Goal: Answer question/provide support: Answer question/provide support

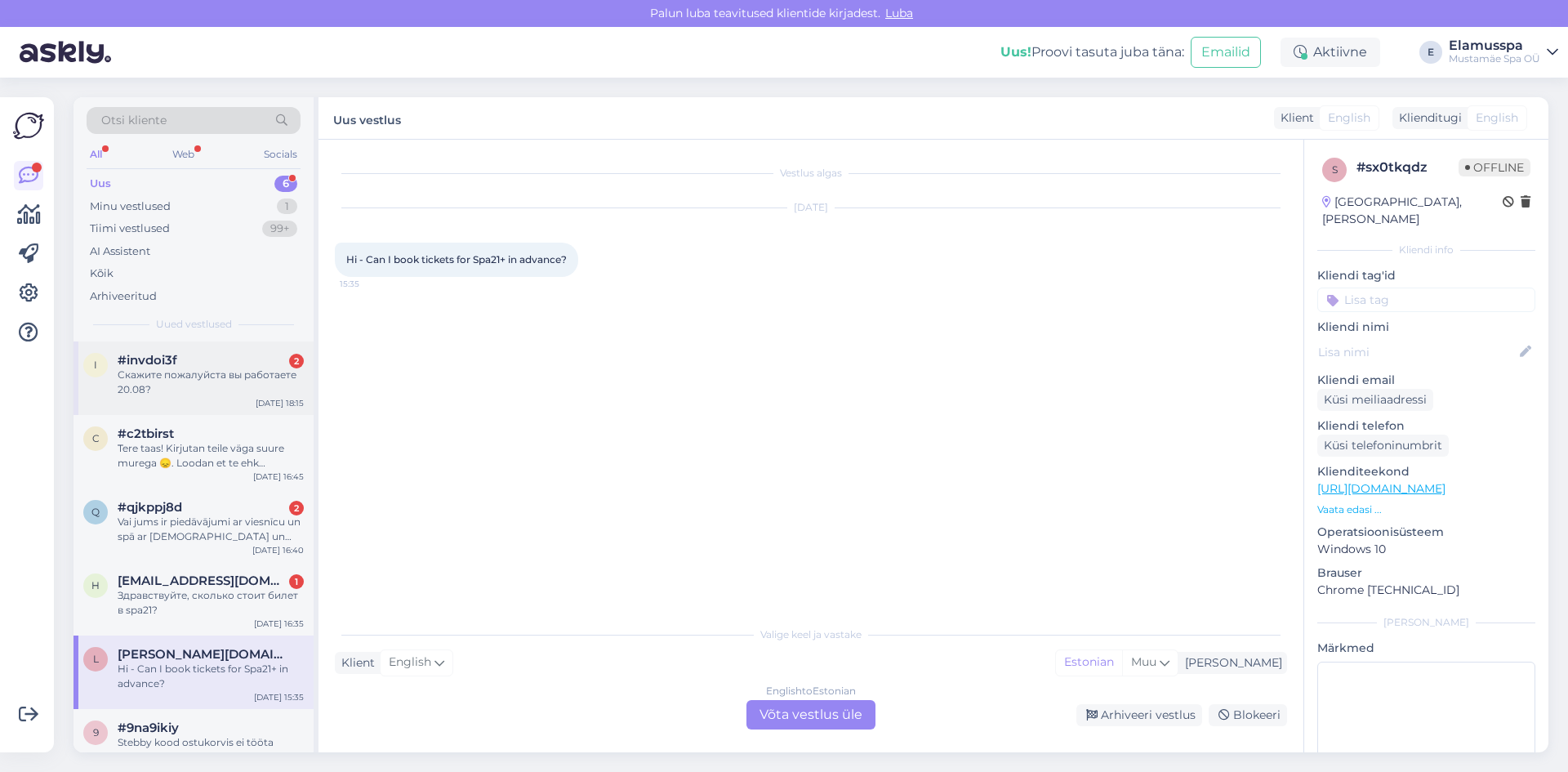
click at [226, 380] on div "Скажите пожалуйста вы работаете 20.08?" at bounding box center [211, 382] width 186 height 29
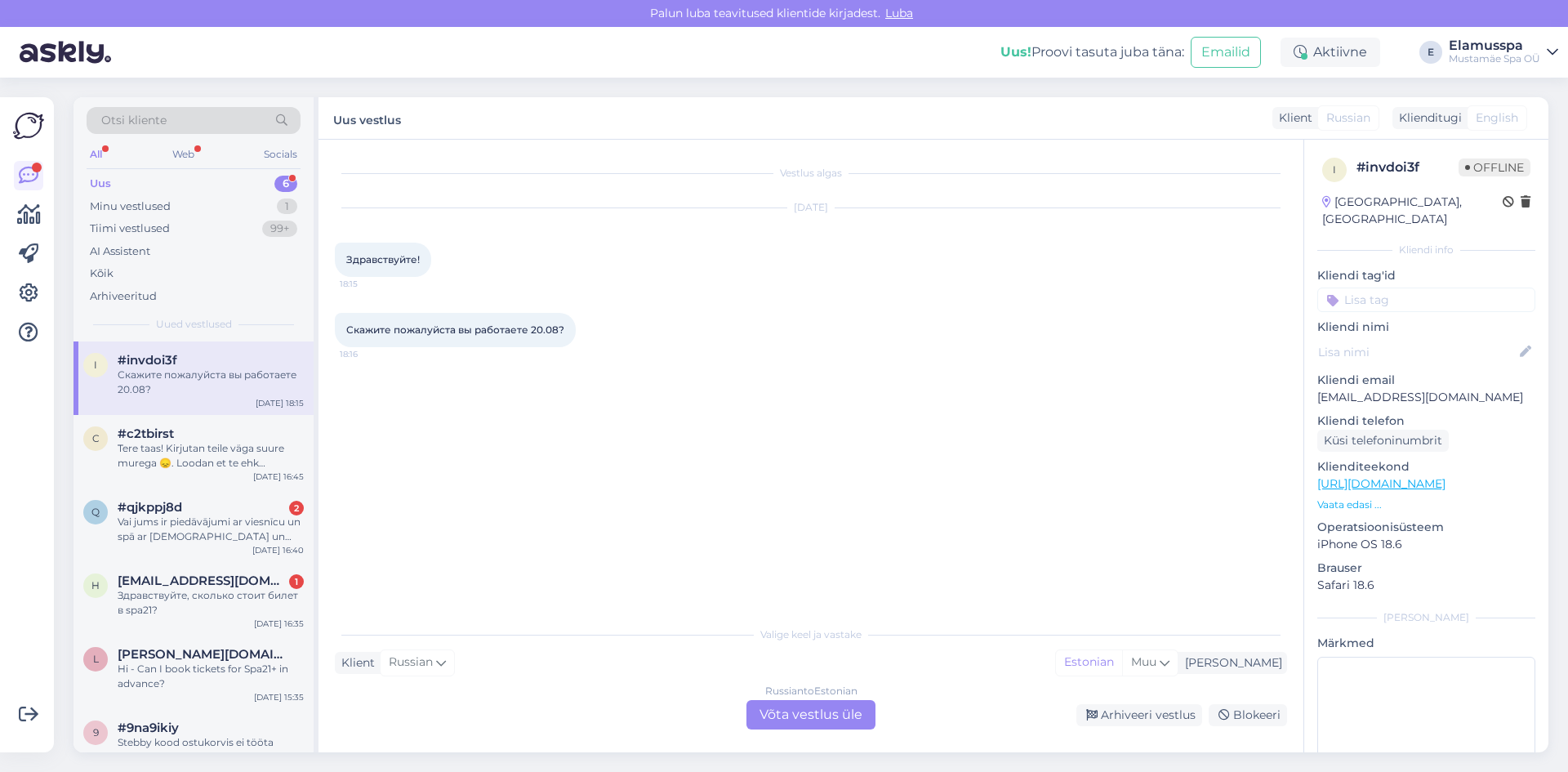
click at [840, 705] on div "Russian to Estonian Võta vestlus üle" at bounding box center [811, 714] width 129 height 29
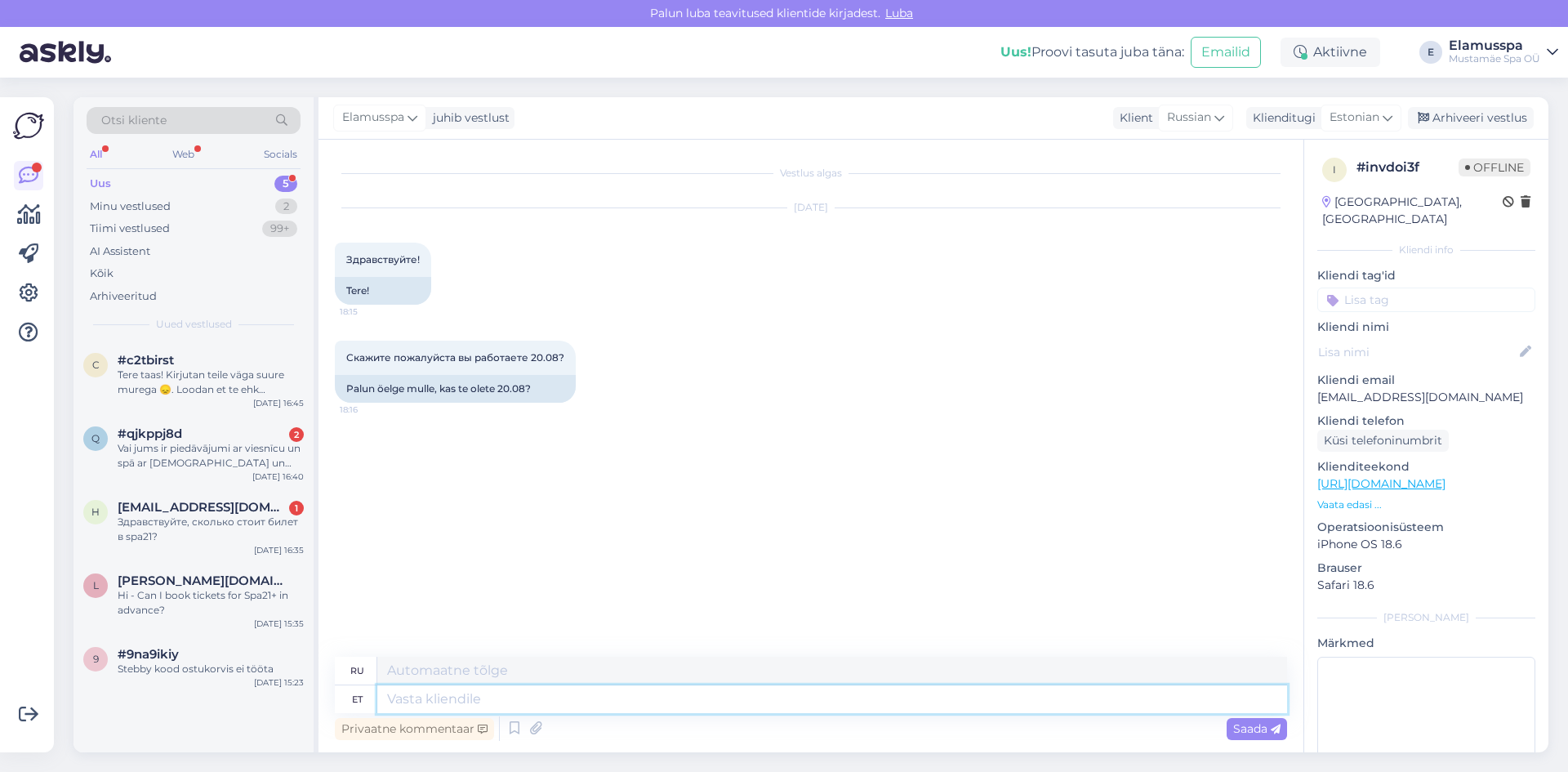
click at [731, 697] on textarea at bounding box center [832, 698] width 910 height 28
type textarea "Tere,"
type textarea "Привет,"
type textarea "Tere, Jah, o"
type textarea "Привет, Да,"
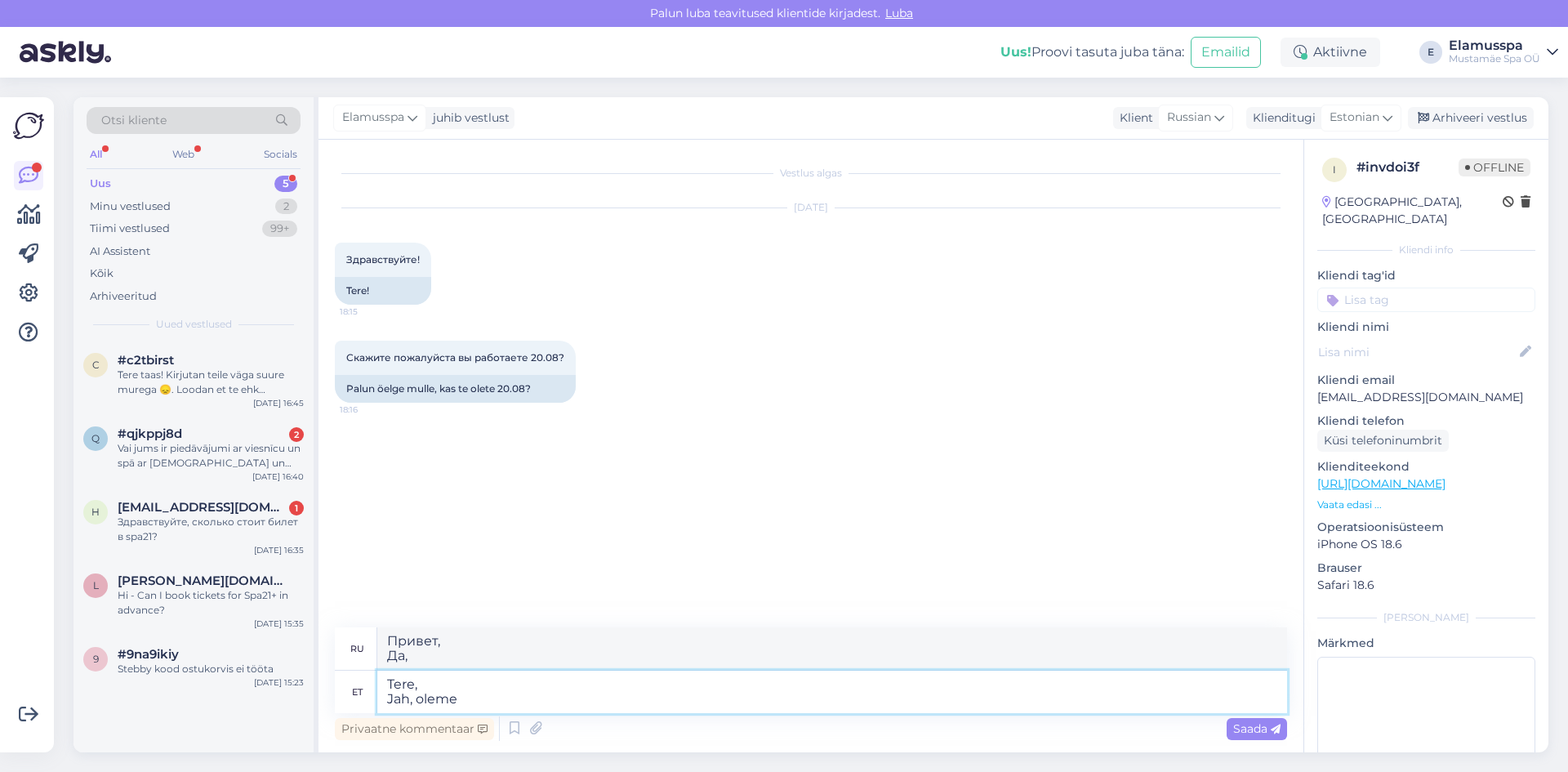
type textarea "Tere, Jah, oleme a"
type textarea "Здравствуйте, Да, мы есть."
type textarea "Tere, Jah, oleme avatud"
type textarea "Здравствуйте, Да, мы открыты."
type textarea "Tere, Jah, oleme avatud [PERSON_NAME]"
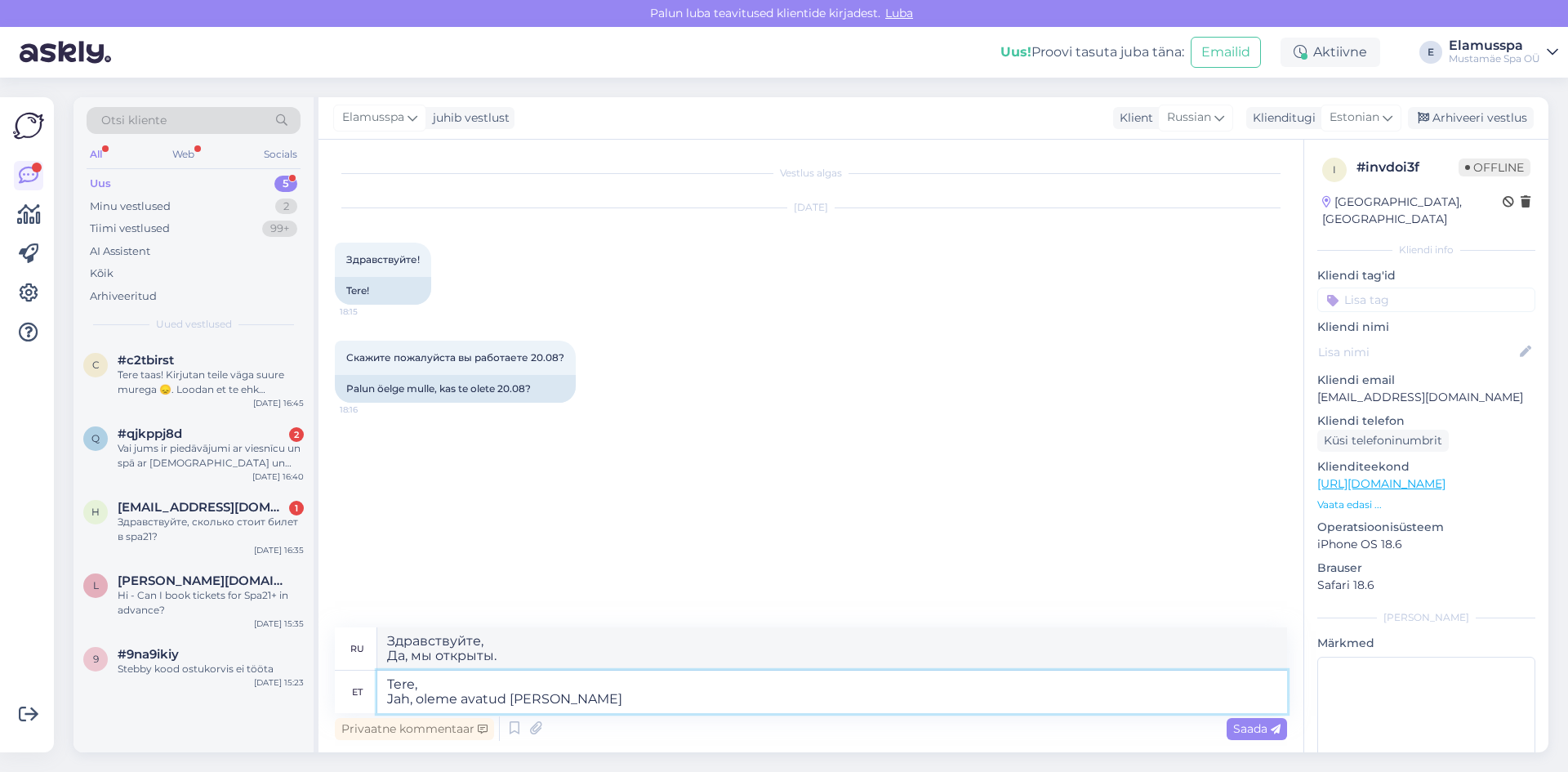
type textarea "Здравствуйте, Да, мы открыты в"
type textarea "Tere, Jah, oleme avatud [PERSON_NAME] 10"
type textarea "Здравствуйте, Да, мы открыты в 100"
type textarea "Tere, Jah, oleme avatud [PERSON_NAME] 10.00-"
type textarea "Здравствуйте, Да, мы открываемся в 10.00"
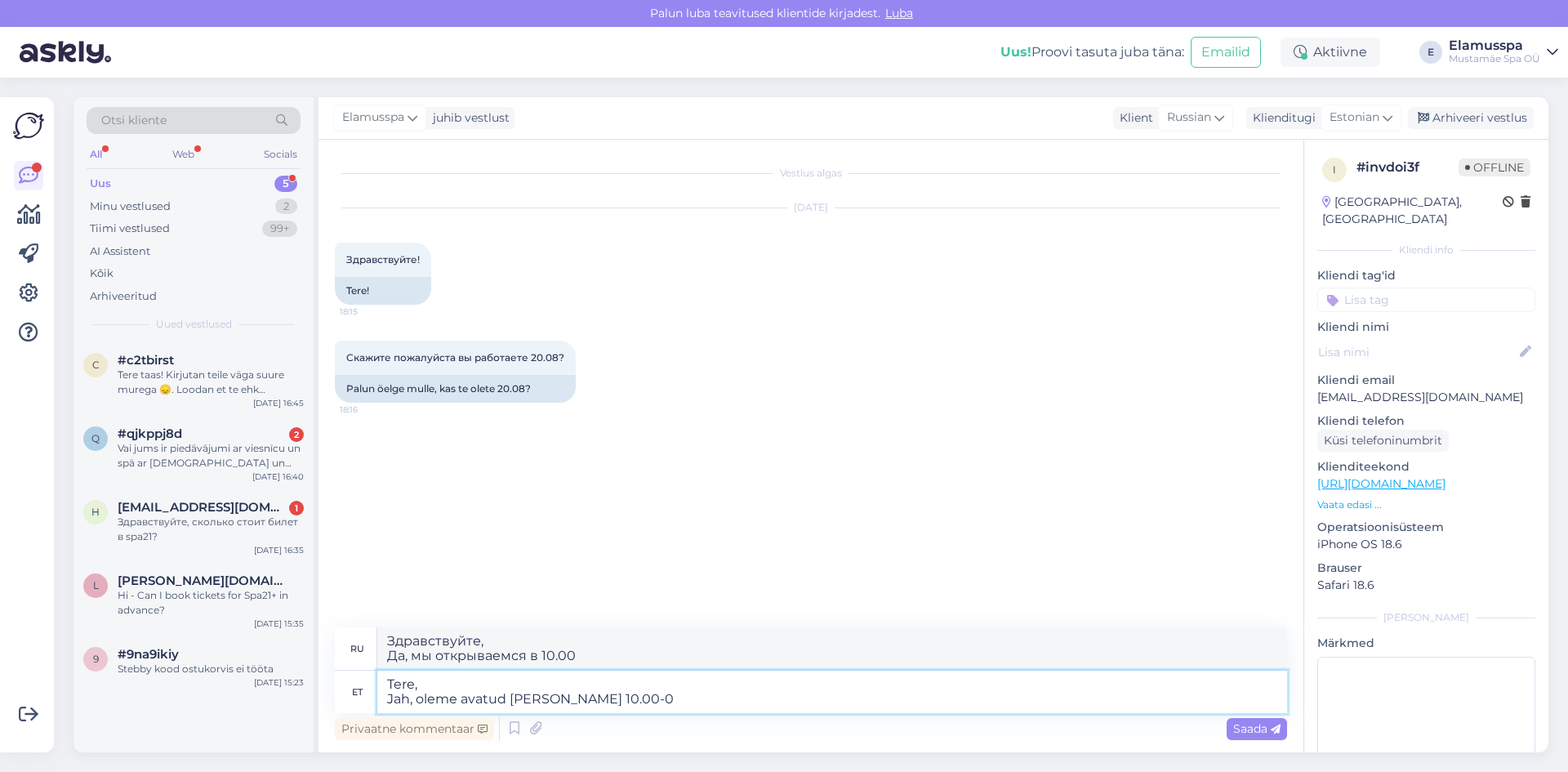
type textarea "Tere, Jah, oleme avatud [PERSON_NAME] 10.00-00"
type textarea "Здравствуйте, Да, мы открыты с 10.00-"
type textarea "Tere, Jah, oleme avatud [PERSON_NAME] 10.00-00."
type textarea "Здравствуйте, Да, мы открыты с 10.00-00"
type textarea "Tere, Jah, oleme avatud [PERSON_NAME] 10.00-00.00"
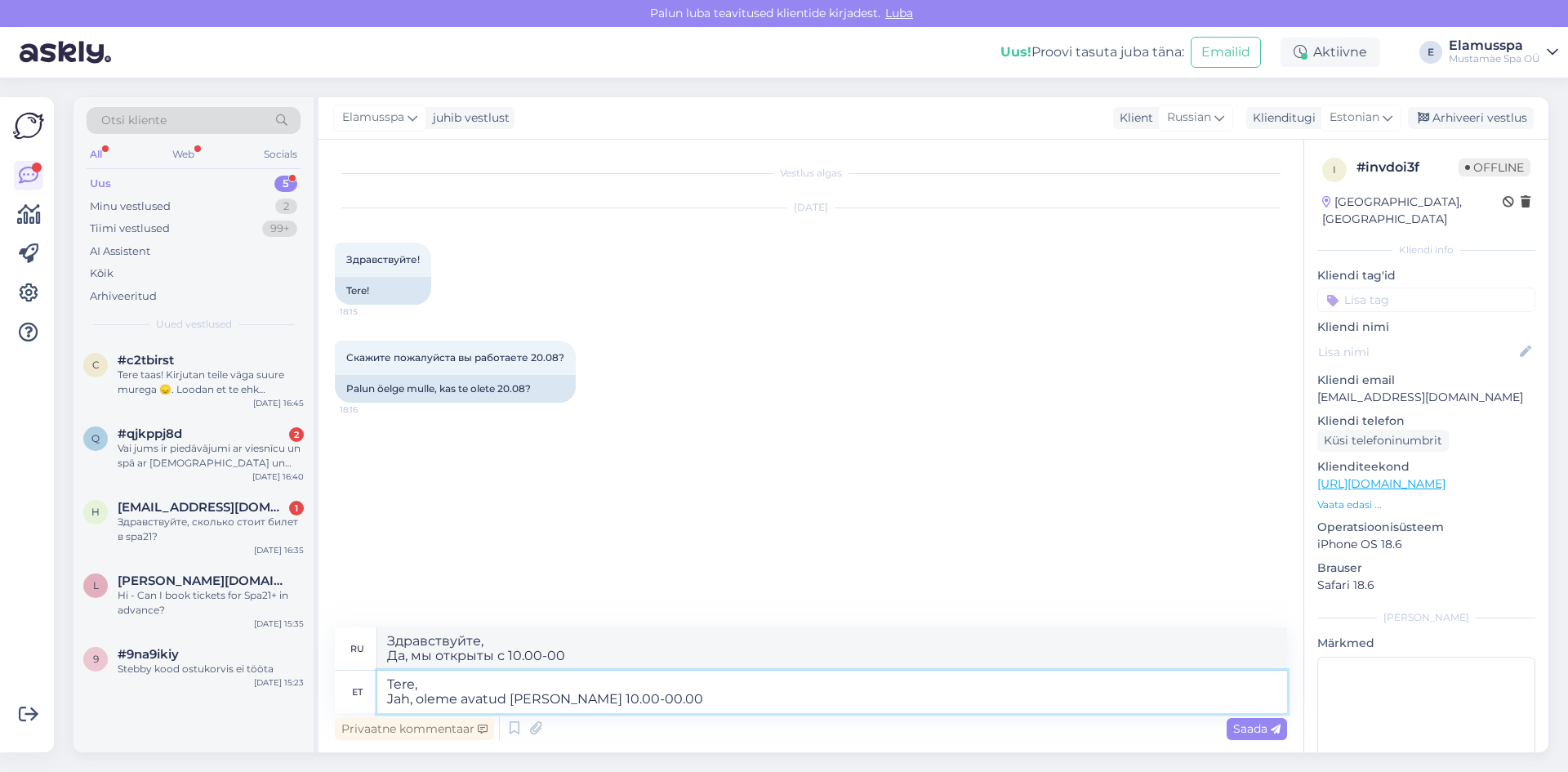
type textarea "Здравствуйте, Да, мы открыты с 10.00-00.00"
type textarea "Tere, Jah, oleme avatud [PERSON_NAME] 10.00-00.00,"
type textarea "Здравствуйте, Да, мы открыты с 10.00-00.00,"
type textarea "Tere, Jah, oleme avatud [PERSON_NAME] 10.00-00.00, ujula a"
type textarea "Здравствуйте, Да, мы открыты с 10.00-00.00, бассейн"
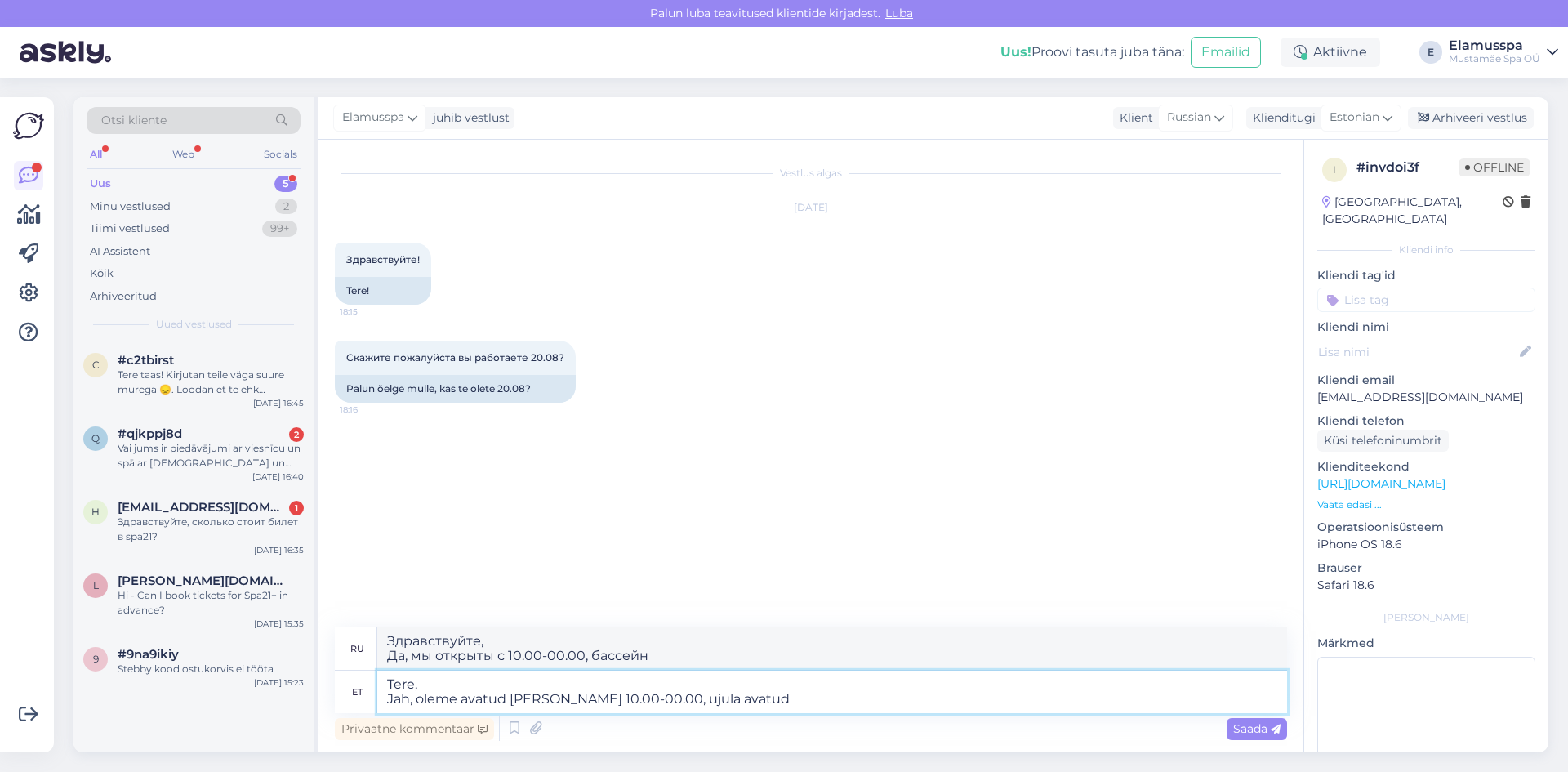
type textarea "Tere, Jah, oleme avatud [PERSON_NAME] 10.00-00.00, ujula avatud k"
type textarea "Здравствуйте, Да, мы открыты с 10.00-00.00, бассейн открыт."
type textarea "Tere, Jah, oleme avatud [PERSON_NAME] 10.00-00.00, ujula avatud k"
type textarea "Здравствуйте, Да, мы работаем с 10.00-00.00, бассейн работает с 10:00 до 00:00."
type textarea "Tere, Jah, oleme avatud [PERSON_NAME] 10.00-00.00, ujula avatud kuni"
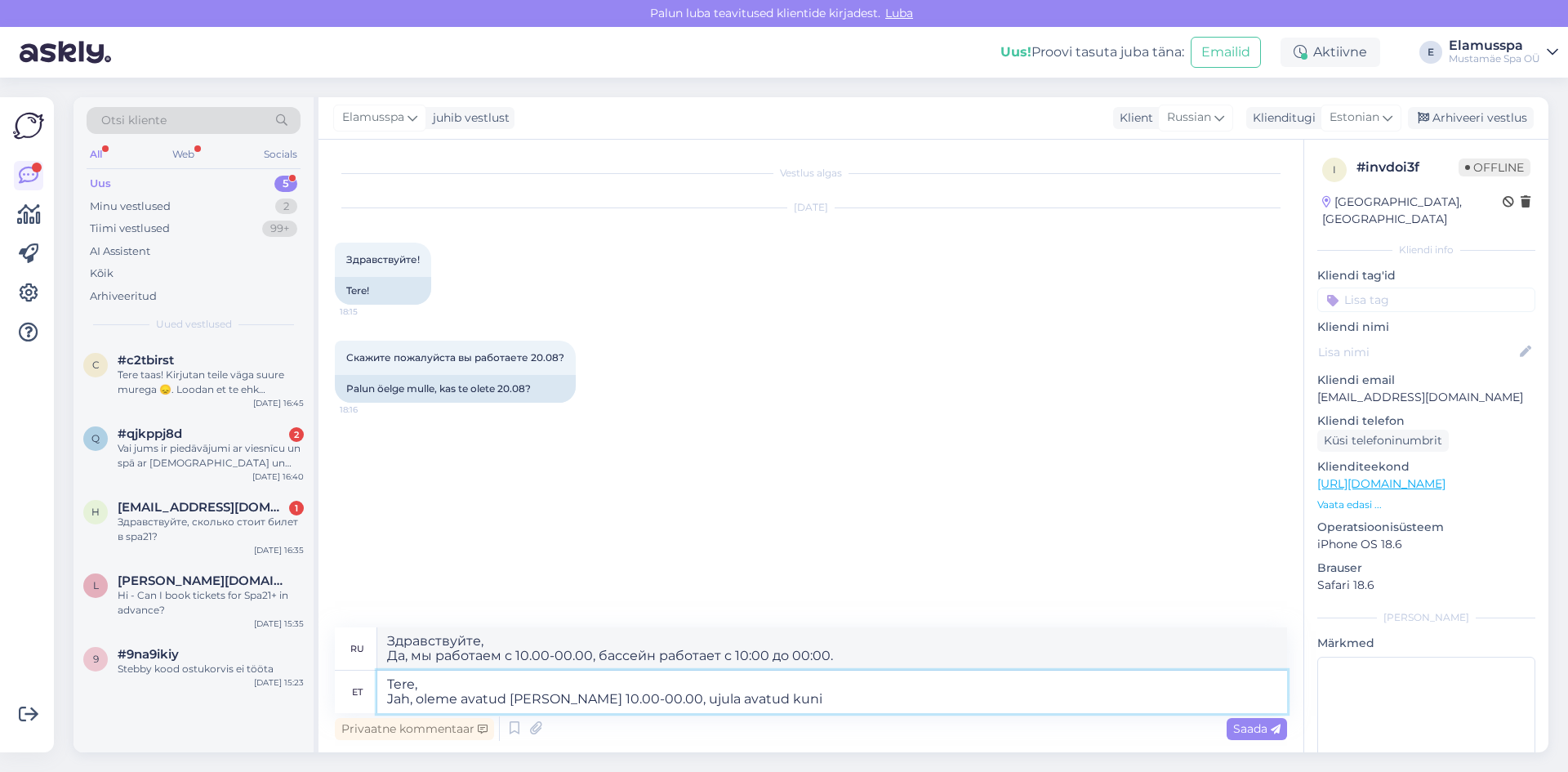
type textarea "Здравствуйте, Да, мы открыты с 10.00-00.00, бассейн открыт до"
type textarea "Tere, Jah, oleme avatud [PERSON_NAME] 10.00-00.00, ujula avatud kuni 23.00"
type textarea "Здравствуйте, Да, мы открыты с 10.00-00.00, бассейн работает до 23.00"
type textarea "Tere, Jah, oleme avatud [PERSON_NAME] 10.00-00.00, ujula avatud kuni 23.00."
type textarea "Здравствуйте, Да, мы работаем с 10.00-00.00, бассейн работает до 23.00."
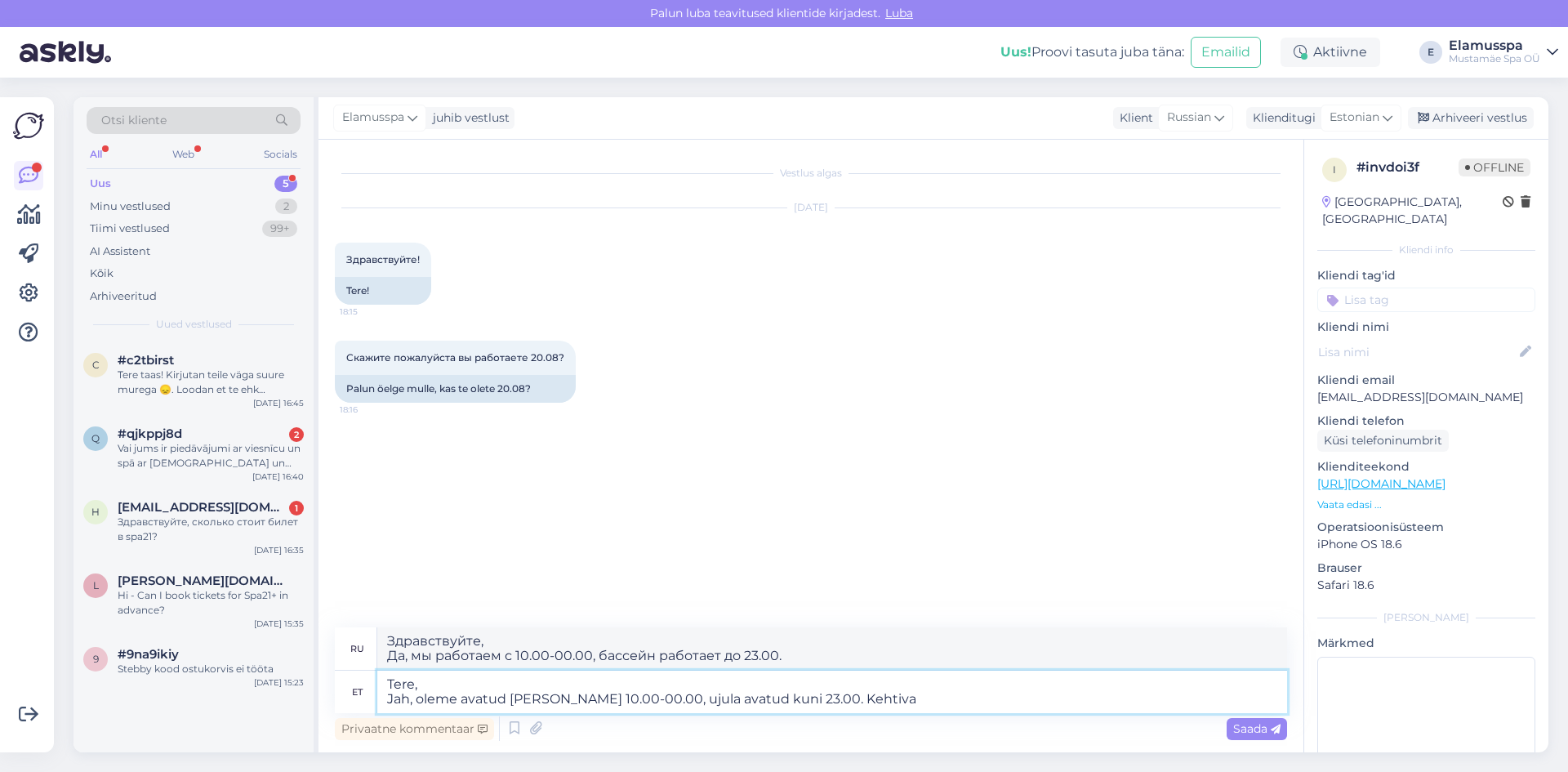
type textarea "Tere, Jah, oleme avatud [PERSON_NAME] 10.00-00.00, ujula avatud kuni 23.00. [GE…"
type textarea "Здравствуйте, Да, мы открыты с 10.00-00.00, бассейн работает до 23.00. Действит…"
type textarea "Tere, Jah, oleme avatud [PERSON_NAME] 10.00-00.00, ujula avatud kuni 23.00. Keh…"
type textarea "Здравствуйте Да, мы открыты с 10.00-00.00, бассейн работает до 23.00. Действуют…"
type textarea "Tere, Jah, oleme avatud [PERSON_NAME] 10.00-00.00, ujula avatud kuni 23.00. Keh…"
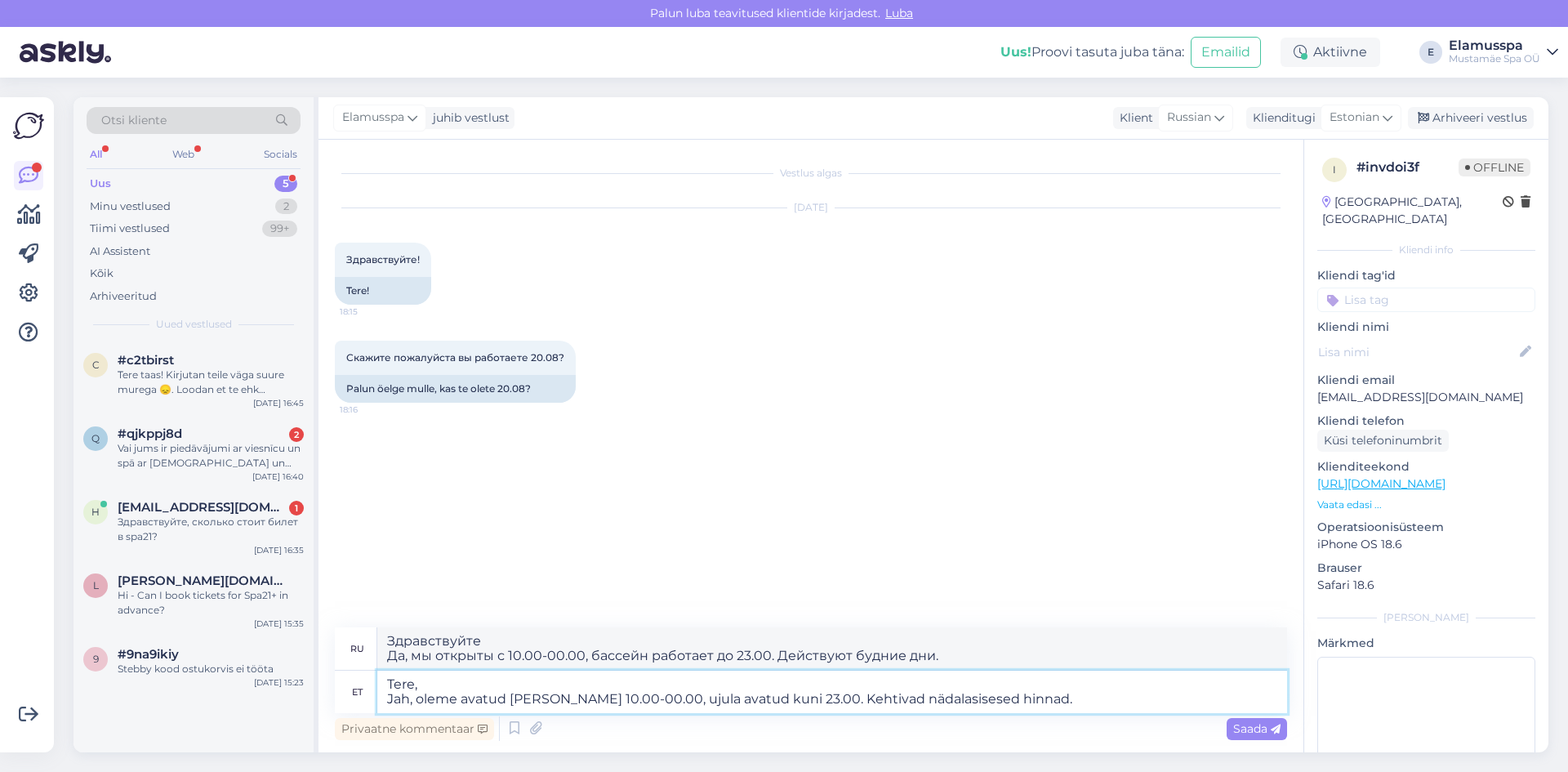
type textarea "Здравствуйте Да, мы открыты с 10.00-00.00, бассейн работает до 23.00. Действуют…"
drag, startPoint x: 927, startPoint y: 701, endPoint x: 840, endPoint y: 713, distance: 87.8
click at [840, 713] on textarea "Tere, Jah, oleme avatud [PERSON_NAME] 10.00-00.00, ujula avatud kuni 23.00. Keh…" at bounding box center [832, 692] width 910 height 43
type textarea "Tere, Jah, oleme avatud [PERSON_NAME] 10.00-00.00, ujula avatud kuni 23.00. Keh…"
type textarea "Здравствуйте Да, мы работаем с 10.00-00.00, бассейн работает до 23.00. Действую…"
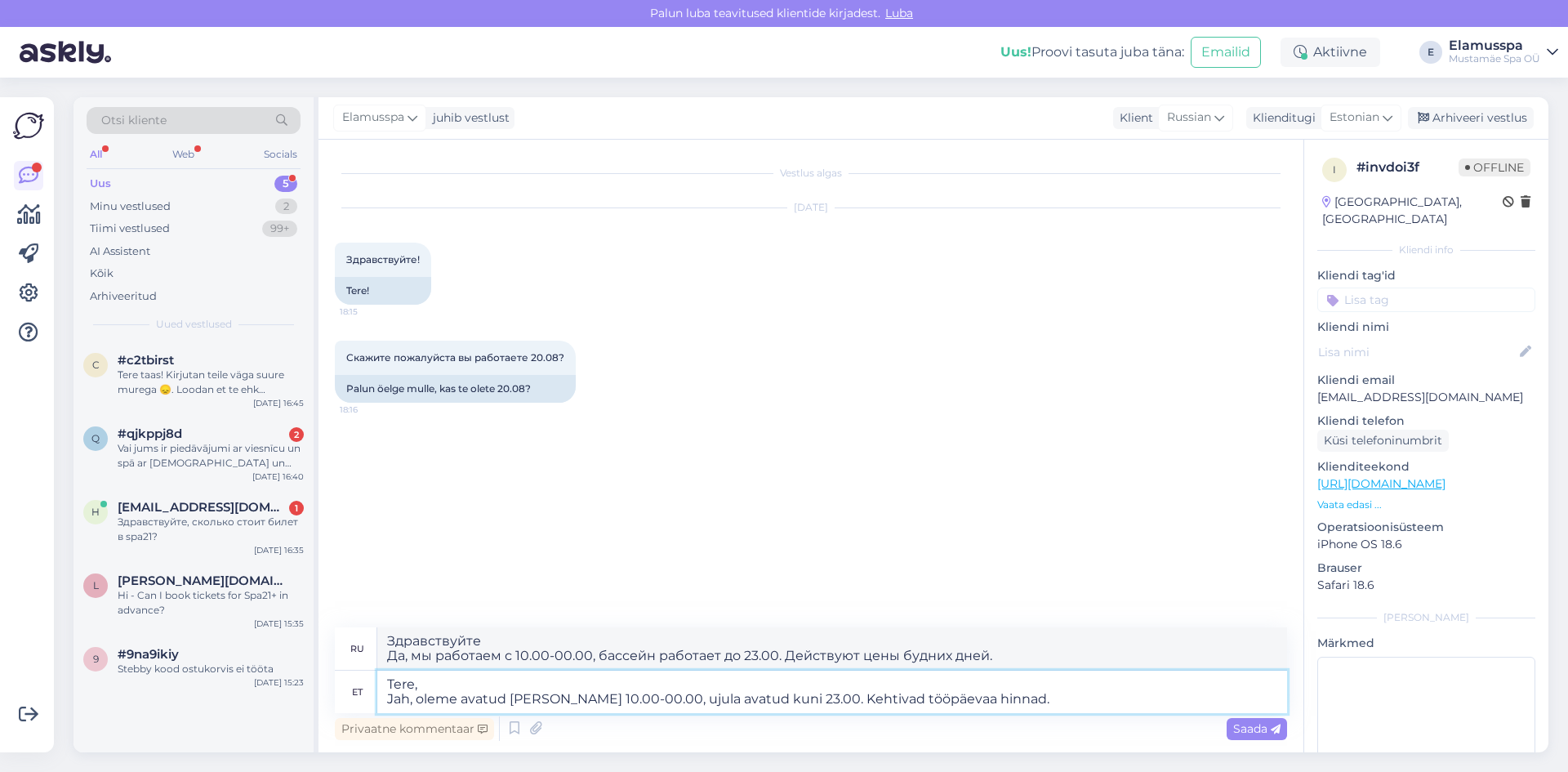
click at [616, 700] on textarea "Tere, Jah, oleme avatud [PERSON_NAME] 10.00-00.00, ujula avatud kuni 23.00. Keh…" at bounding box center [832, 692] width 910 height 43
type textarea "Tere, Jah, oleme avatud [PERSON_NAME] 10.00-00.00, sportujula avatud kuni 23.00…"
type textarea "Здравствуйте, Да, мы открыты с 10.00-00.00, спорт-бар работает до 23.00. Действ…"
click at [682, 695] on textarea "Tere, Jah, oleme avatud [PERSON_NAME] 10.00-00.00, sportujula avatud kuni 23.00…" at bounding box center [832, 692] width 910 height 43
type textarea "Tere, Jah, oleme avatud [PERSON_NAME] 10.00-00.00, sportujulabassei avatud kuni…"
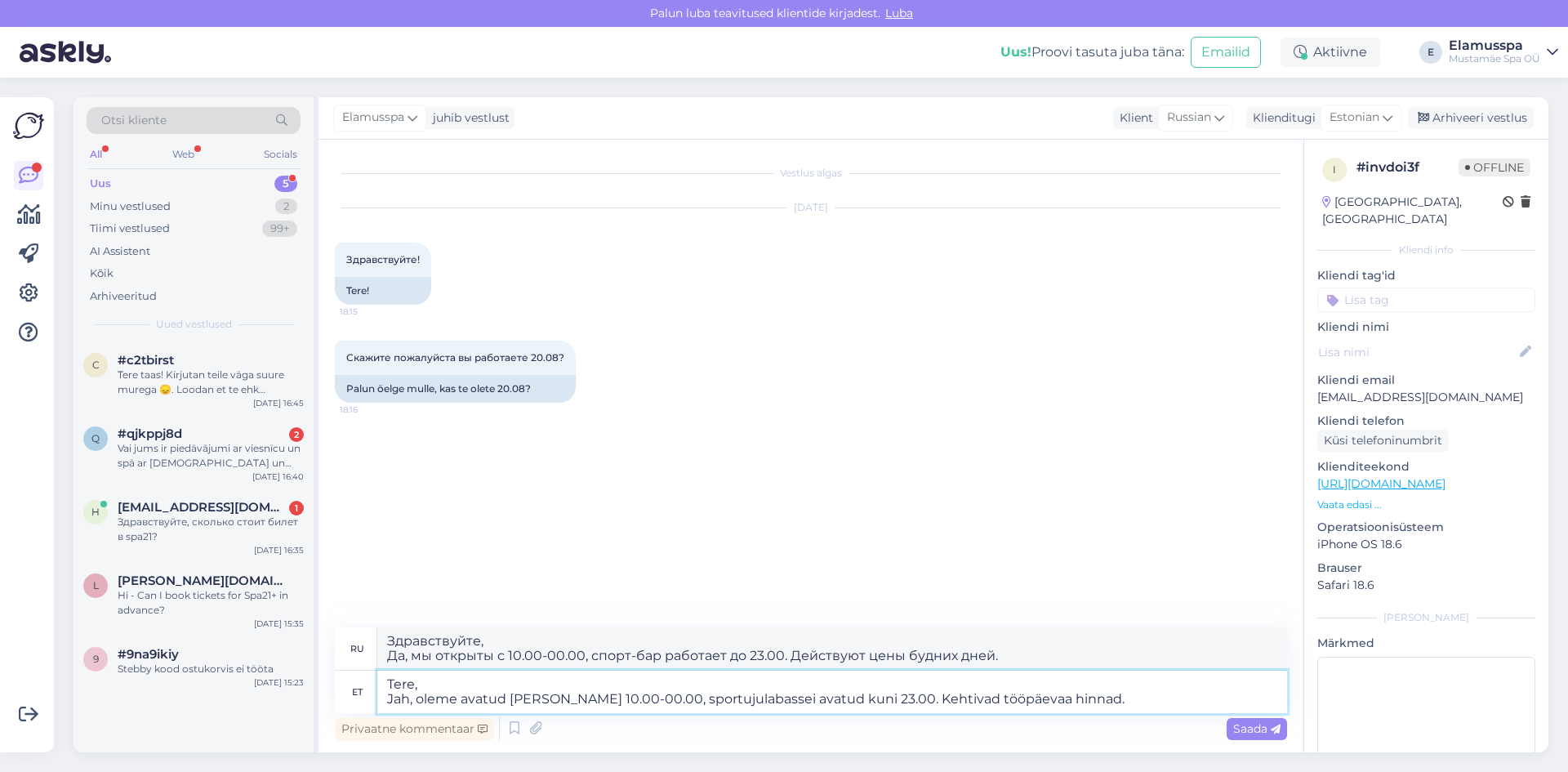
type textarea "Здравствуйте! , мы работаем с 10.00-00.00, спортивный бассейн работает до 23.00…"
type textarea "Tere, Jah, oleme avatud [PERSON_NAME] 10.00-00.00, sportujulabassein avatud kun…"
click at [1257, 731] on span "Saada" at bounding box center [1257, 729] width 48 height 15
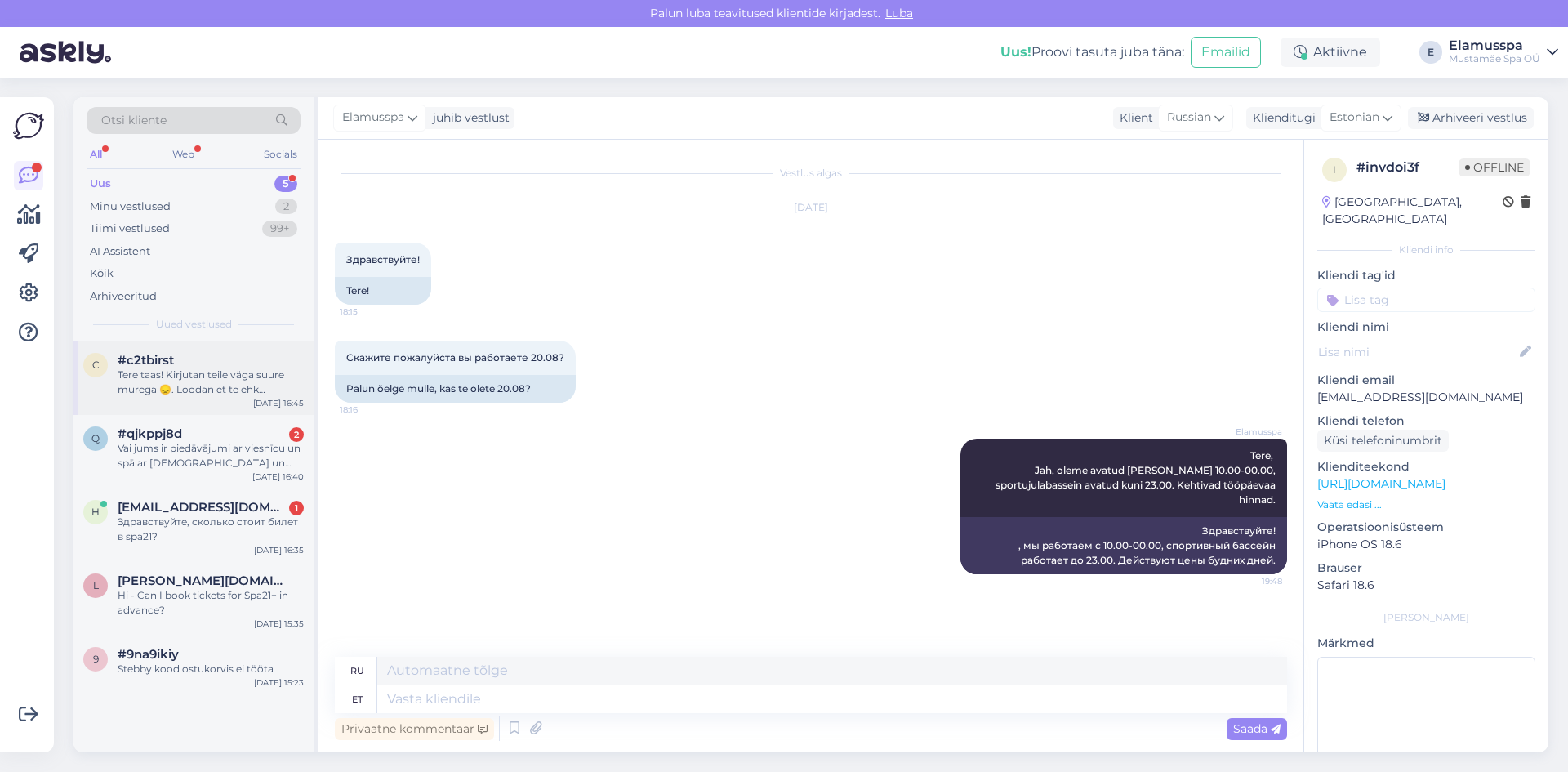
click at [215, 384] on div "Tere taas! Kirjutan teile väga suure murega 😞. Loodan et te ehk mäletate mind" at bounding box center [211, 382] width 186 height 29
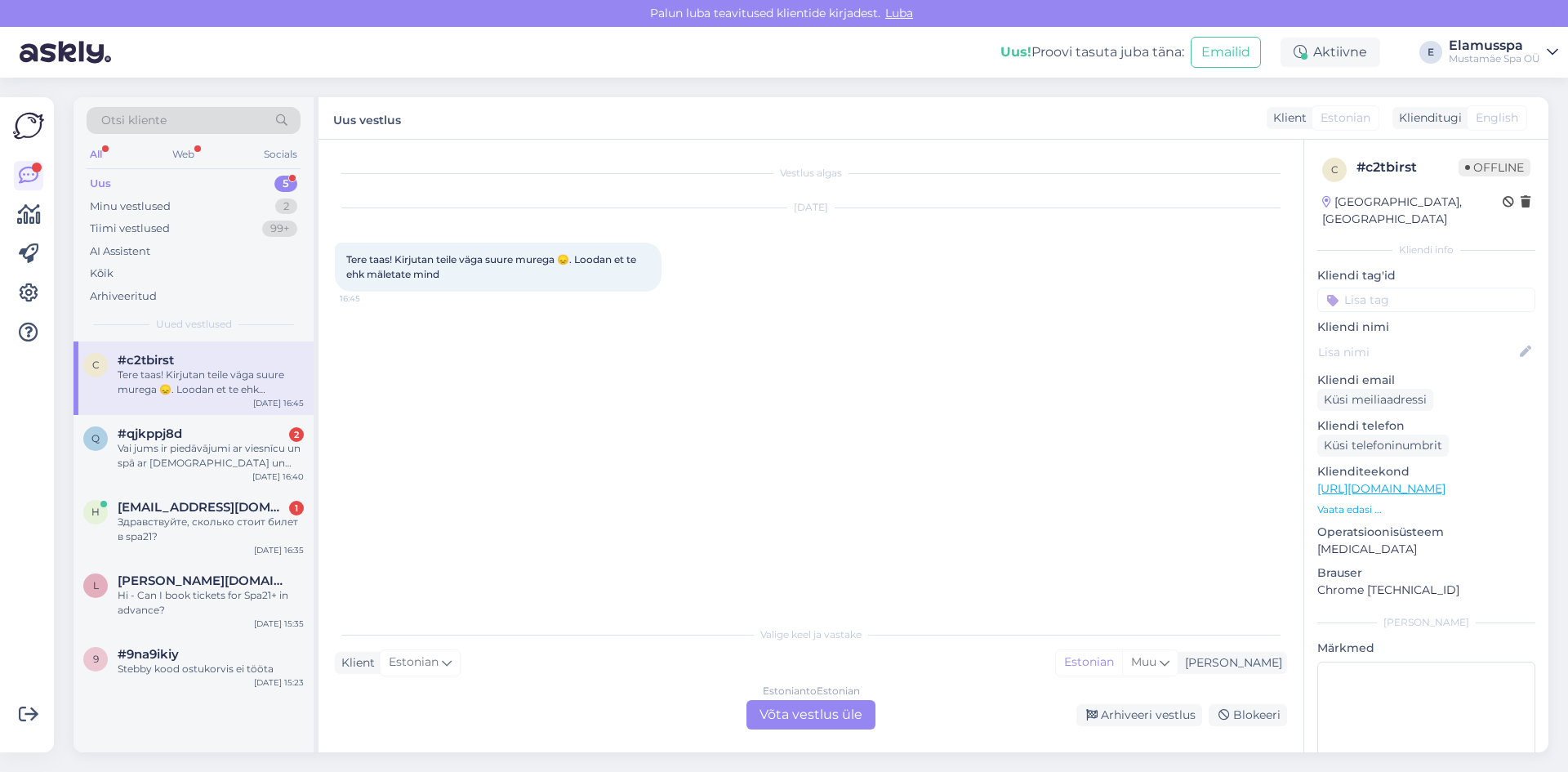
click at [826, 716] on div "Estonian to Estonian Võta vestlus üle" at bounding box center [811, 714] width 129 height 29
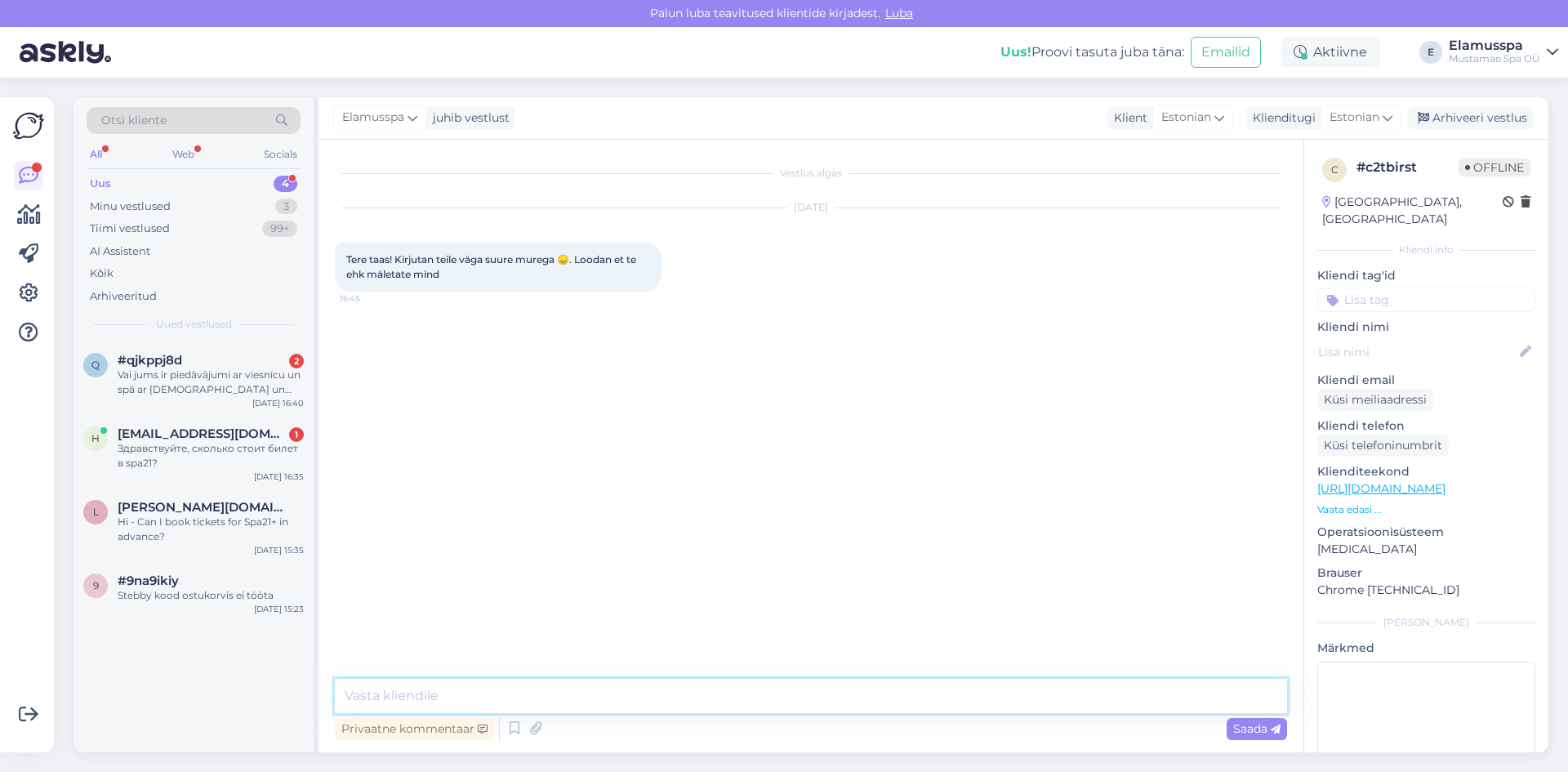
click at [636, 708] on textarea at bounding box center [810, 696] width 953 height 34
type textarea "[PERSON_NAME], [PERSON_NAME] saame aidata?'"
click at [223, 362] on div "#qjkppj8d 2" at bounding box center [211, 360] width 186 height 15
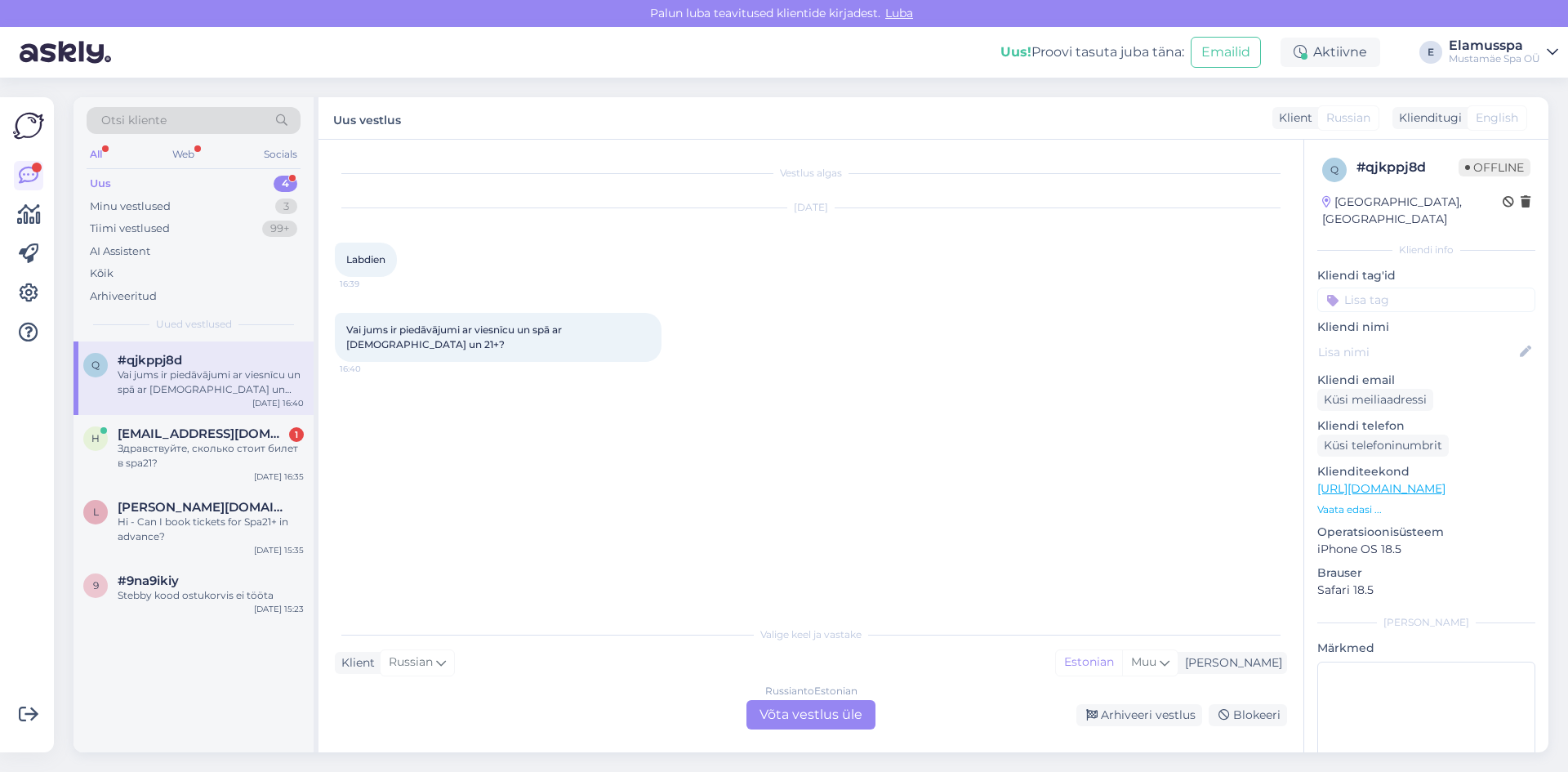
click at [802, 718] on div "Russian to Estonian Võta vestlus üle" at bounding box center [811, 714] width 129 height 29
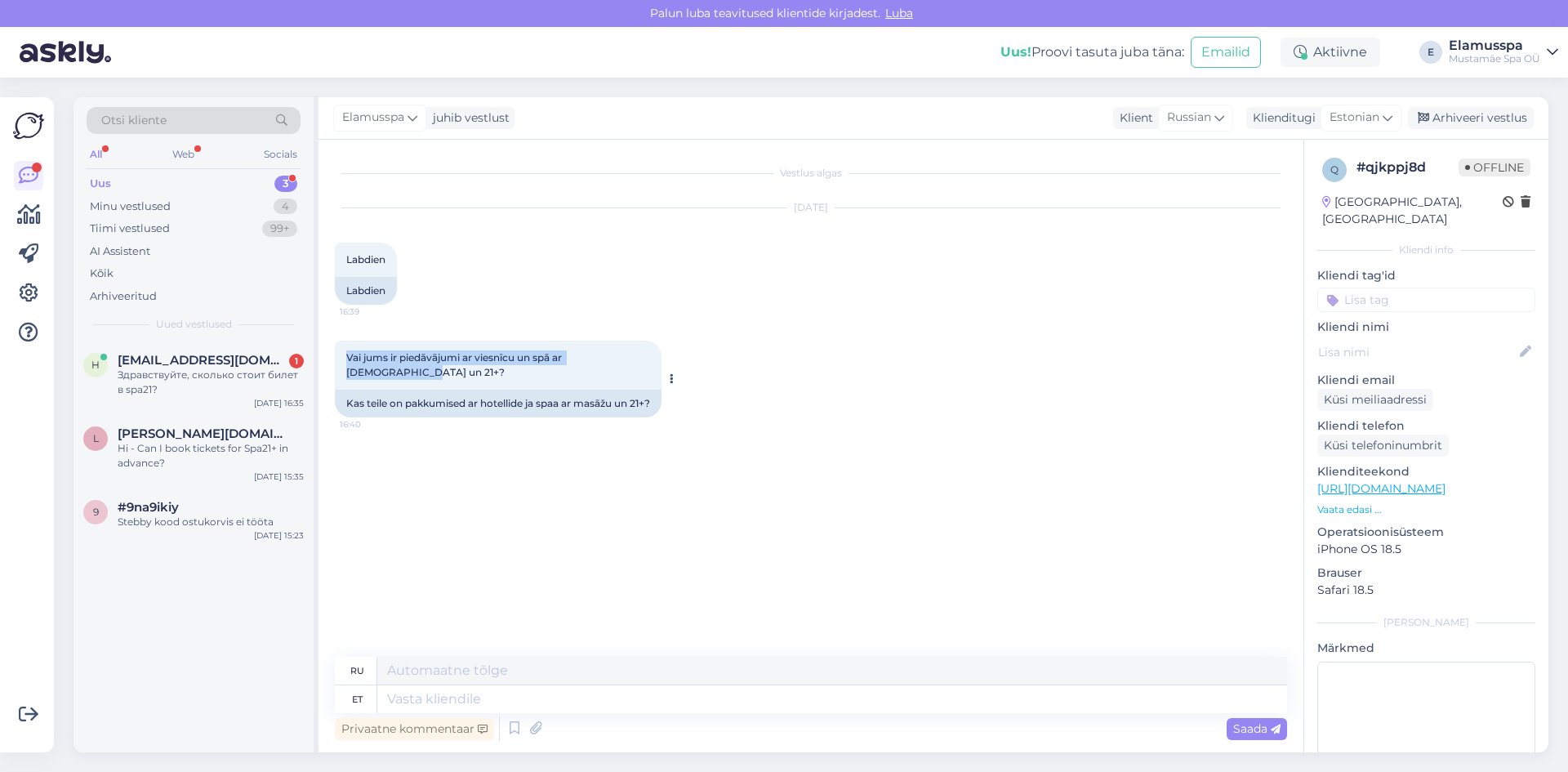
drag, startPoint x: 646, startPoint y: 362, endPoint x: 347, endPoint y: 352, distance: 299.2
click at [347, 352] on span "Vai jums ir piedāvājumi ar viesnīcu un spā ar [DEMOGRAPHIC_DATA] un 21+?" at bounding box center [455, 365] width 218 height 27
copy span "Vai jums ir piedāvājumi ar viesnīcu un spā ar [DEMOGRAPHIC_DATA] un 21+?"
click at [499, 696] on textarea at bounding box center [832, 698] width 910 height 28
click at [350, 676] on div "ru" at bounding box center [355, 670] width 43 height 28
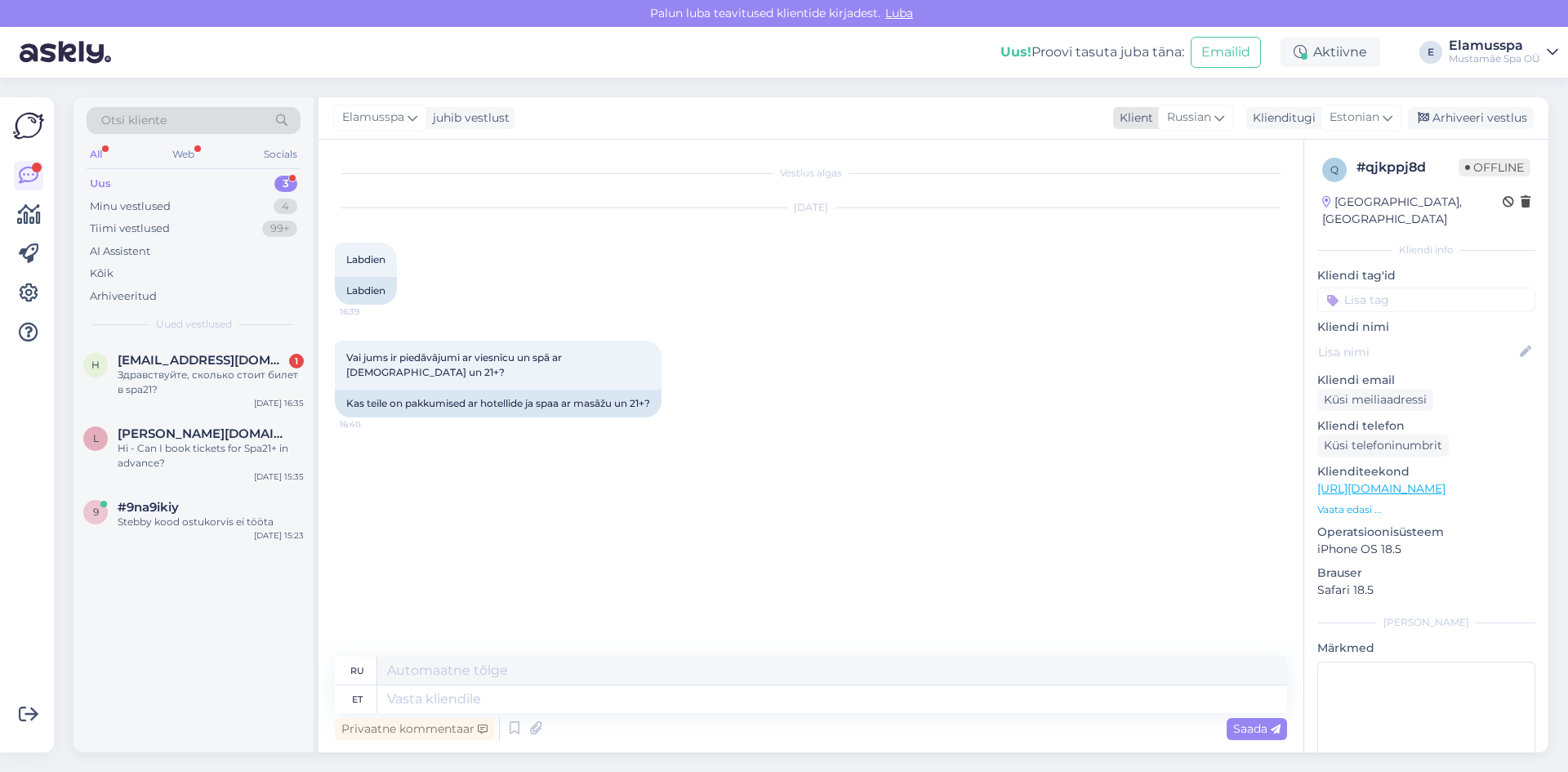
click at [1228, 113] on div "Russian" at bounding box center [1196, 117] width 75 height 26
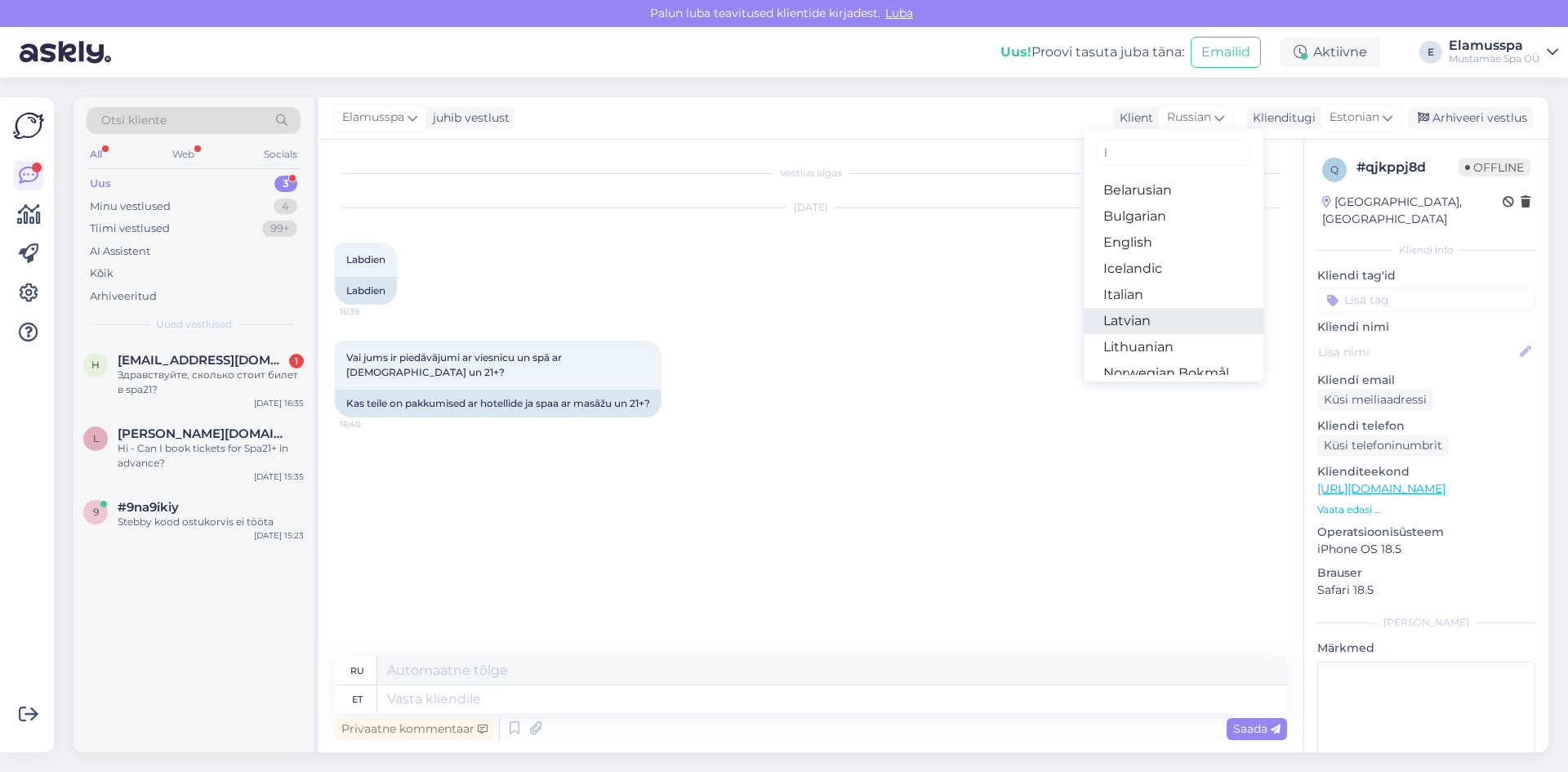
type input "l"
click at [1127, 320] on link "Latvian" at bounding box center [1173, 320] width 180 height 26
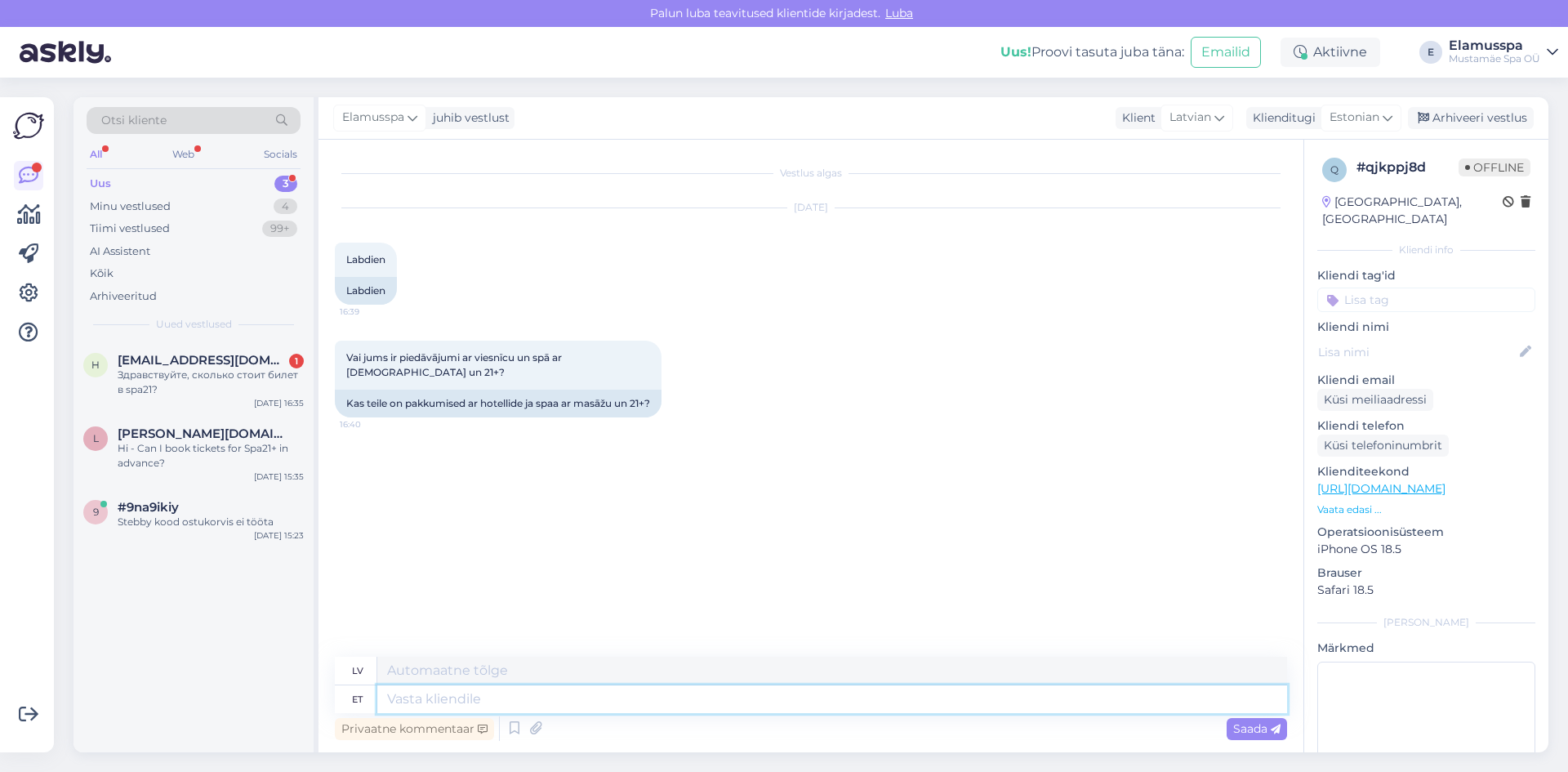
click at [412, 701] on textarea at bounding box center [832, 698] width 910 height 28
type textarea "Tere,"
type textarea "Sveiki,"
type textarea "Tere, Meie"
type textarea "Sveiki, mēs"
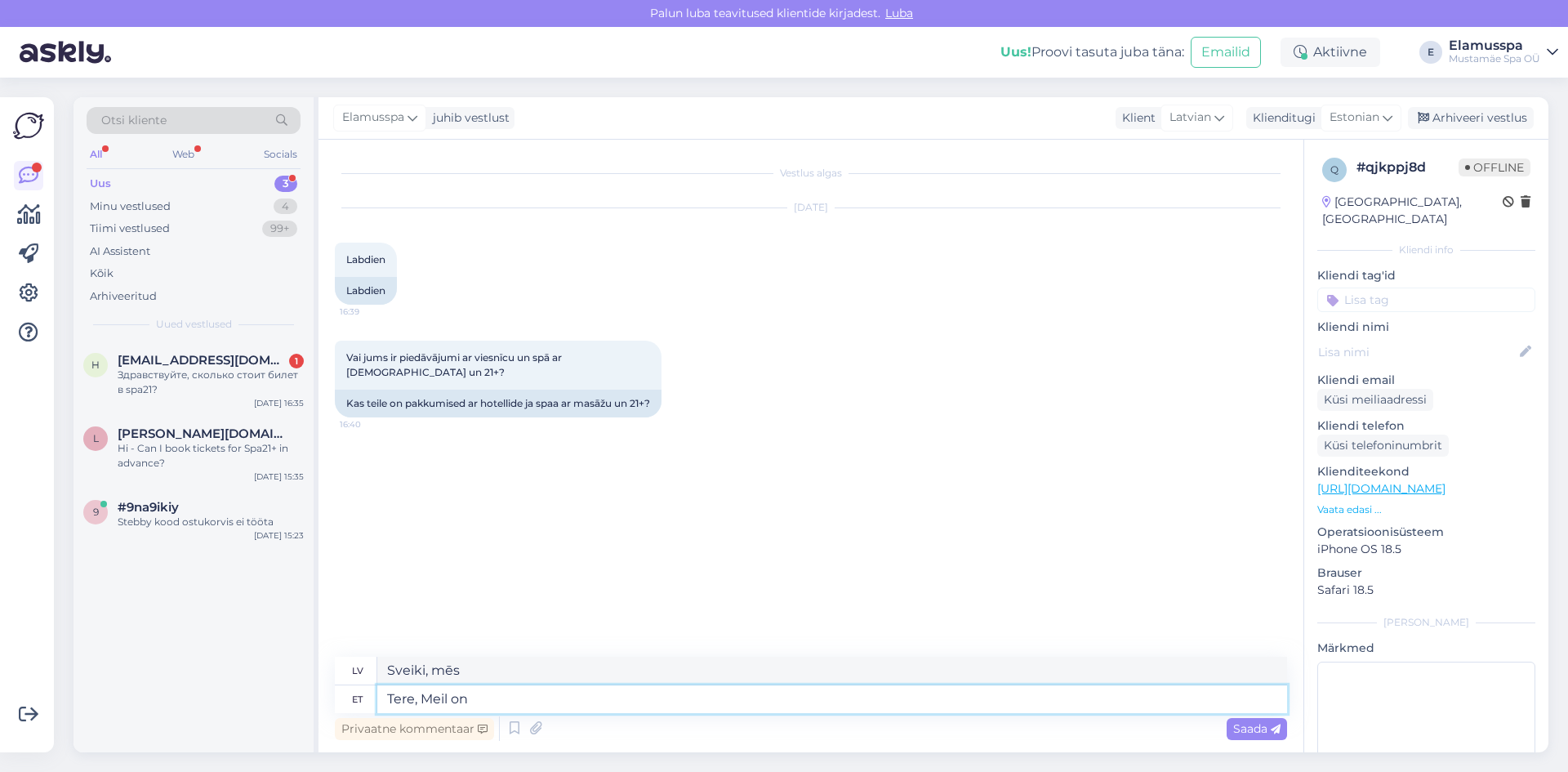
type textarea "Tere, Meil on"
type textarea "Sveiki, mums ir"
type textarea "Tere, Meil on päevaspa"
type textarea "Sveiki, mums ir diena"
type textarea "Tere, Meil on päevaspaa."
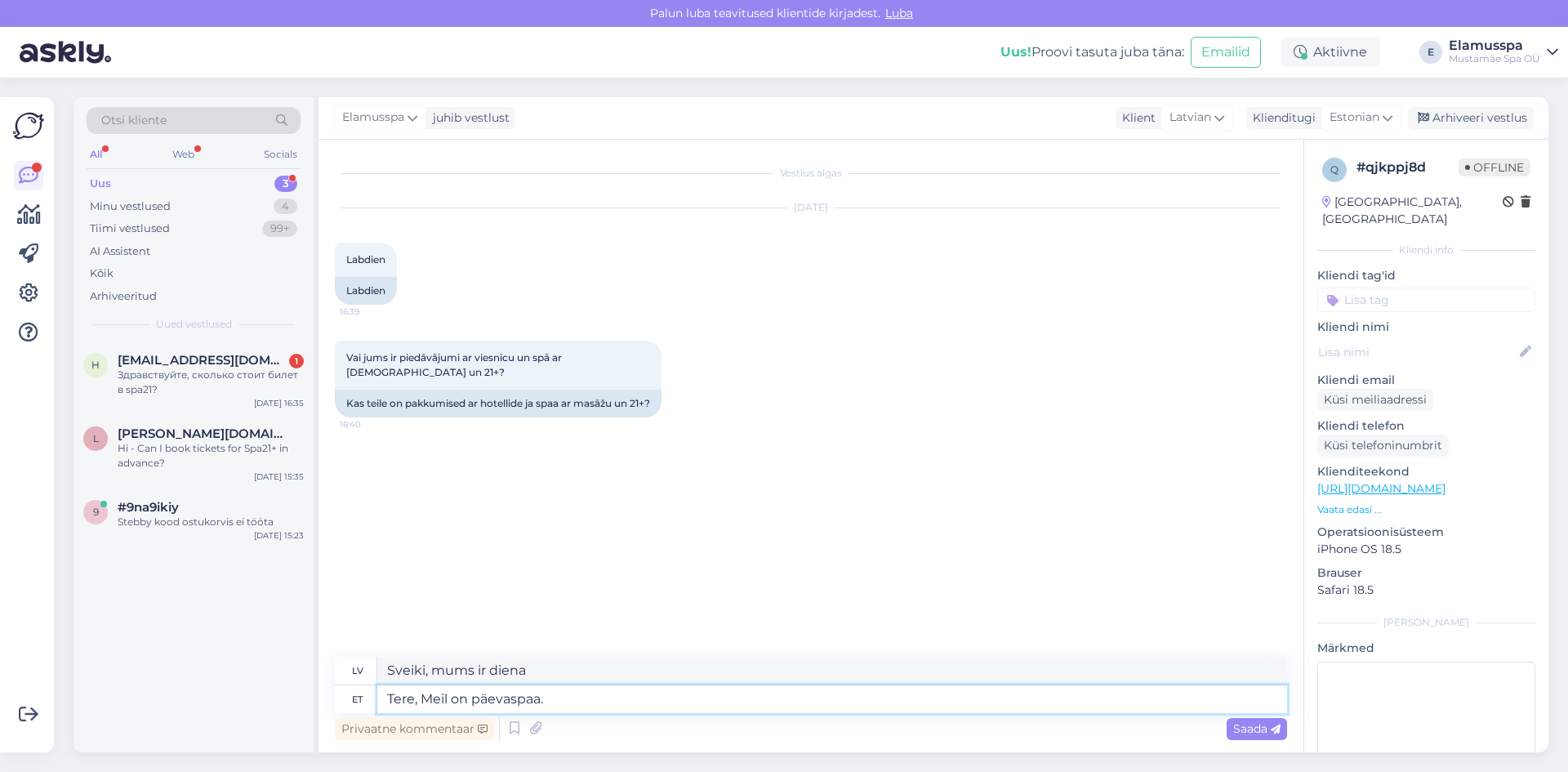
type textarea "Sveiki, mums ir dienas spa."
type textarea "Tere, Meil on päevaspaa. Meil"
type textarea "Sveiki, mums ir dienas spa. Mēs"
type textarea "Tere, Meil on päevaspaa. Meil on ü"
type textarea "Sveiki, mums ir dienas spa. Mums ir"
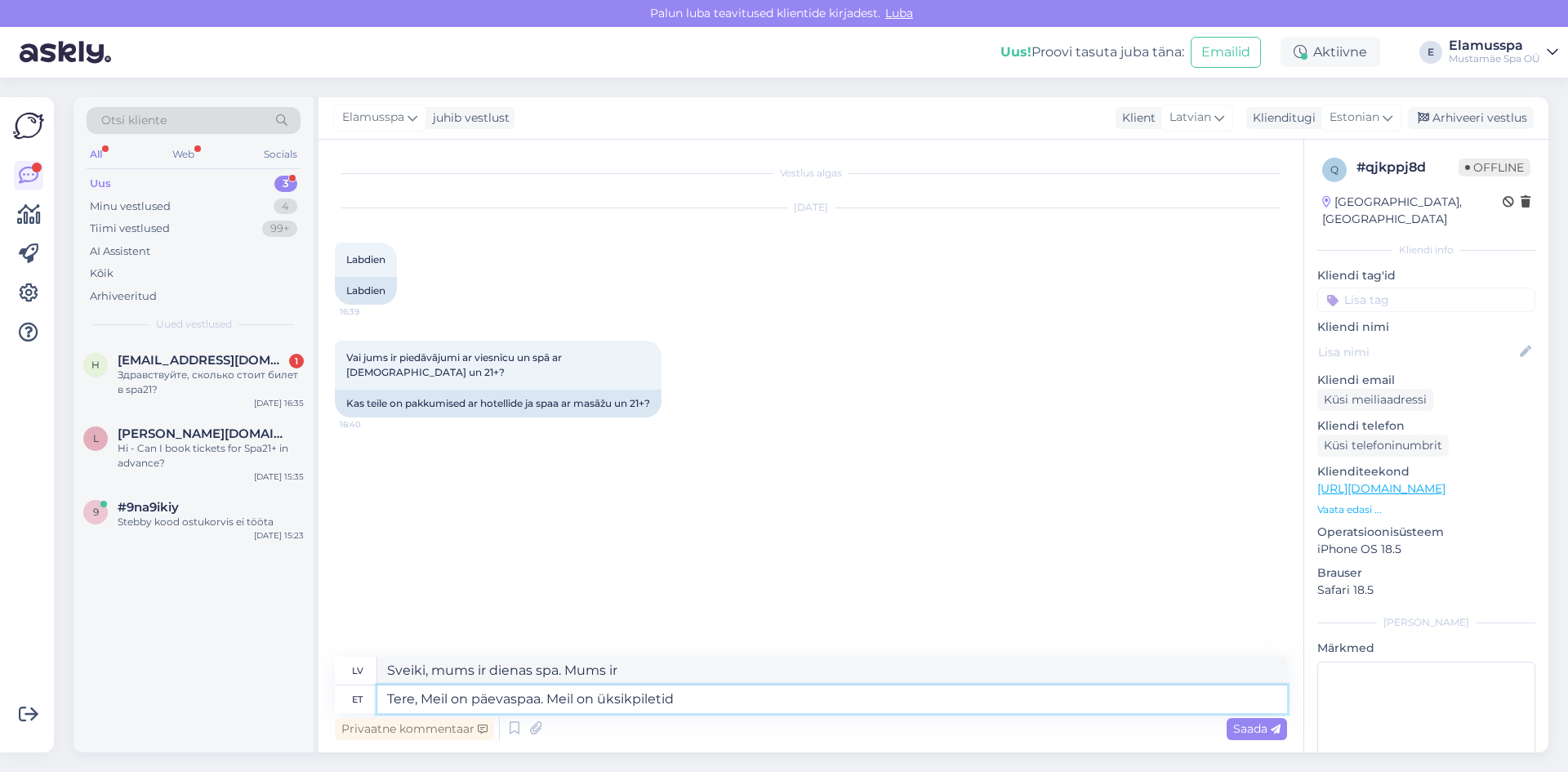
type textarea "Tere, Meil on päevaspaa. Meil on üksikpiletid"
type textarea "Sveiki! Mums ir dienas spa. Mums ir individuālas biļetes."
type textarea "Tere, Meil on päevaspaa. Meil on üksikpiletid aj e"
type textarea "Sveiki! Mums ir dienas spa. Mums ir vienreizējas biļetes un"
type textarea "Tere, Meil on päevaspaa. Meil on üksikpiletid aj er"
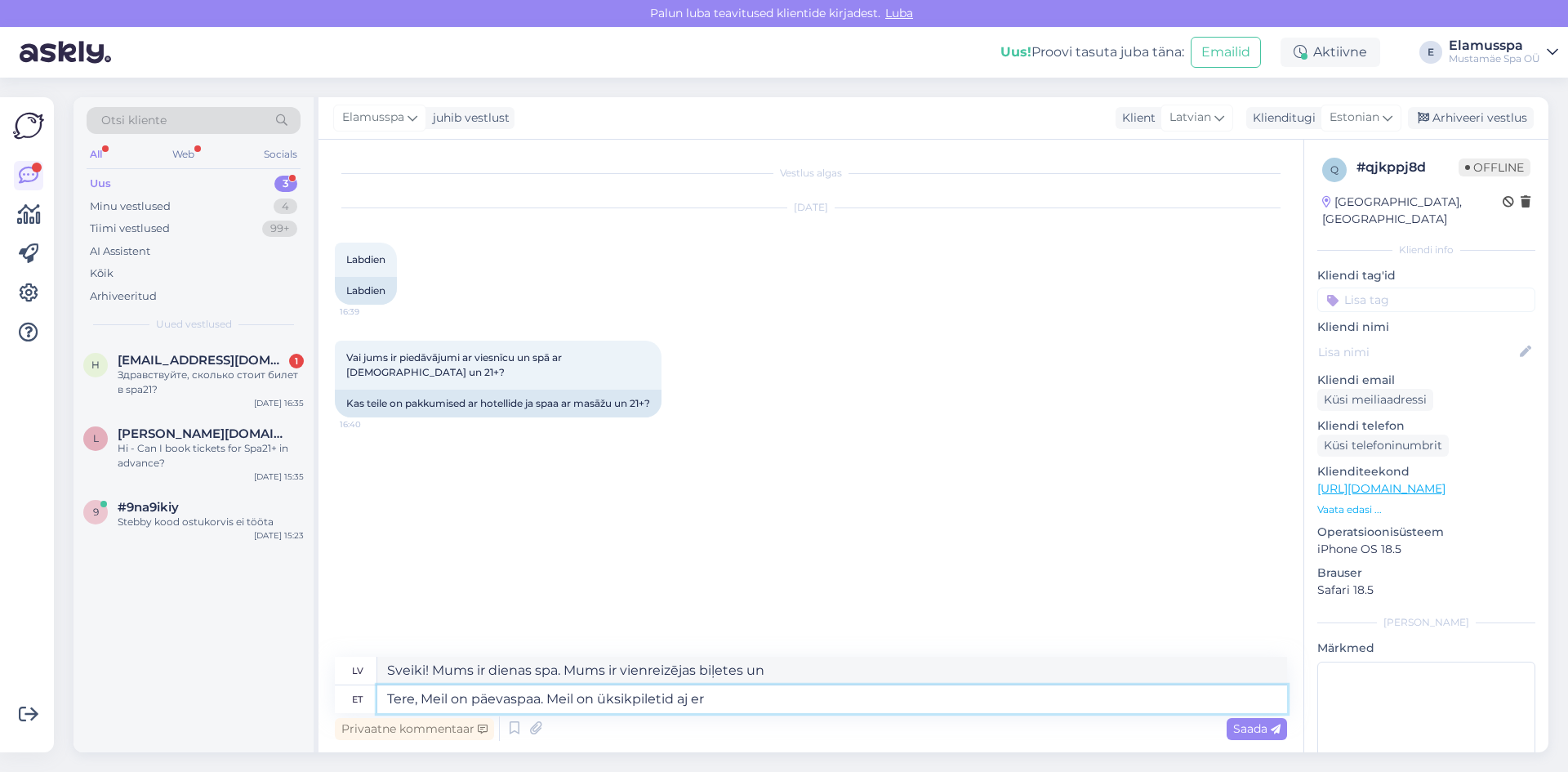
type textarea "Sveiki! Mums ir dienas spa. Mums ir pieejamas vienreizējās biļetes."
type textarea "Tere, Meil on päevaspaa. Meil on üksikpiletid [PERSON_NAME]"
type textarea "Sveiki! Mums ir dienas spa. Mums ir individuālas biļetes un atsevišķas"
type textarea "Tere, Meil on päevaspaa. Meil on üksikpiletid [PERSON_NAME] te"
type textarea "Sveiki! Mums ir dienas spa. Mums ir individuālas biļetes un atsevišķas t"
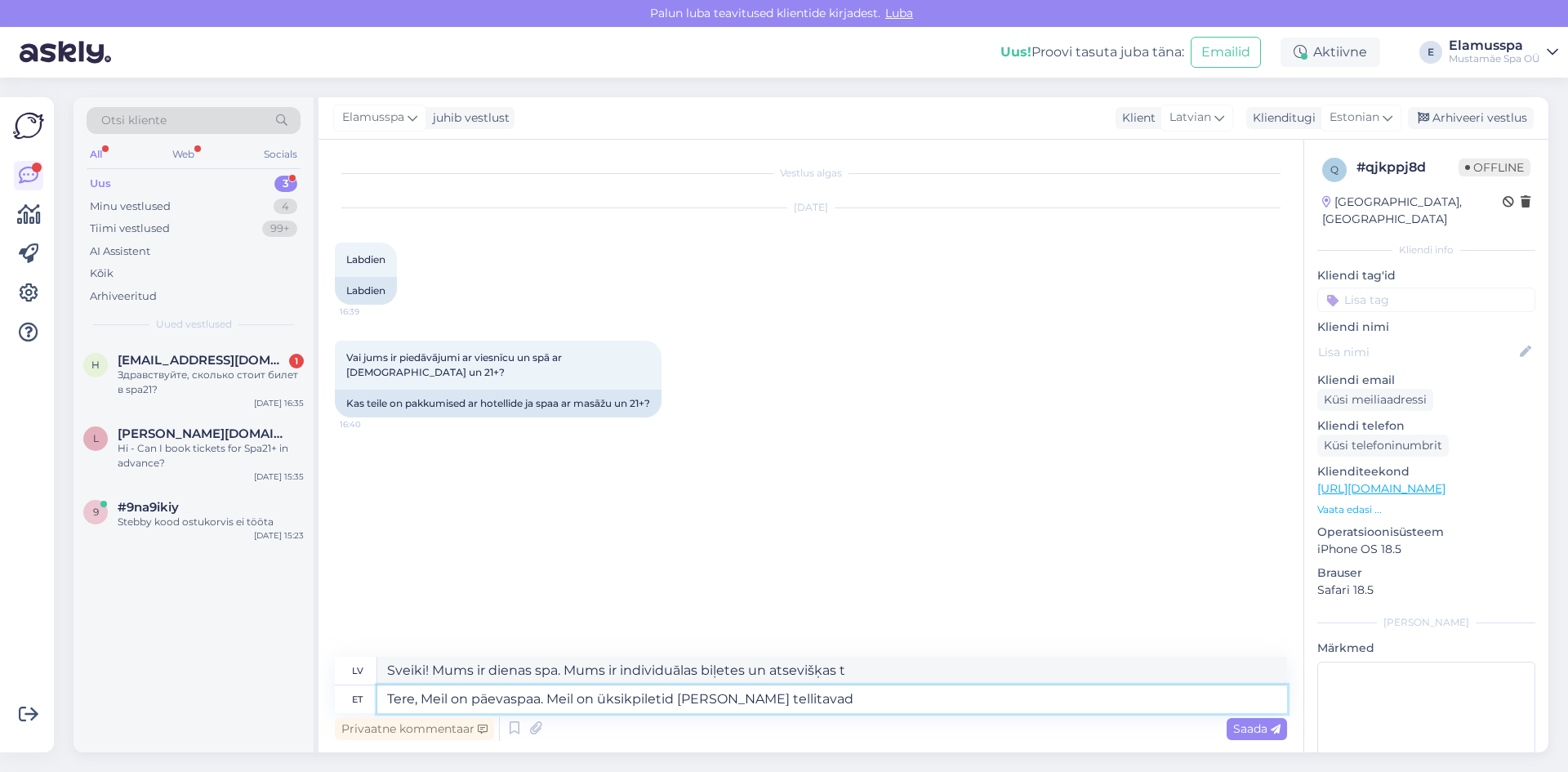
type textarea "Tere, Meil on päevaspaa. Meil on üksikpiletid [PERSON_NAME] tellitavad"
type textarea "Sveiki! Mums ir dienas spa. Mums ir individuālas biļetes, [PERSON_NAME] var pas…"
type textarea "Tere, Meil on päevaspaa. Meil on üksikpiletid [PERSON_NAME] tellitavad hoolits"
type textarea "Sveiki! Mums ir dienas spa. Mums ir individuālas biļetes un procedūras, [PERSON…"
type textarea "Tere, Meil on päevaspaa. Meil on üksikpiletid [PERSON_NAME] tellitavad hoolitsu…"
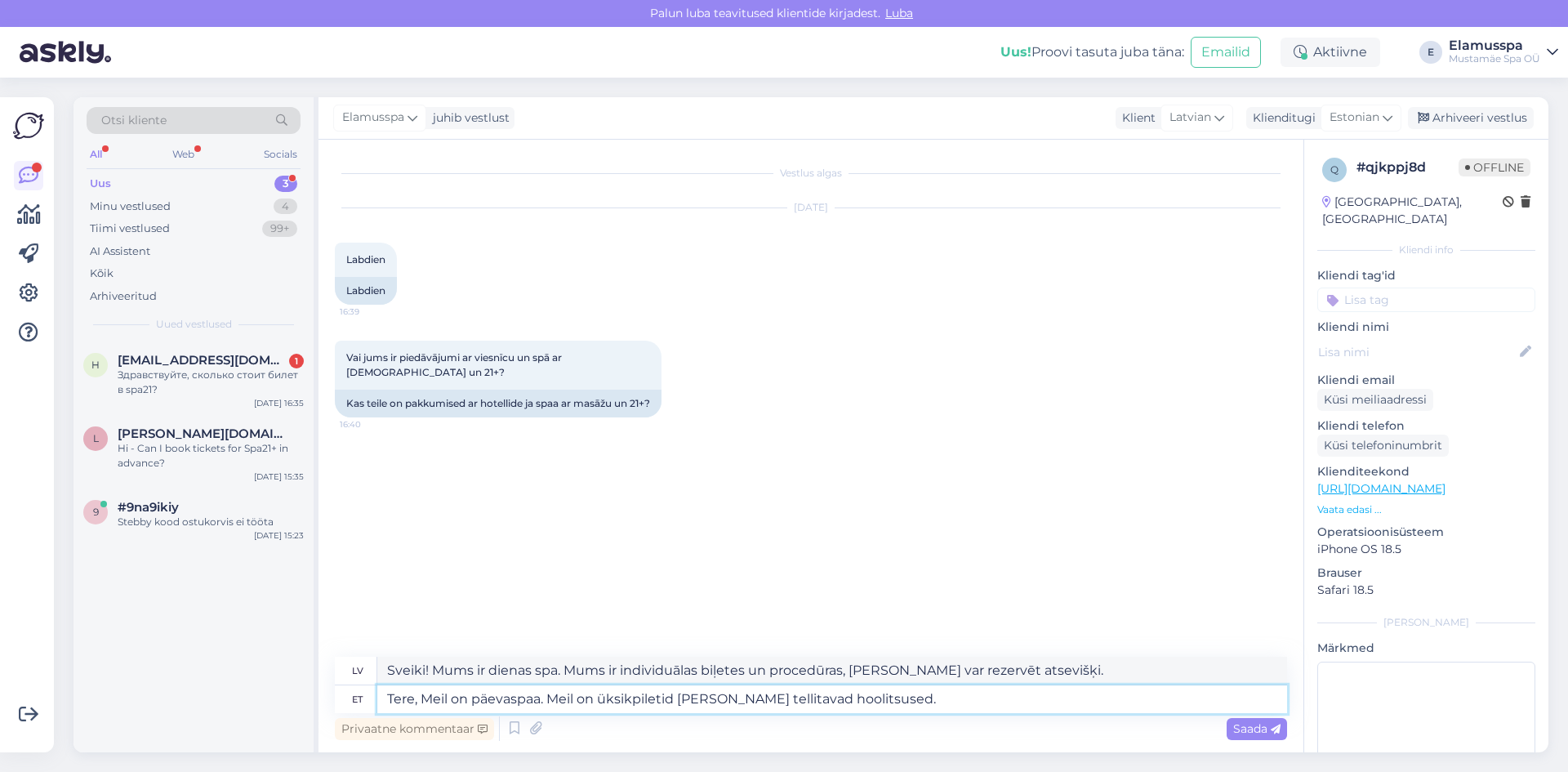
type textarea "Sveiki! Mums ir dienas spa. Mums ir individuālas biļetes un procedūras, [PERSON…"
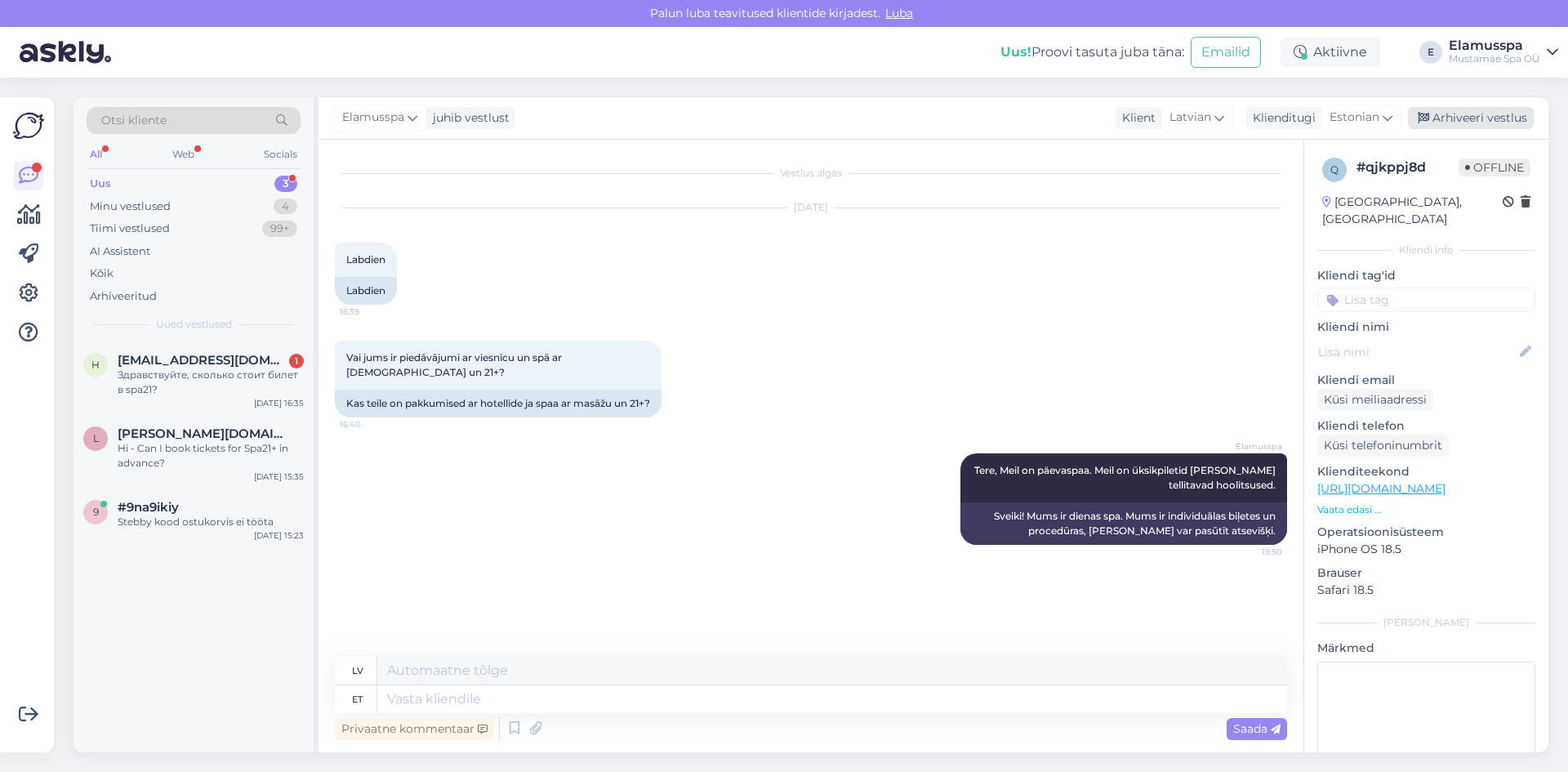
click at [1496, 120] on div "Arhiveeri vestlus" at bounding box center [1471, 118] width 125 height 22
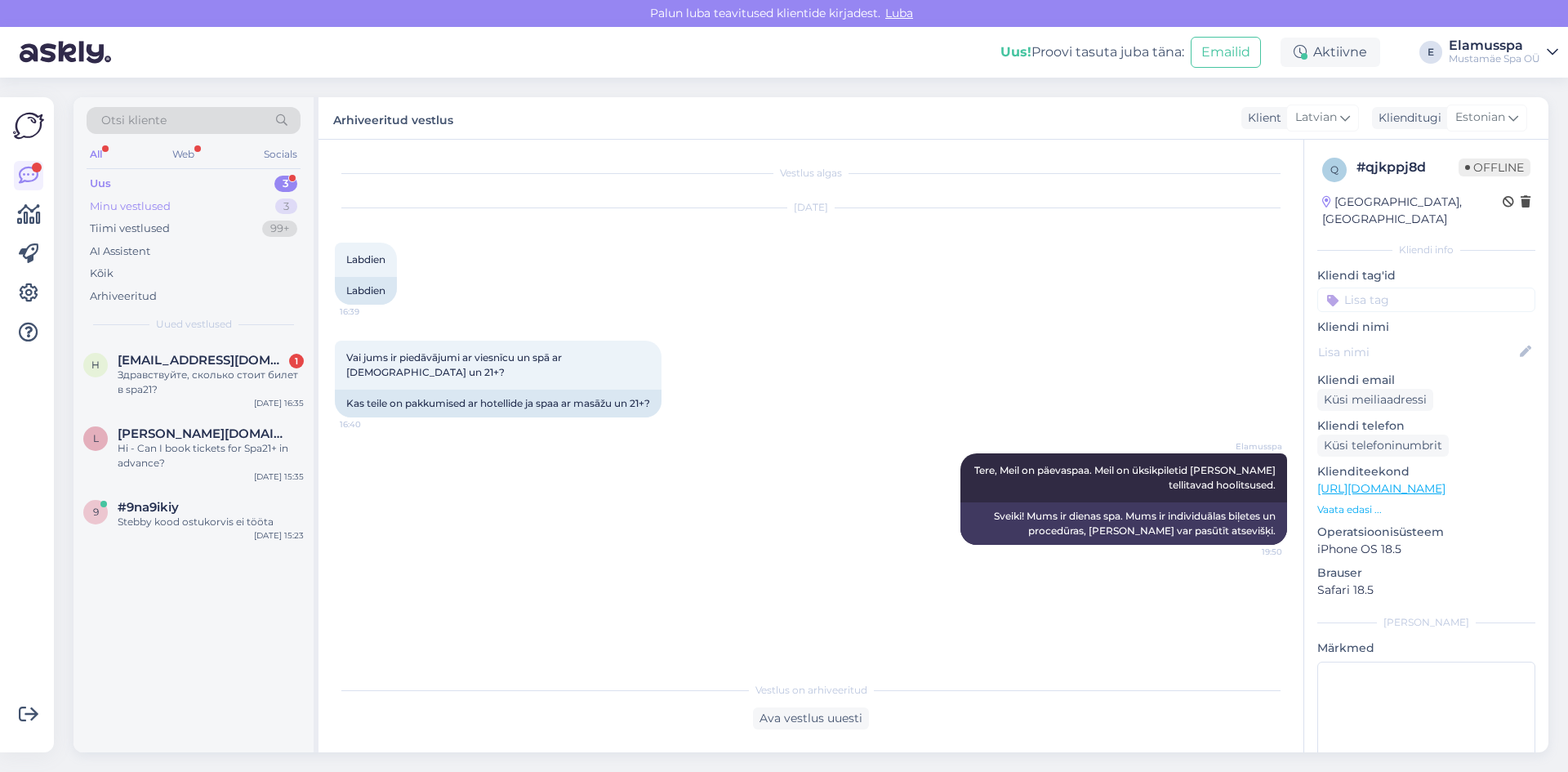
click at [156, 199] on div "Minu vestlused" at bounding box center [130, 207] width 81 height 17
click at [192, 359] on div "#c2tbirst" at bounding box center [211, 360] width 186 height 15
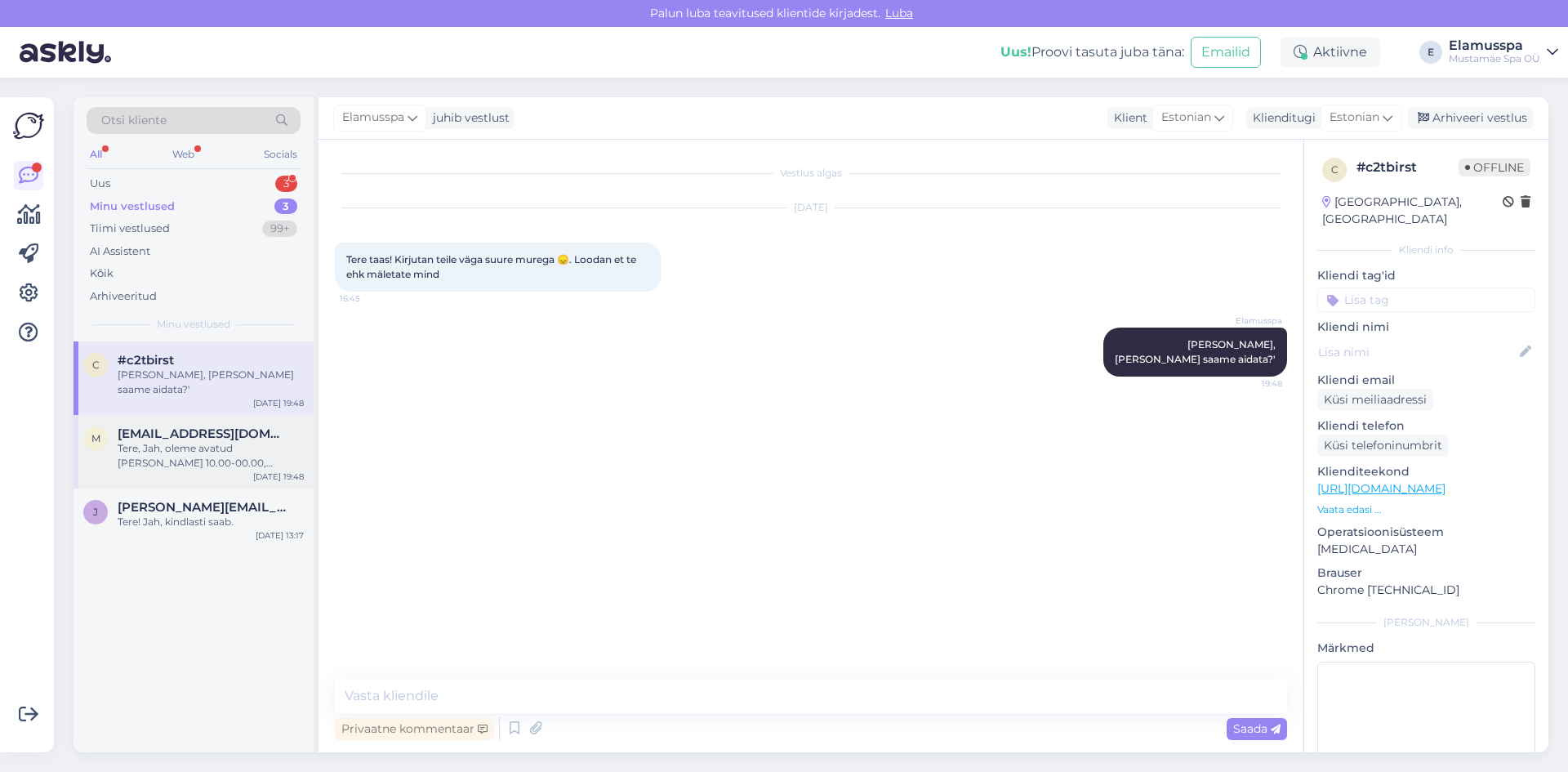
click at [220, 427] on span "[EMAIL_ADDRESS][DOMAIN_NAME]" at bounding box center [202, 434] width 170 height 15
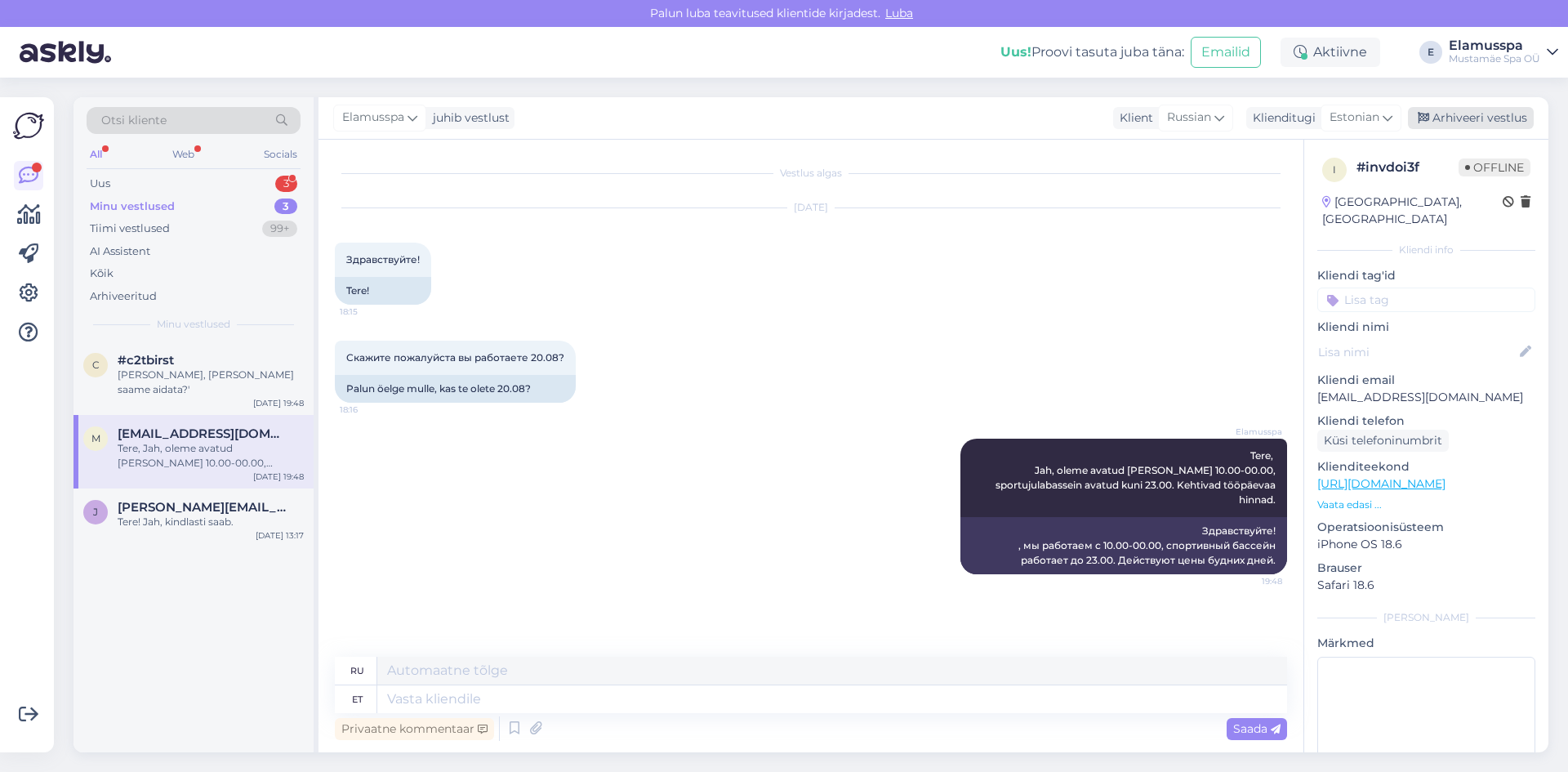
click at [1494, 119] on div "Arhiveeri vestlus" at bounding box center [1471, 118] width 125 height 22
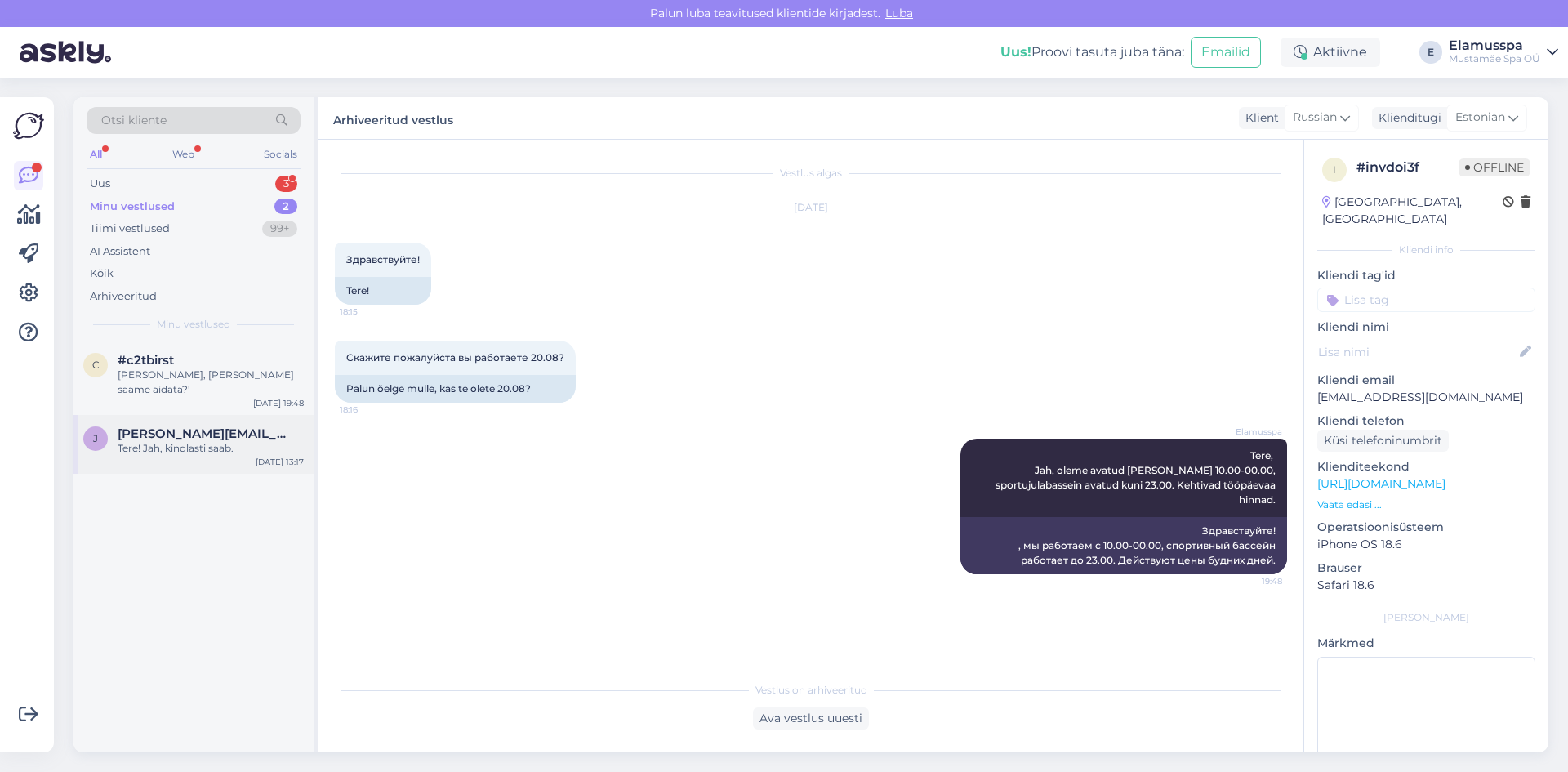
click at [162, 441] on div "Tere! Jah, kindlasti saab." at bounding box center [211, 448] width 186 height 15
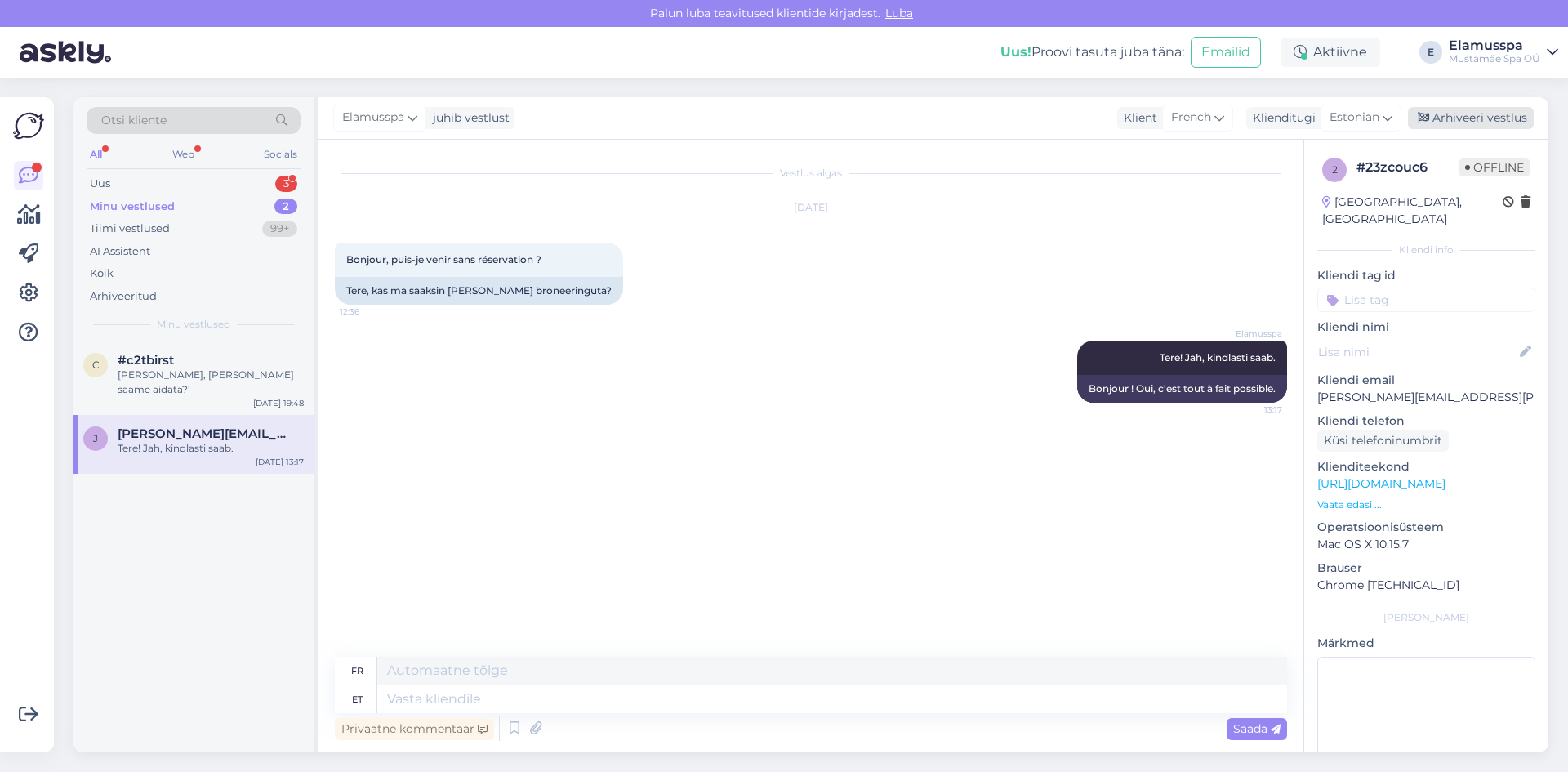
click at [1438, 117] on div "Arhiveeri vestlus" at bounding box center [1471, 118] width 125 height 22
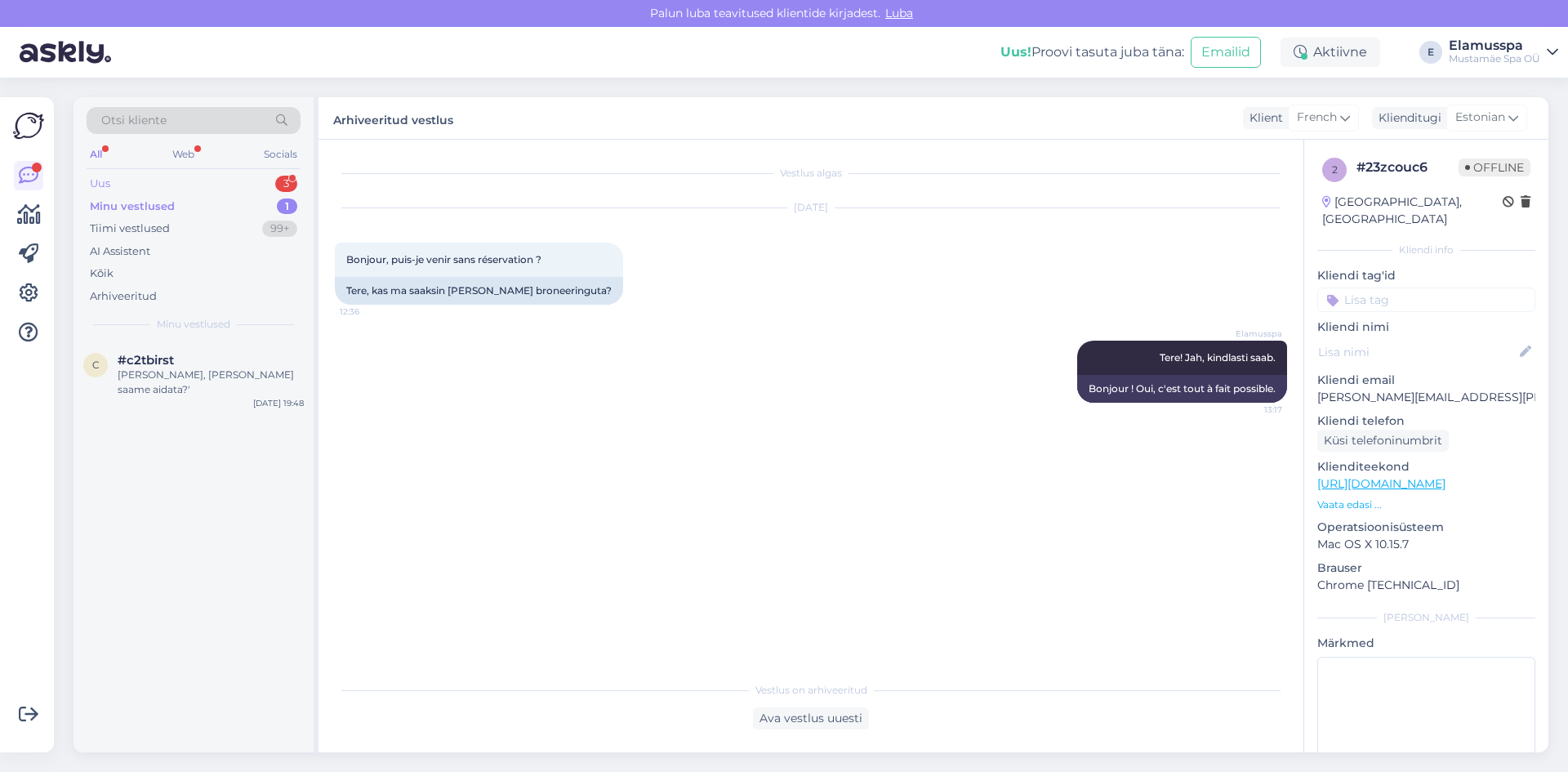
click at [105, 186] on div "Uus" at bounding box center [100, 184] width 20 height 17
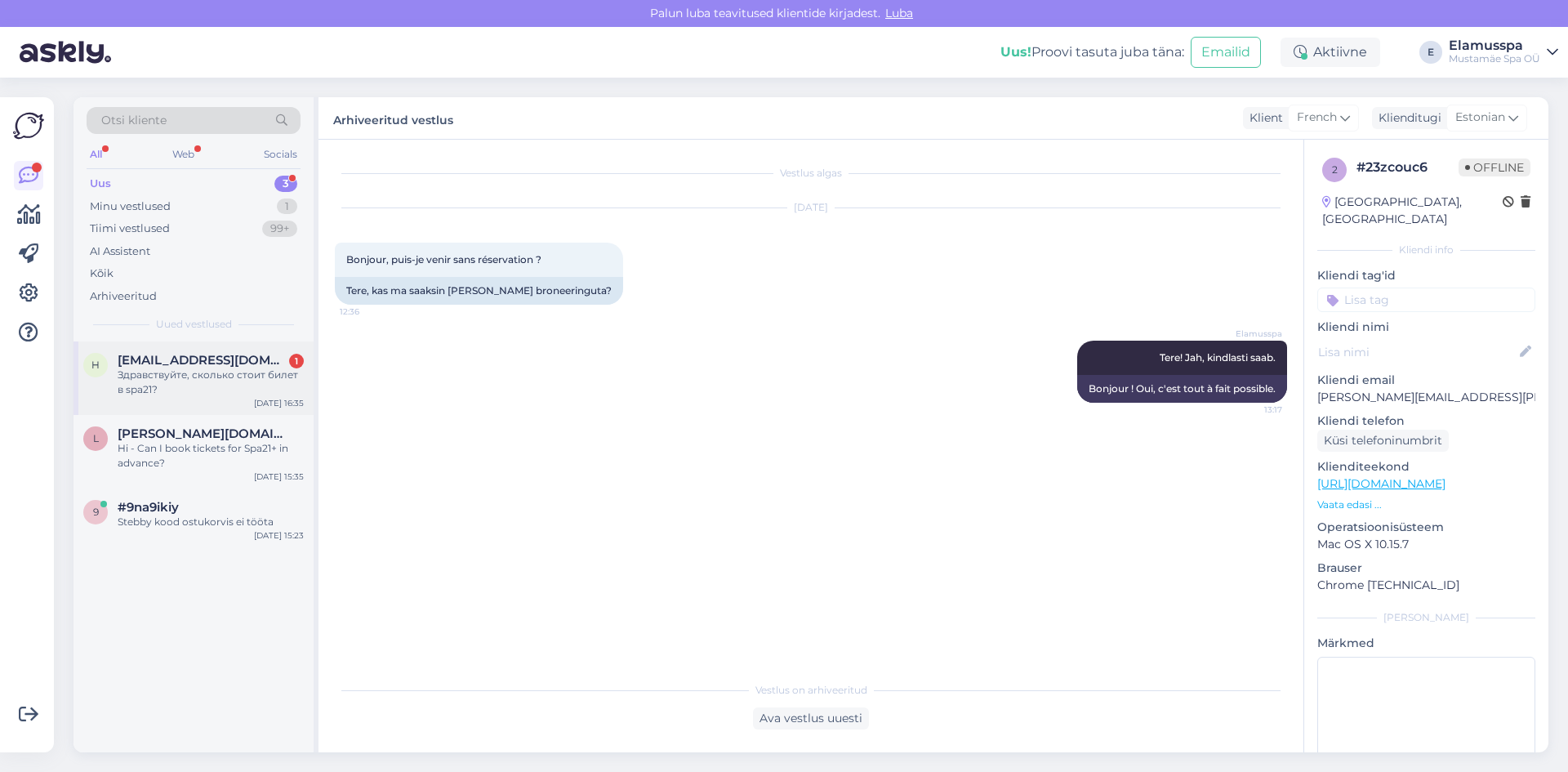
click at [188, 396] on div "Здравствуйте, сколько стоит билет в spa21?" at bounding box center [211, 382] width 186 height 29
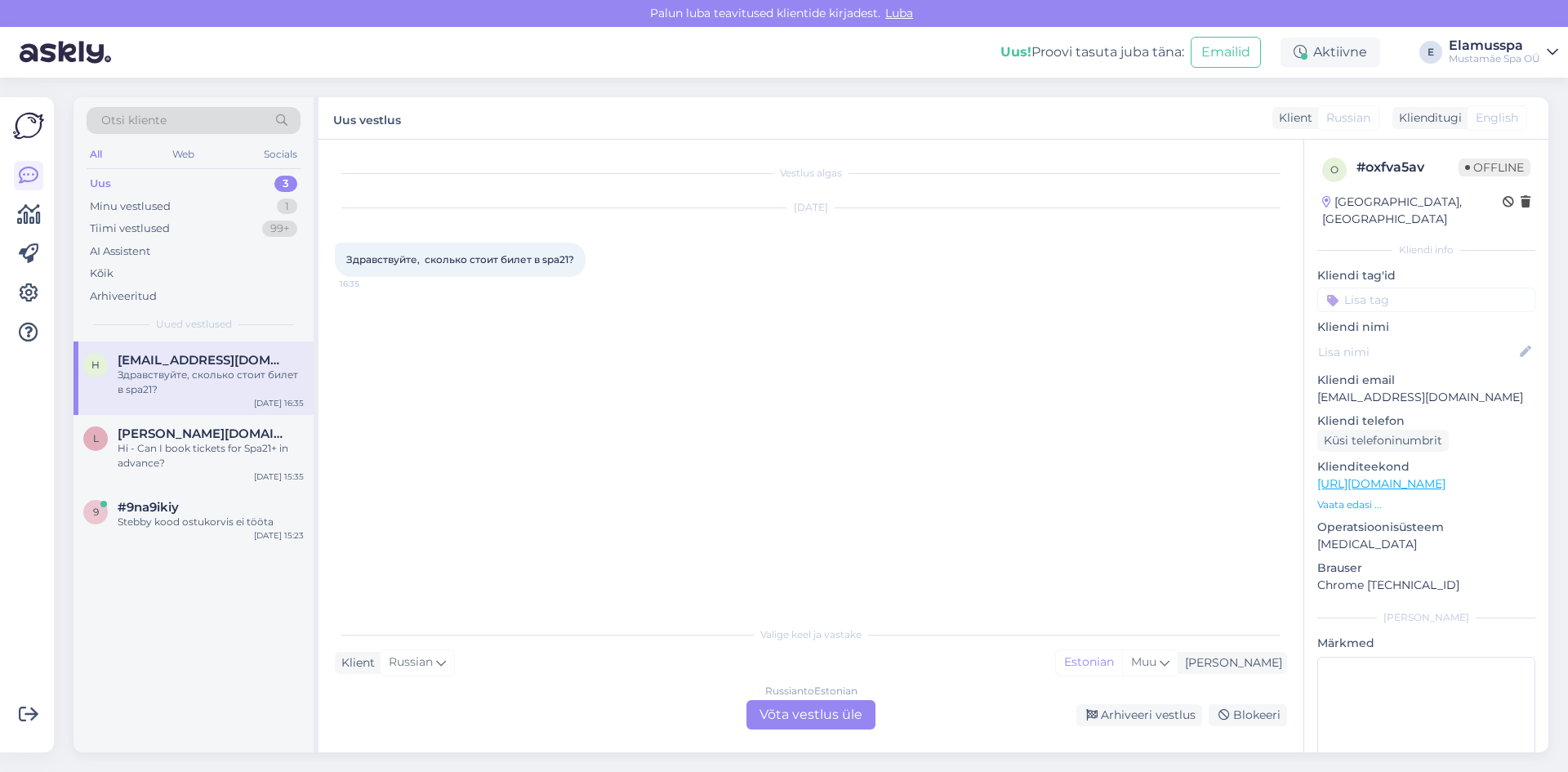
click at [804, 714] on div "Russian to Estonian Võta vestlus üle" at bounding box center [811, 714] width 129 height 29
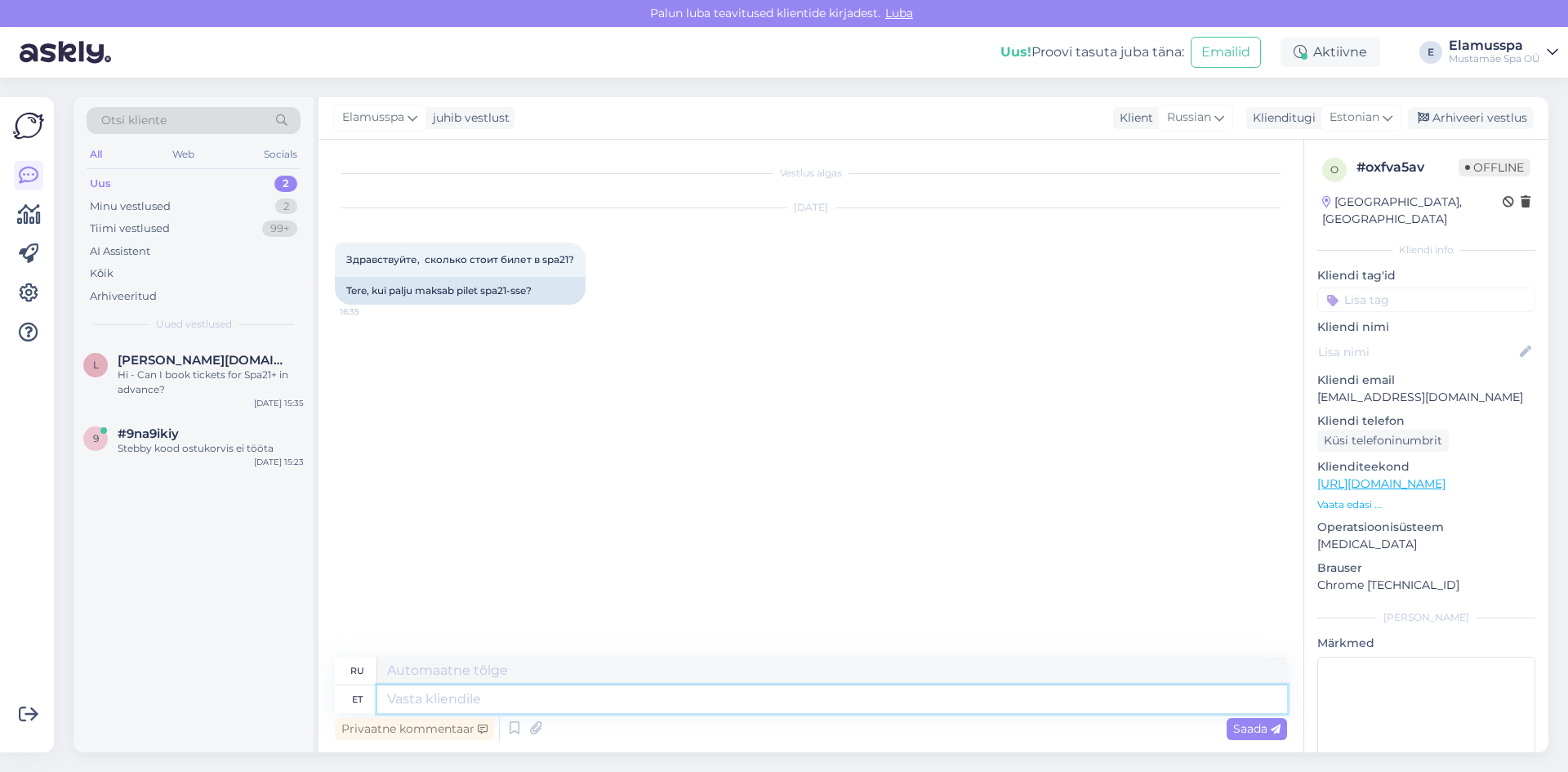
click at [540, 707] on textarea at bounding box center [832, 698] width 910 height 28
type textarea "Tere,"
type textarea "Привет,"
type textarea "Tere, Spa21´"
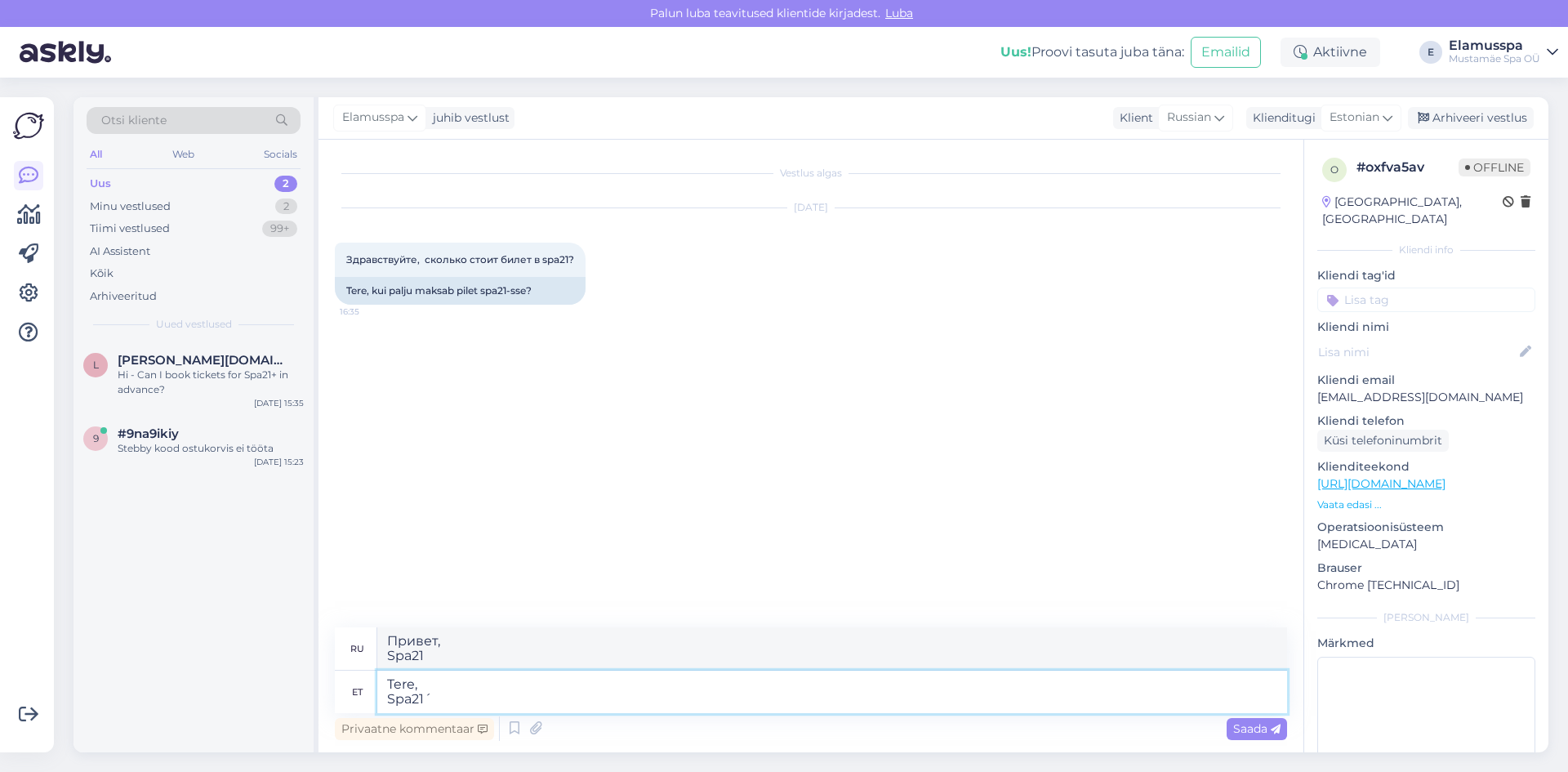
type textarea "Привет, Spa21´"
type textarea "Tere, Spa2"
type textarea "Привет, Spa2"
type textarea "Tere, Spa21+"
type textarea "Привет, Spa21+"
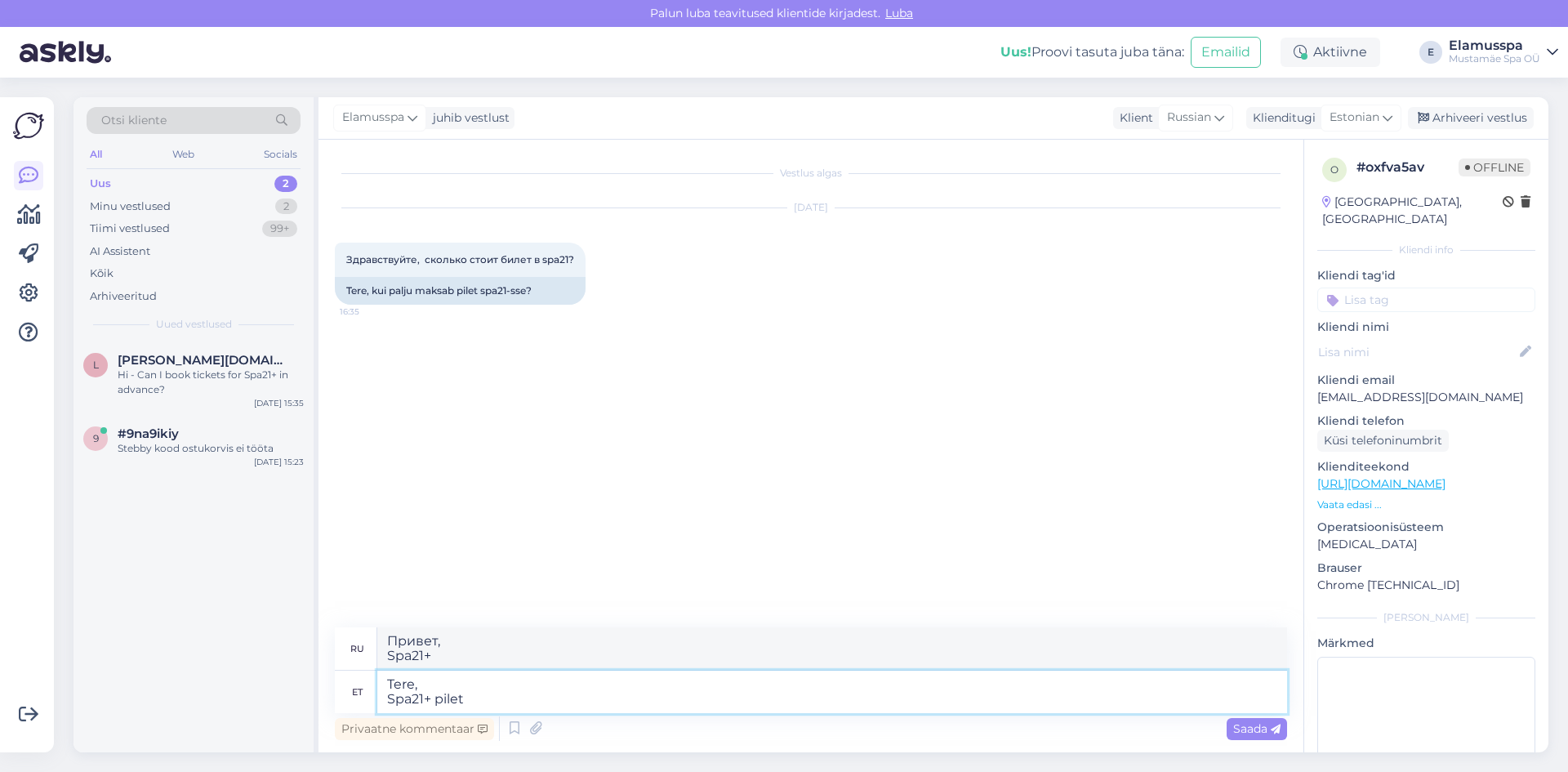
type textarea "Tere, Spa21+ pilet o"
type textarea "Здравствуйте, билетов Spa21+"
type textarea "Tere, Spa21+ pilet on [PERSON_NAME]"
type textarea "Привет, сегодня доступно билетов на Spa21+"
type textarea "Tere, Spa21+ pilet on [PERSON_NAME] 52€,"
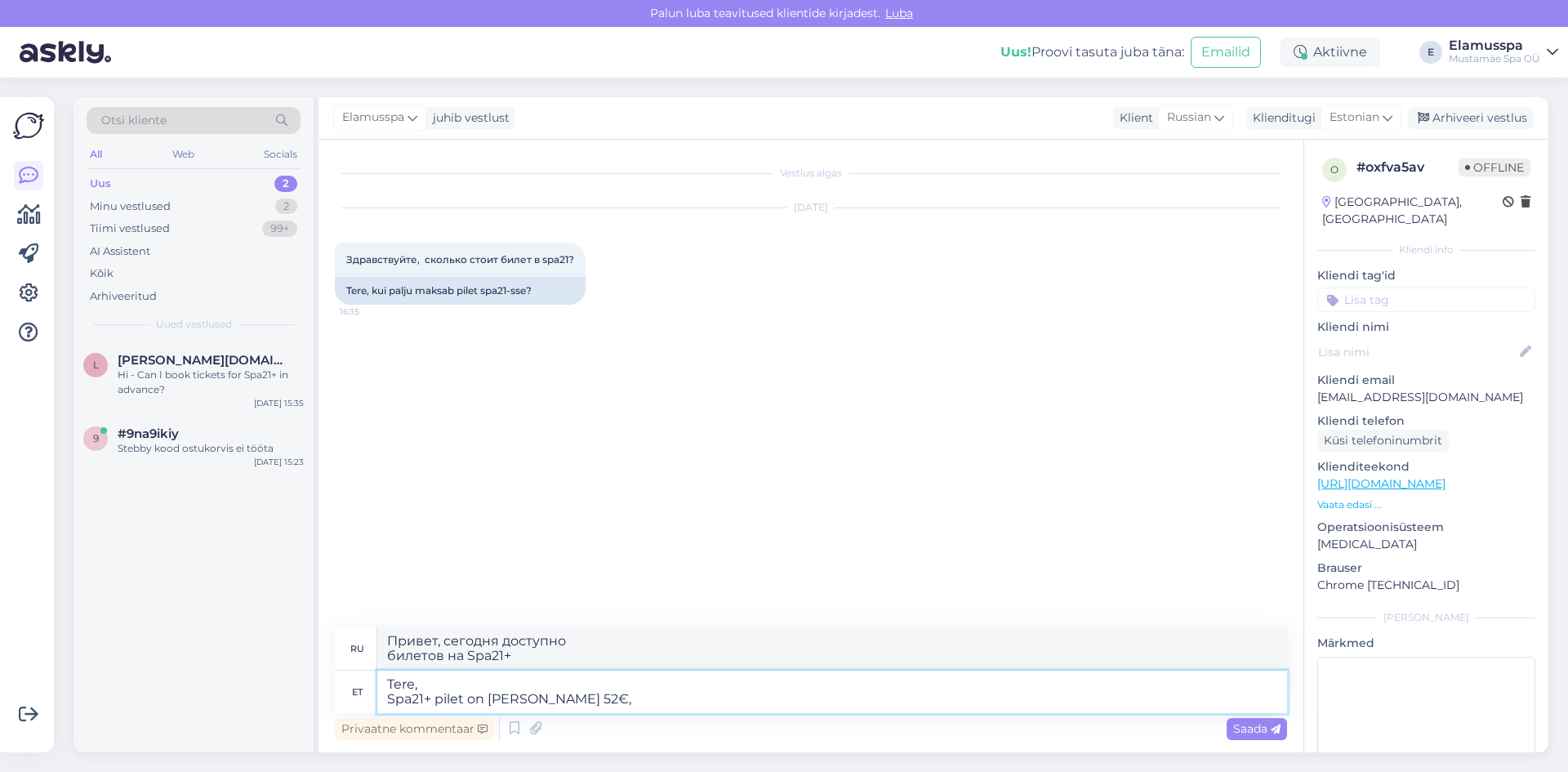
type textarea "Привет, билет Spa21+ сегодня стоит 52 евро."
type textarea "Tere, Spa21+ pilet on [PERSON_NAME] 52€,"
type textarea "Здравствуйте, сегодня билет Spa21+ стоит 52 евро."
type textarea "Tere, Spa21+ pilet on [PERSON_NAME] 52€, tööp"
type textarea "Привет, Билет Spa21+ сегодня стоит 52 евро, работа"
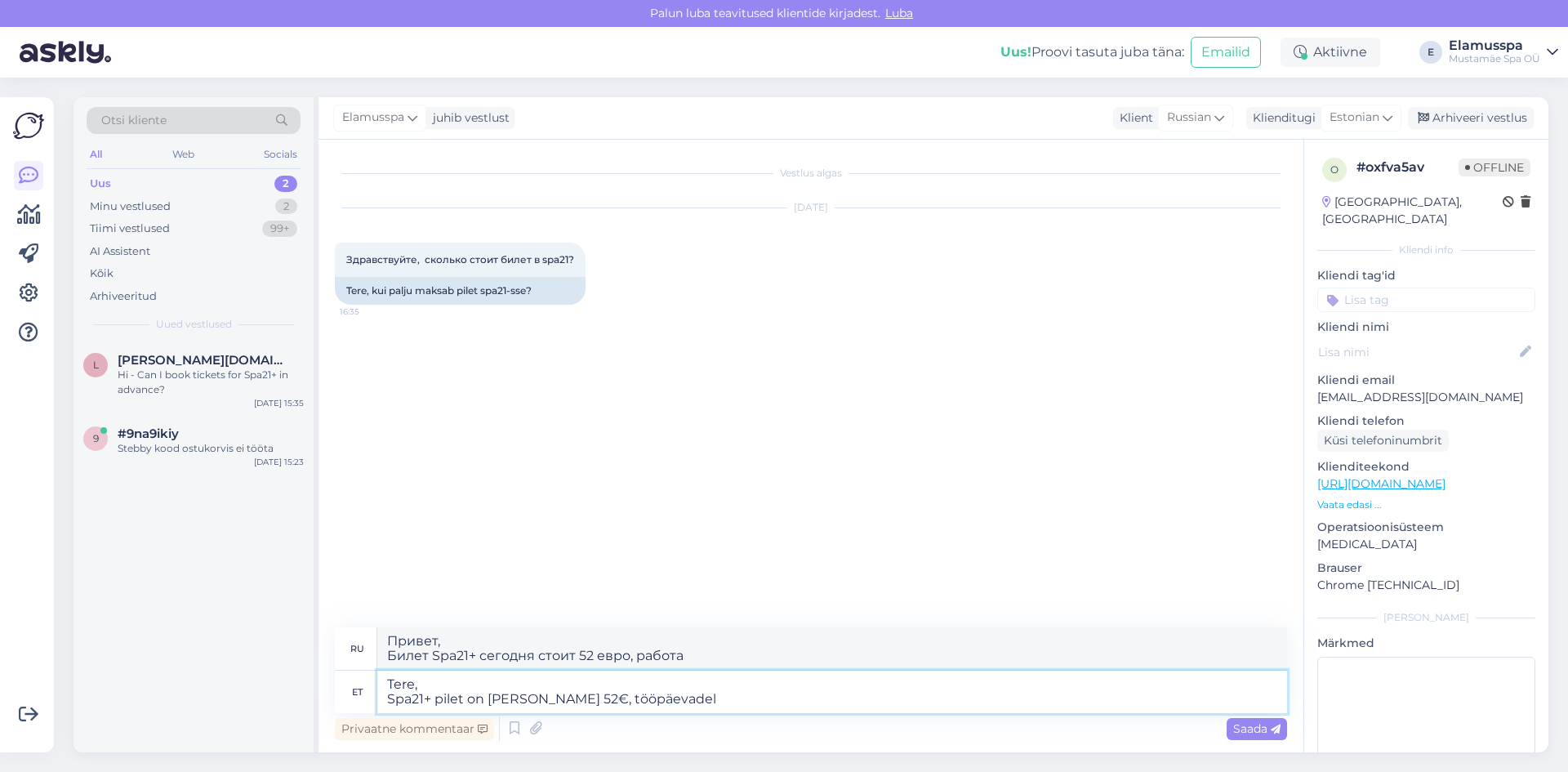
type textarea "Tere, Spa21+ pilet on [PERSON_NAME] 52€, tööpäevadel"
type textarea "Привет, сегодня по будням билет Spa21+ стоит 52 евро."
type textarea "Tere, Spa21+ pilet on [PERSON_NAME] 52€, tööpäevadel kuni 1"
type textarea "Здравствуйте, сегодня билет Spa21+ стоит 52 евро, по будням до"
type textarea "Tere, Spa21+ pilet on [PERSON_NAME] 52€, tööpäevadel kuni 14:00"
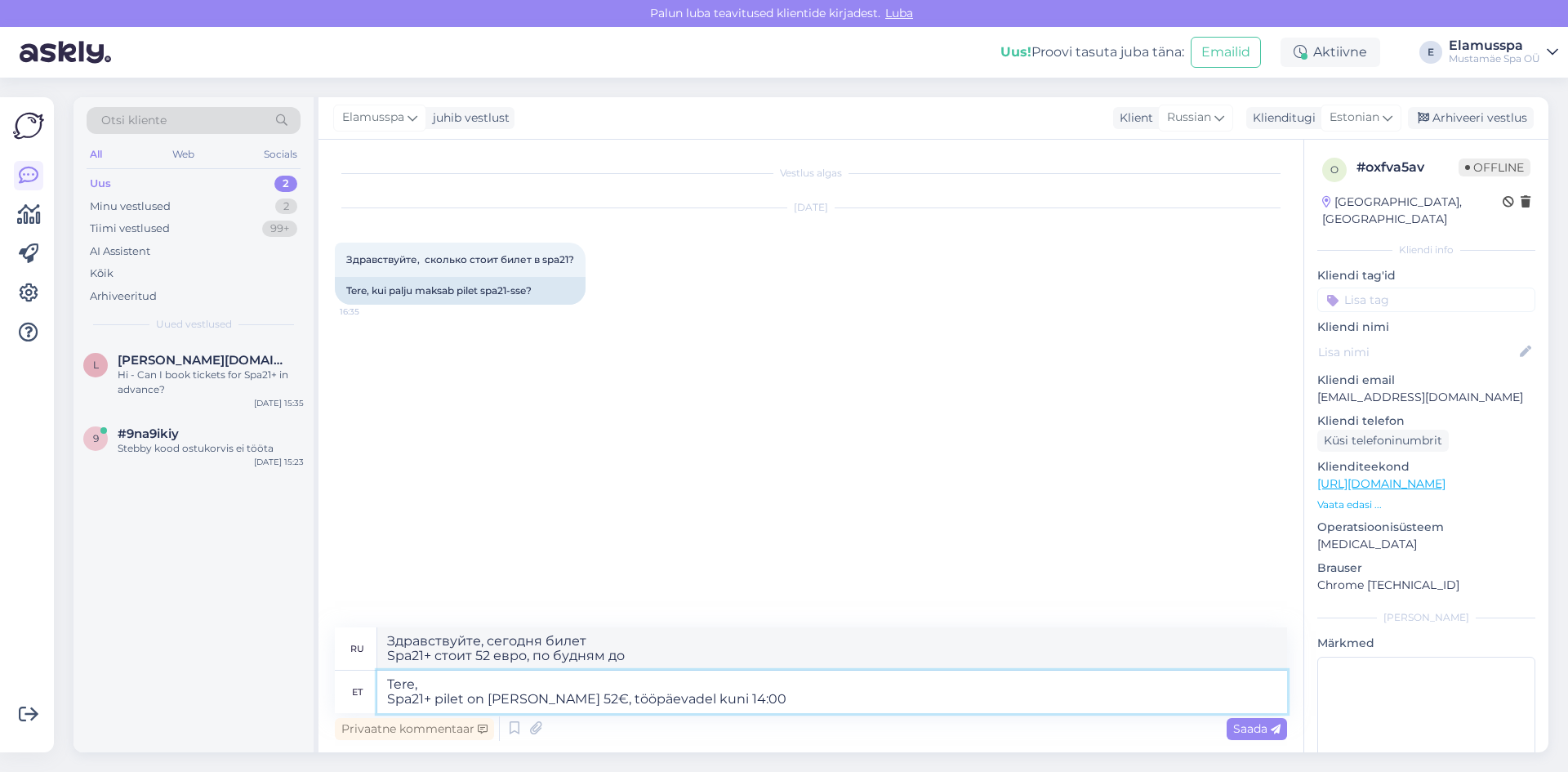
type textarea "Привет, сегодня билет Spa21+ стоит 52 евро, по будням до 14:00."
type textarea "Tere, Spa21+ pilet on [PERSON_NAME] 52€, tööpäevadel kuni 14:00 on"
type textarea "Здравствуйте, сегодня билет Spa21+ стоит 52 евро, по будням до 14:00."
type textarea "Tere, Spa21+ pilet on [PERSON_NAME] 52€, tööpäevadel kuni 14:00 on piletihind"
type textarea "Привет, сегодня билет Spa21+ стоит 52 евро, по будням до 14:00 цена билета сост…"
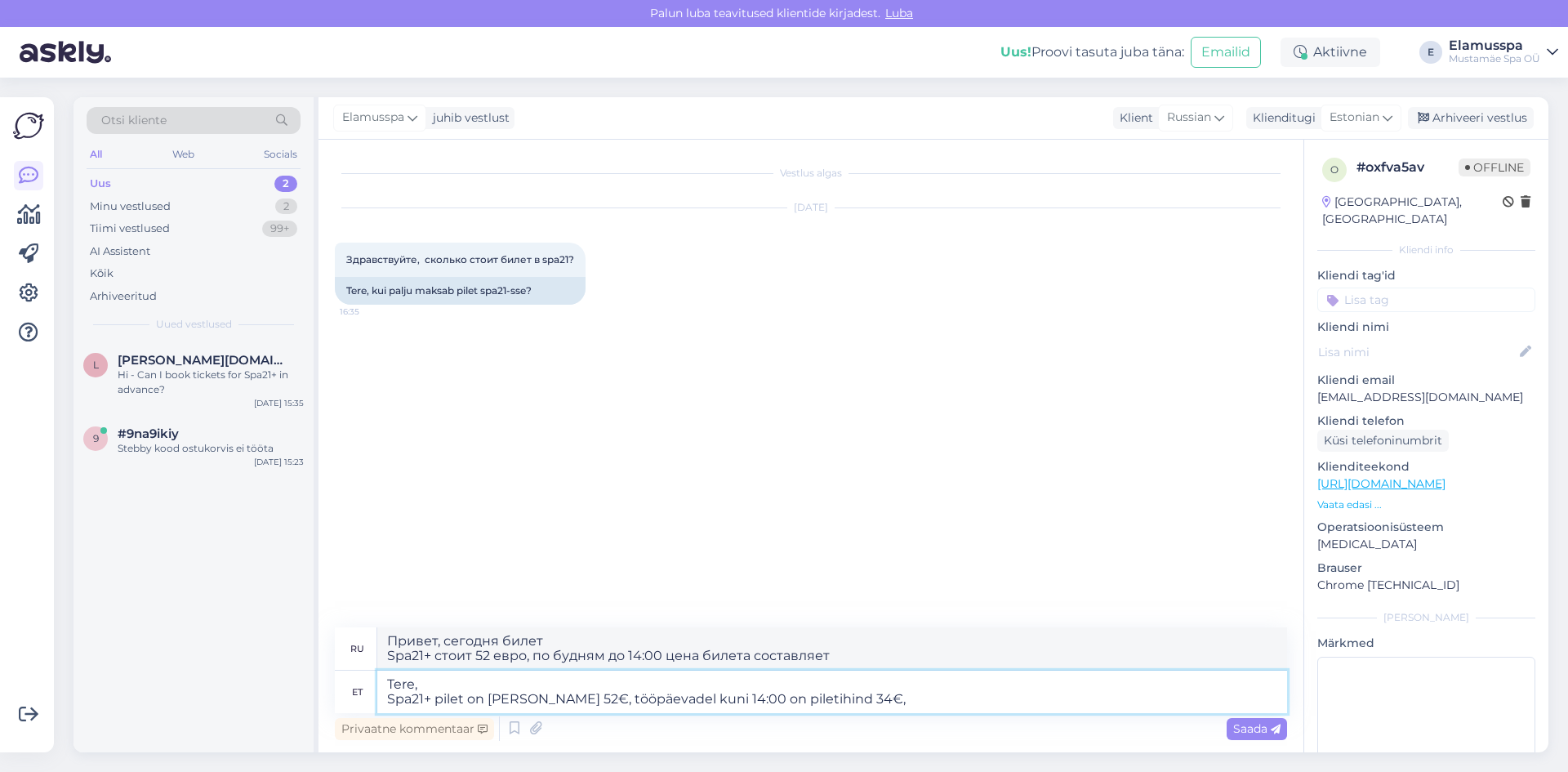
type textarea "Tere, Spa21+ pilet on [PERSON_NAME] 52€, tööpäevadel kuni 14:00 on piletihind 3…"
type textarea "Привет, сегодня билет Spa21+ стоит 52 евро, по будням до 14:00 стоимость билета…"
type textarea "Tere, Spa21+ pilet on [PERSON_NAME] 52€, tööpäevadel kuni 14:00 on piletihind 3…"
type textarea "Здравствуйте, сегодня билет Spa21+ стоит 52 евро, по будням до 14:00 стоимость …"
type textarea "Tere, Spa21+ pilet on [PERSON_NAME] 52€, tööpäevadel kuni 14:00 on piletihind 3…"
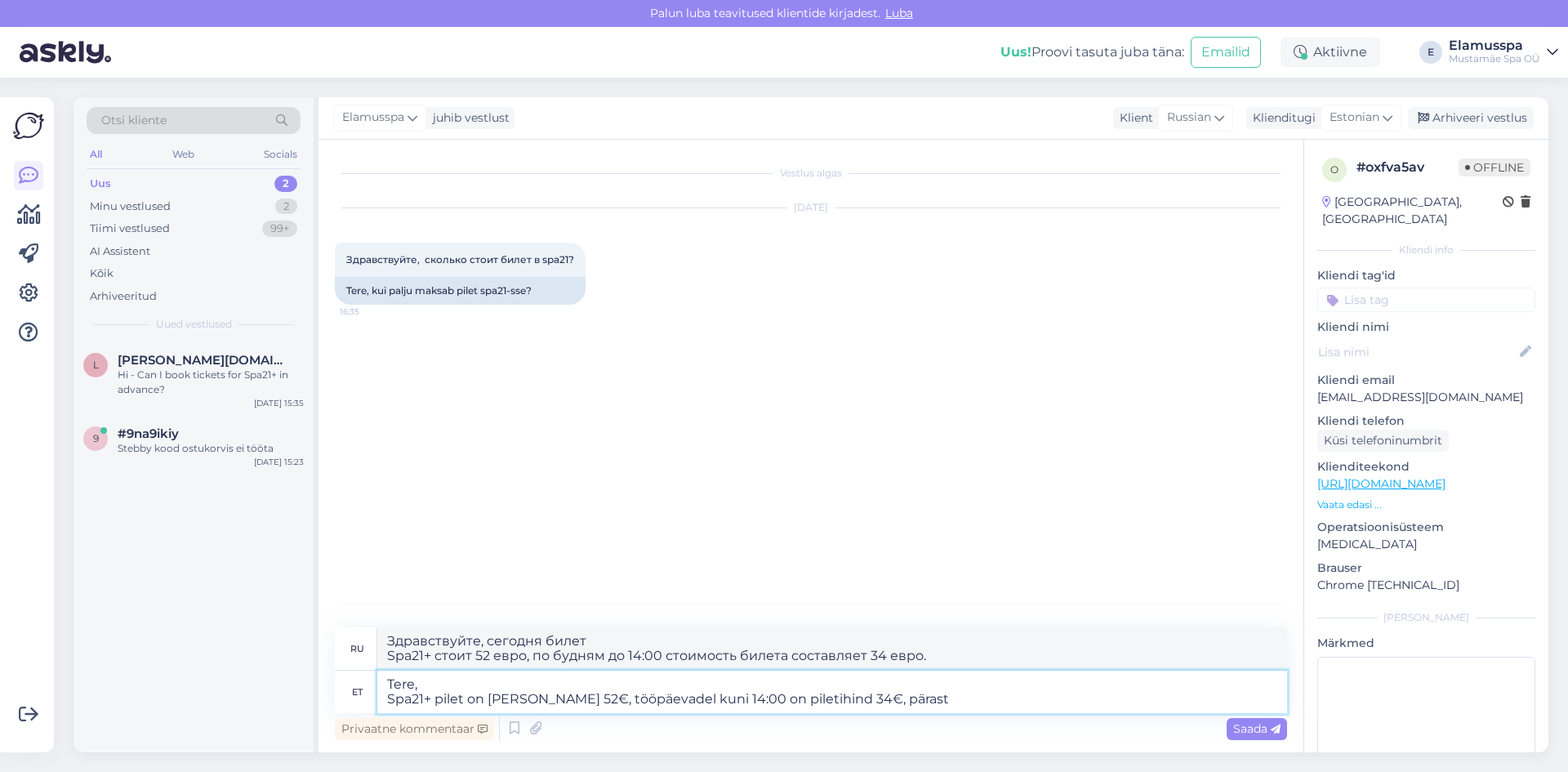
type textarea "Здравствуйте, сегодня билет Spa21+ стоит 52 евро, по будням до 14:00 стоимость …"
type textarea "Tere, Spa21+ pilet on [PERSON_NAME] 52€, tööpäevadel kuni 14:00 on piletihind 3…"
type textarea "Здравствуйте, сегодня билет Spa21+ стоит 52 евро, по будням до 14:00 стоимость …"
type textarea "Tere, Spa21+ pilet on [PERSON_NAME] 52€, tööpäevadel kuni 14:00 on piletihind 3…"
type textarea "Здравствуйте, сегодня билет Spa21+ стоит 52 евро, по будням до 14:00 стоимость …"
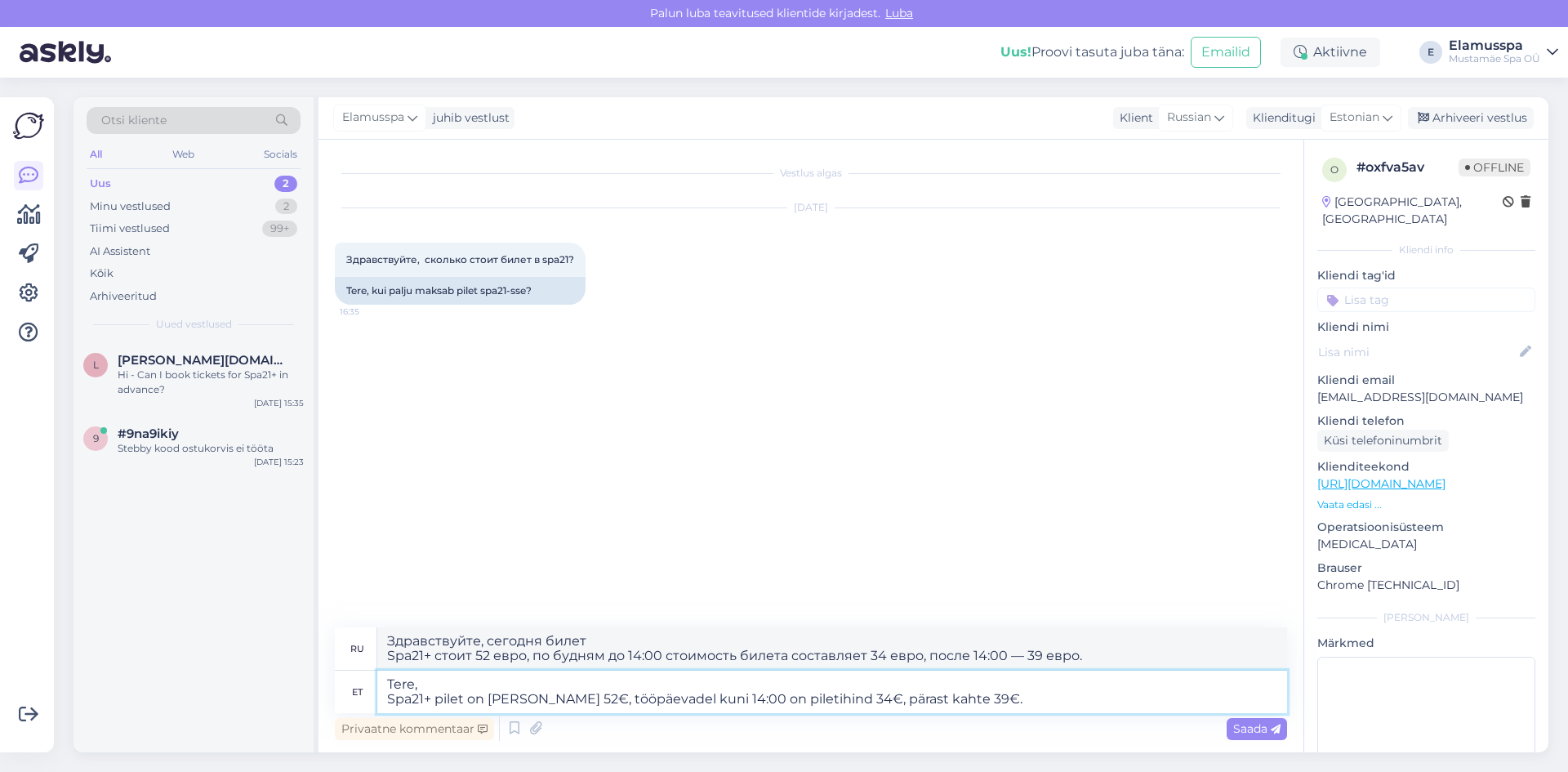
drag, startPoint x: 515, startPoint y: 700, endPoint x: 488, endPoint y: 701, distance: 27.0
click at [488, 701] on textarea "Tere, Spa21+ pilet on [PERSON_NAME] 52€, tööpäevadel kuni 14:00 on piletihind 3…" at bounding box center [832, 692] width 910 height 43
type textarea "Tere, Spa21+ pilet on nädala 52€, tööpäevadel kuni 14:00 on piletihind 34€, pär…"
type textarea "Здравствуйте, Стоимость билета в [GEOGRAPHIC_DATA] составляет 52 евро на неделю…"
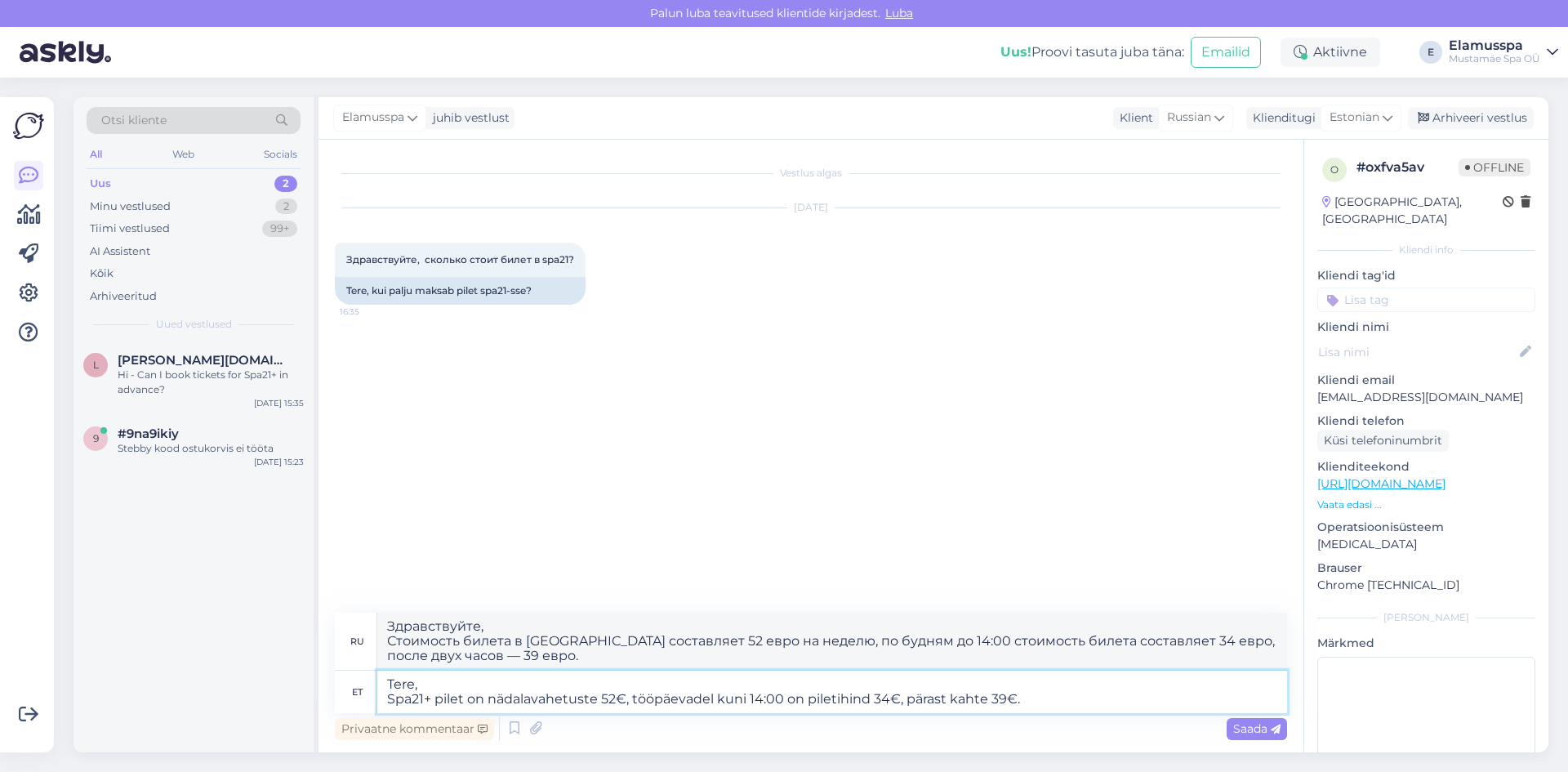
type textarea "Tere, Spa21+ pilet on nädalavahetustel 52€, tööpäevadel kuni 14:00 on piletihin…"
type textarea "Здравствуйте, билета в Spa21+ по выходным составляет 52 евро, по будням до 14:0…"
type textarea "Tere, Spa21+ pilet on nädalavahetustel 52€, tööpäevadel kuni 14:00 on piletihin…"
click at [1253, 738] on div "Saada" at bounding box center [1257, 729] width 60 height 22
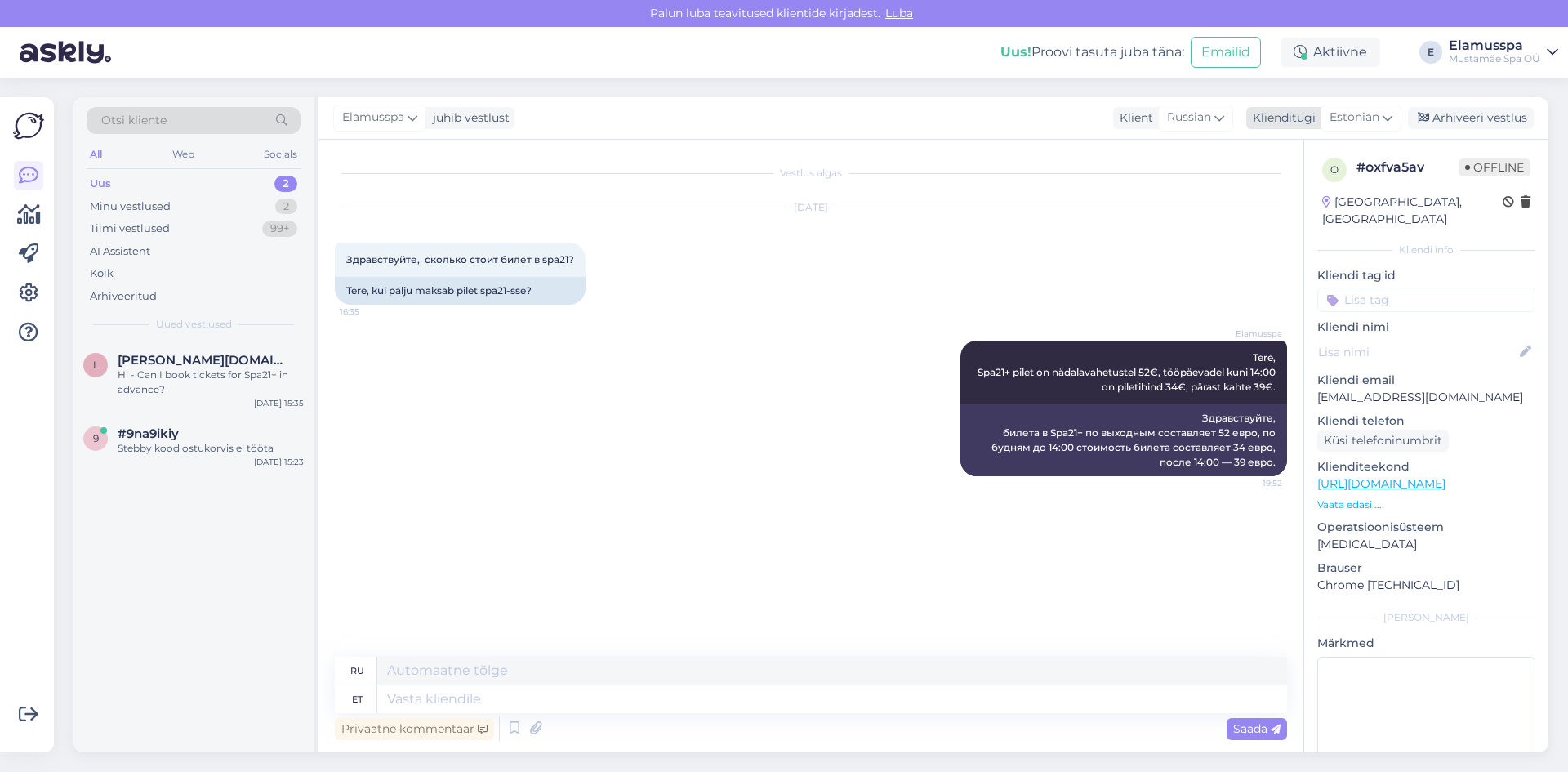
drag, startPoint x: 1474, startPoint y: 118, endPoint x: 1468, endPoint y: 130, distance: 13.4
click at [1474, 118] on div "Arhiveeri vestlus" at bounding box center [1471, 118] width 125 height 22
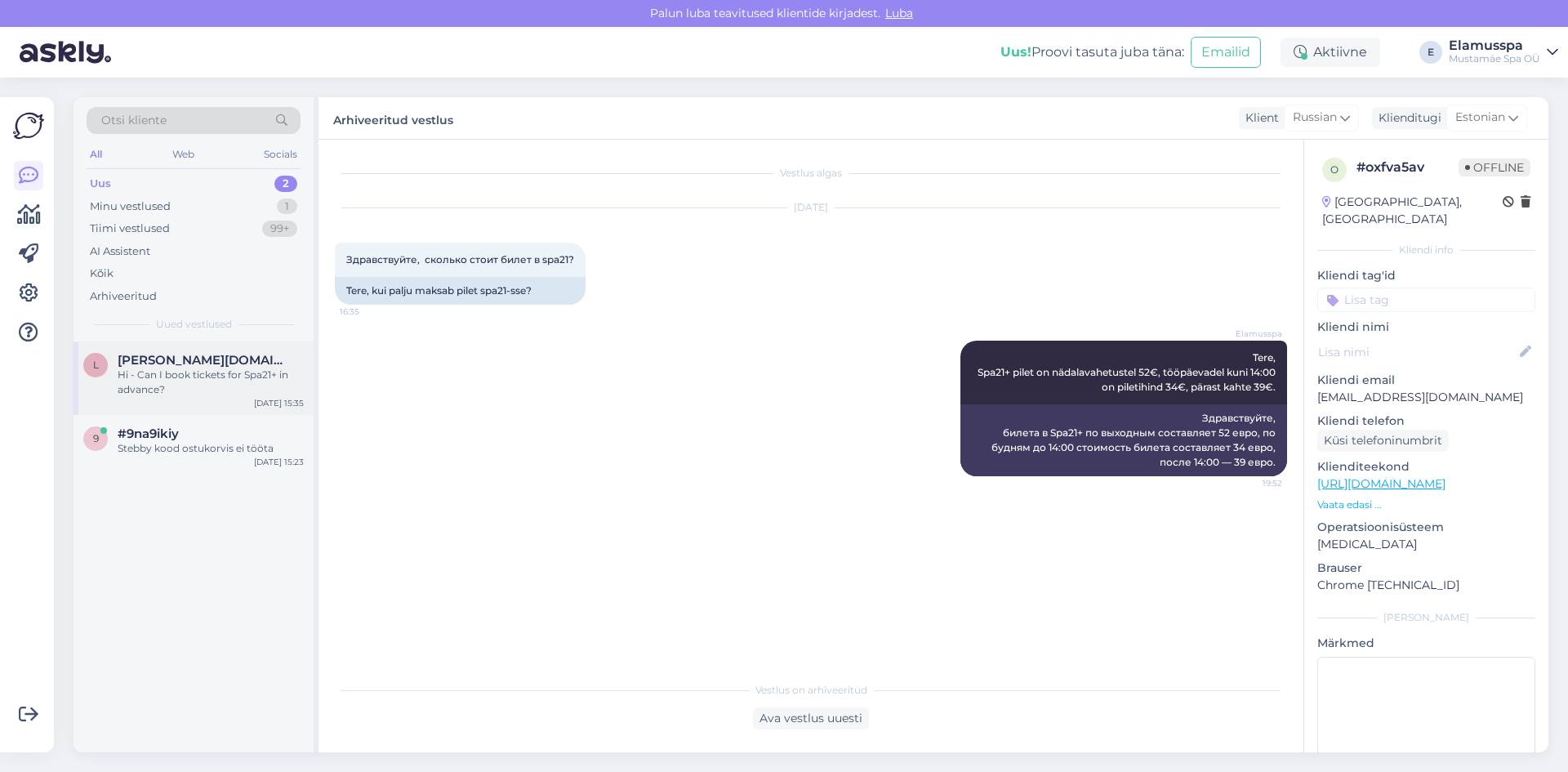
click at [223, 384] on div "Hi - Can I book tickets for Spa21+ in advance?" at bounding box center [211, 382] width 186 height 29
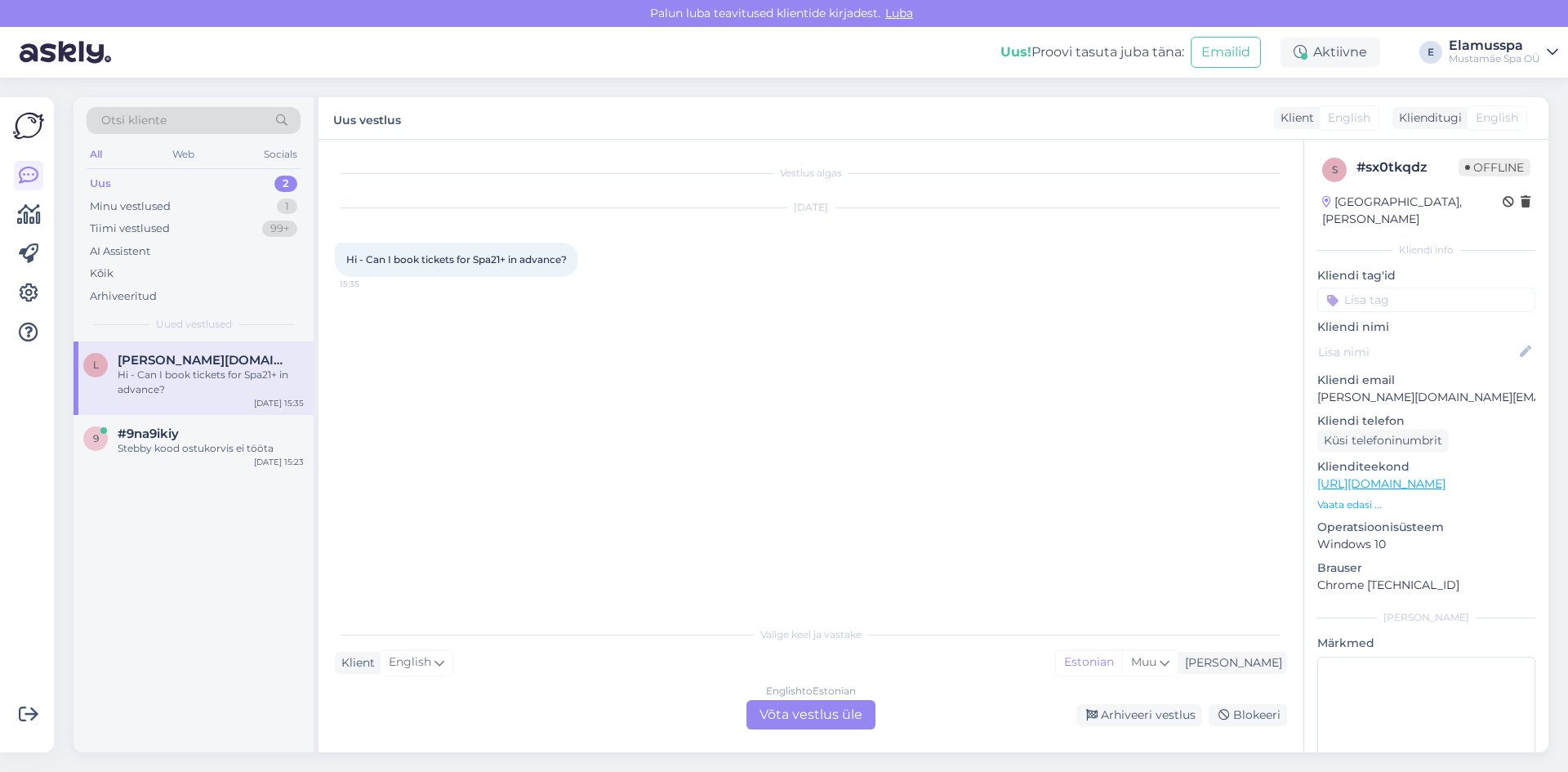
click at [821, 723] on div "English to Estonian Võta vestlus üle" at bounding box center [811, 714] width 129 height 29
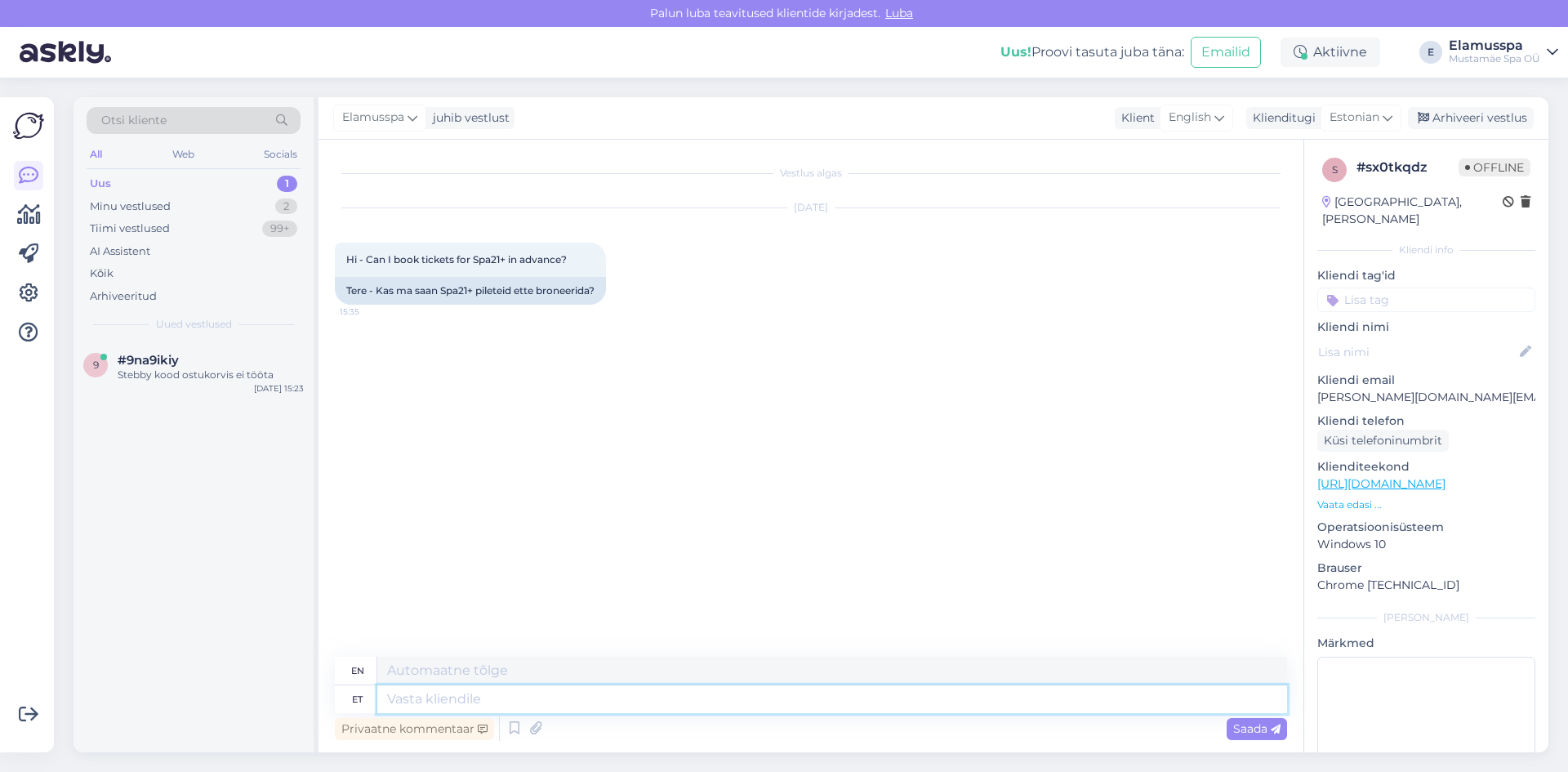
click at [584, 708] on textarea at bounding box center [832, 698] width 910 height 28
type textarea "Tere, M"
type textarea "Hello,"
type textarea "Tere, Me m"
type textarea "Hello, We"
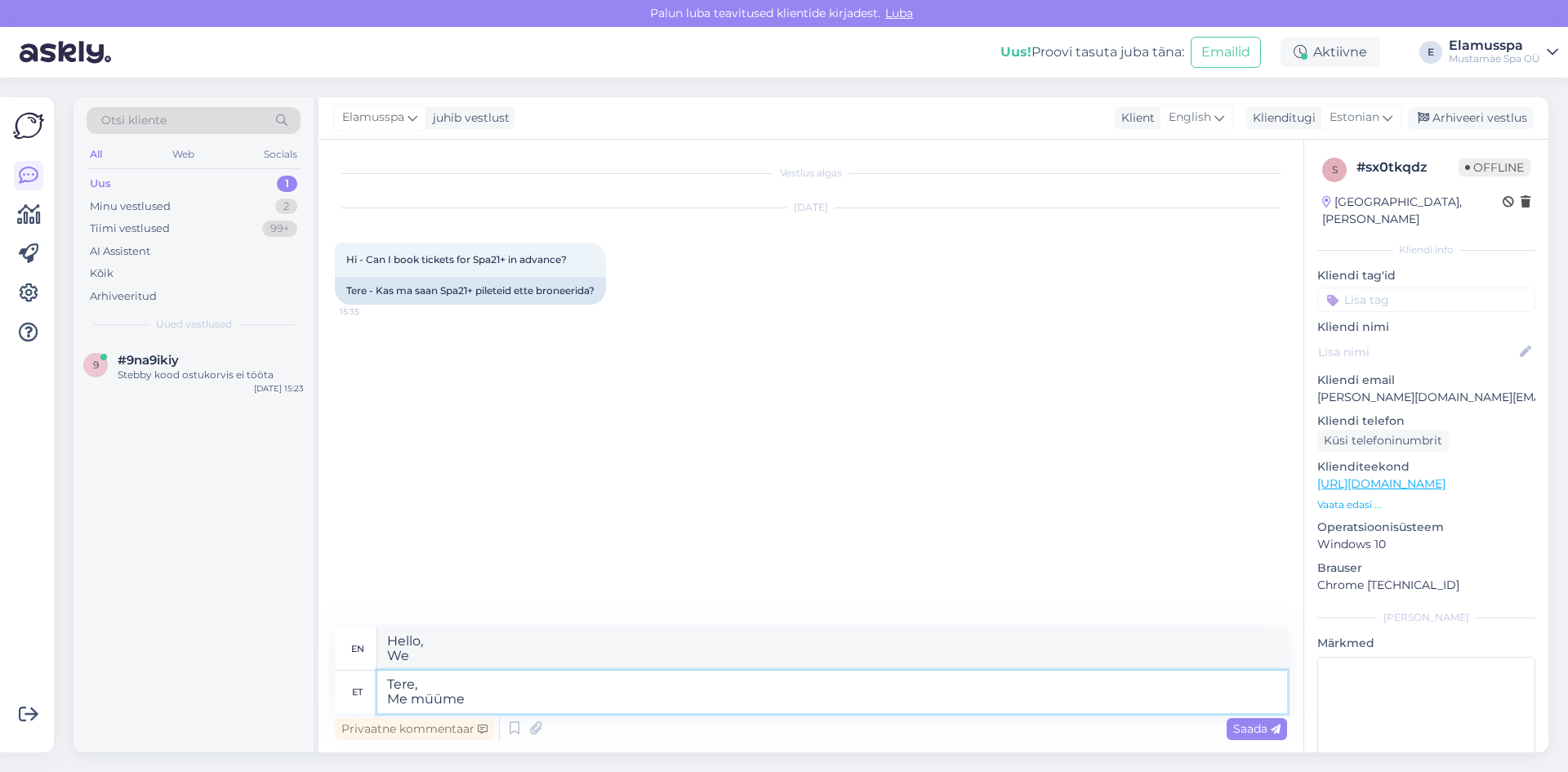
type textarea "Tere, Me müüme"
type textarea "Hello, We are selling"
type textarea "Tere, Me müüme kodulehel"
type textarea "Hello, We sell on the website"
type textarea "Tere, Me müüme kodulehel pileteid"
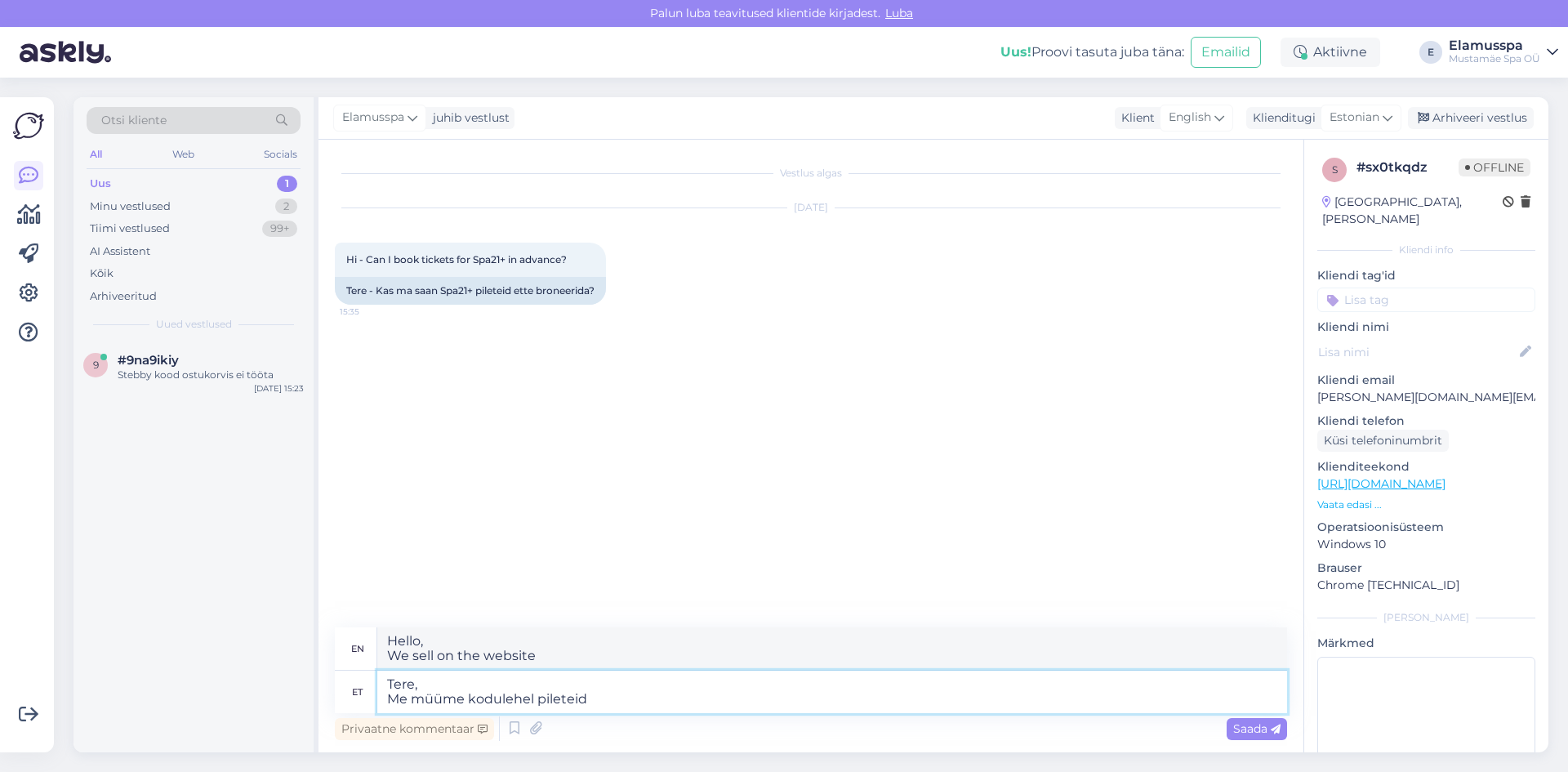
type textarea "Hello, We sell tickets on the website"
type textarea "Tere, Me müüme kodulehel pileteid kinkekaartidena"
type textarea "Hello, We sell tickets as gift cards on our website."
type textarea "Tere, Me müüme kodulehel pileteid kinkekaartidena:"
type textarea "Hello, We sell tickets as gift cards on our website:"
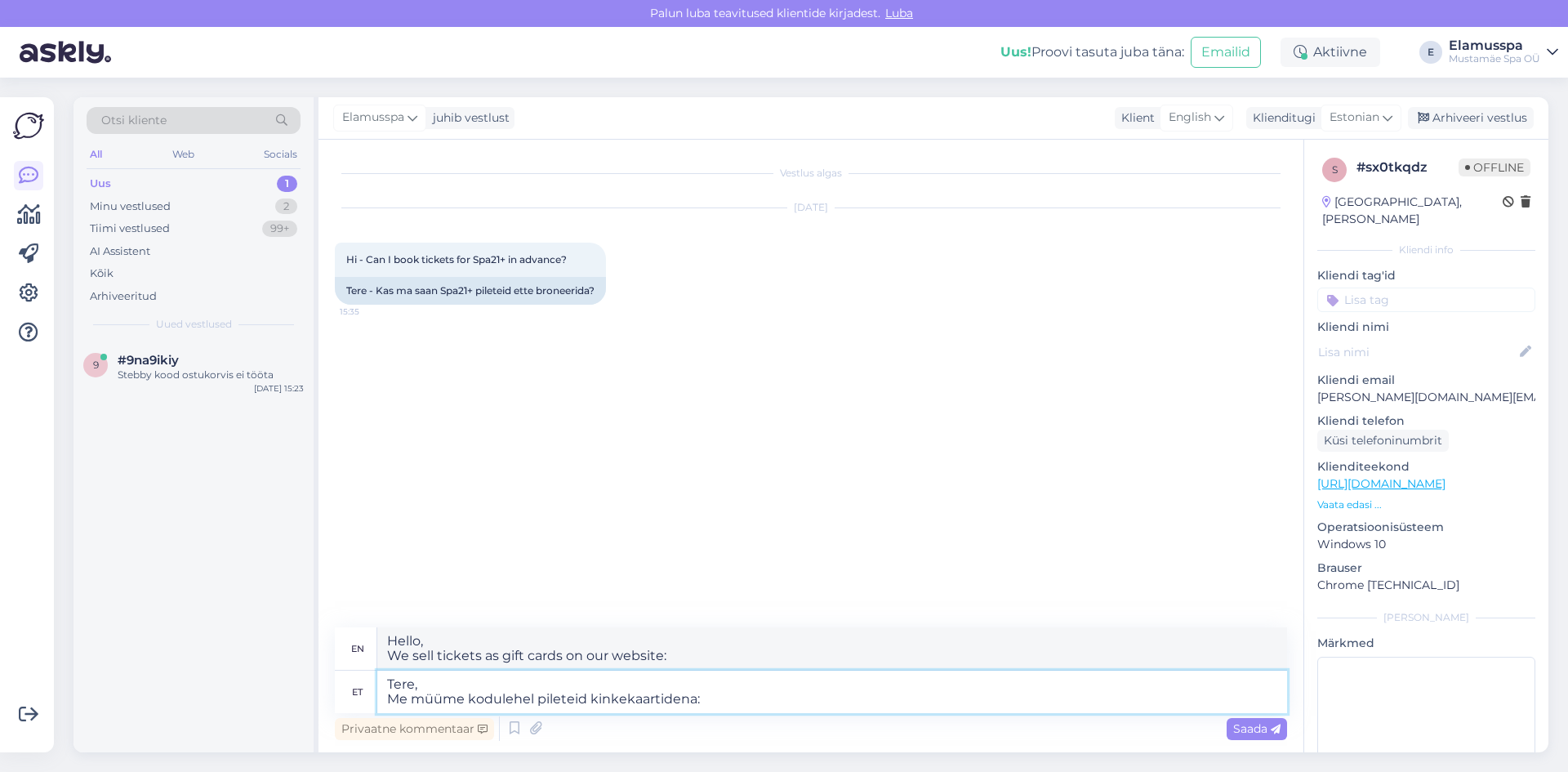
paste textarea "[URL][DOMAIN_NAME]"
type textarea "Tere, Me müüme kodulehel pileteid kinkekaartidena: [URL][DOMAIN_NAME]"
type textarea "Hi, We sell tickets as gift cards on our website: [URL][DOMAIN_NAME]"
type textarea "Tere, Me müüme kodulehel pileteid kinkekaartidena: [URL][DOMAIN_NAME],"
type textarea "Hello, We sell tickets as gift cards on our website: [URL][DOMAIN_NAME],"
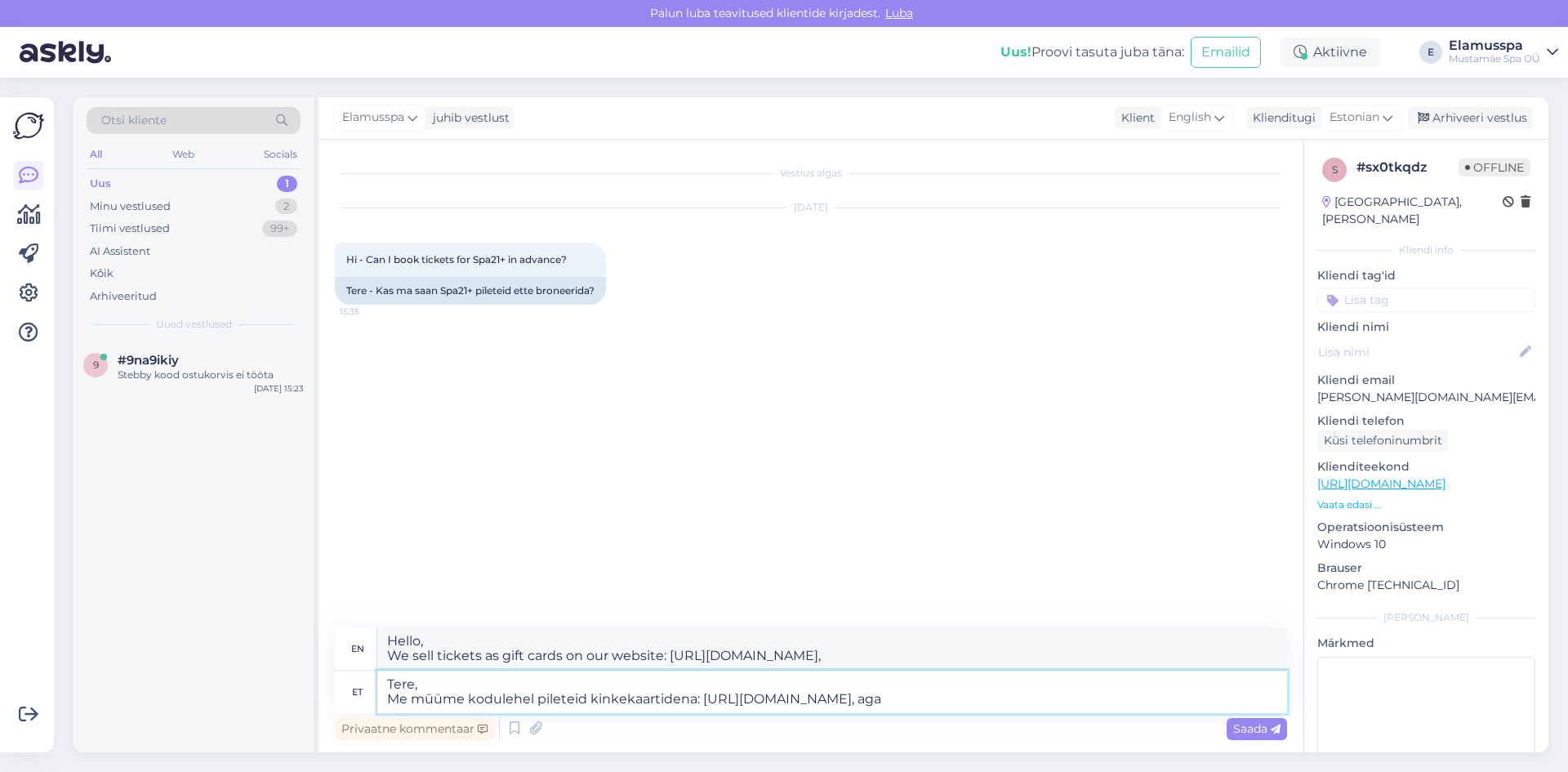
type textarea "Tere, Me müüme kodulehel pileteid kinkekaartidena: [URL][DOMAIN_NAME], aga"
type textarea "Hi, We sell tickets as gift cards on our website: [URL][DOMAIN_NAME], but"
type textarea "Tere, Me müüme kodulehel pileteid kinkekaartidena: [URL][DOMAIN_NAME], aga pile…"
type textarea "Hi, We sell tickets as gift cards on our website: [URL][DOMAIN_NAME], but ticke…"
type textarea "Tere, Me müüme kodulehel pileteid kinkekaartidena: [URL][DOMAIN_NAME], aga pile…"
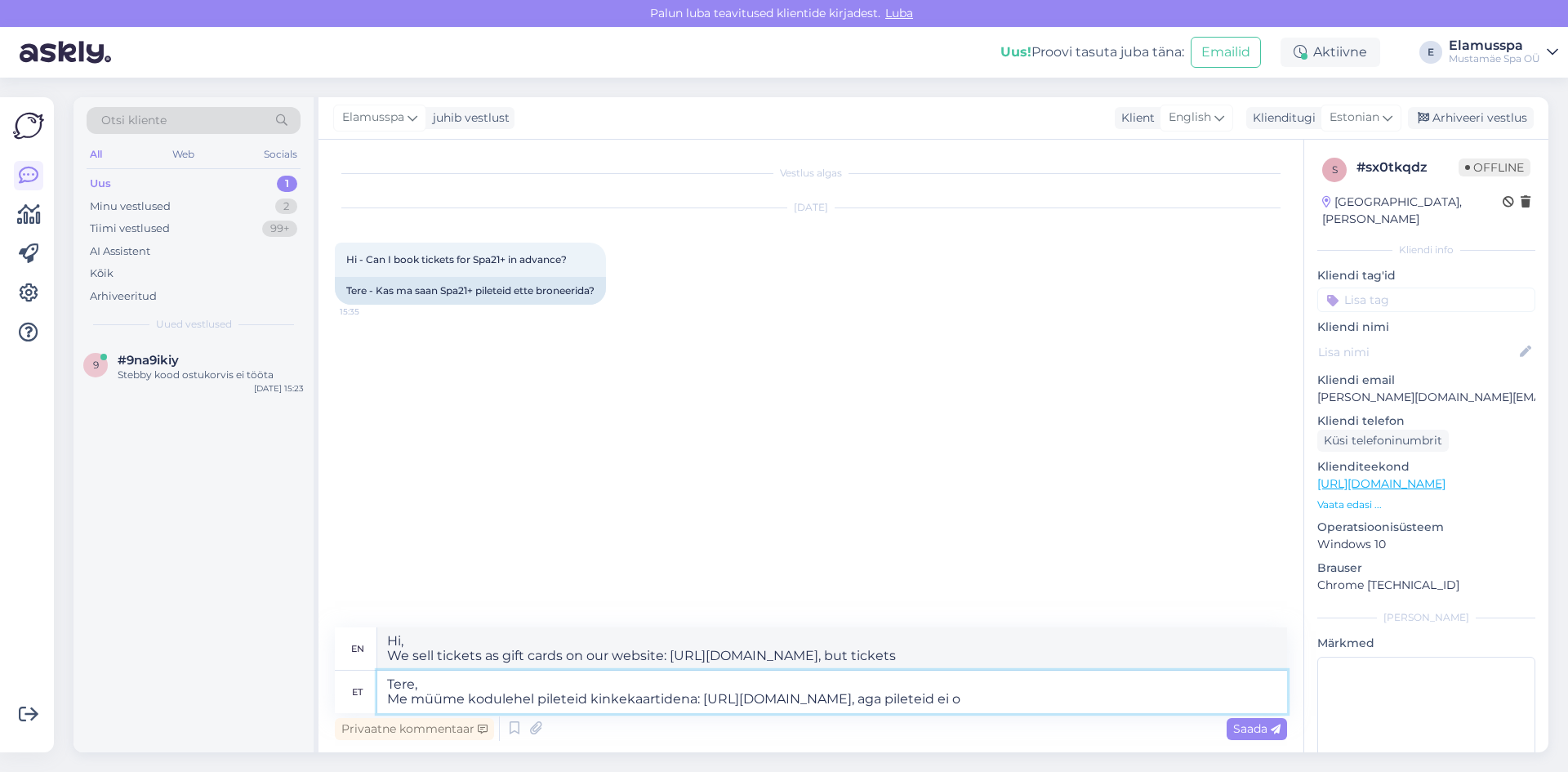
type textarea "Hi, We sell tickets as gift cards on our website: [URL][DOMAIN_NAME], but not t…"
type textarea "Tere, Me müüme kodulehel pileteid kinkekaartidena: [URL][DOMAIN_NAME], aga pile…"
type textarea "Hi, We sell tickets as gift cards on the website: [URL][DOMAIN_NAME], but there…"
type textarea "Tere, Me müüme kodulehel pileteid kinkekaartidena: [URL][DOMAIN_NAME], aga pile…"
type textarea "Hi, We sell tickets as gift cards on the website: [URL][DOMAIN_NAME], but ticke…"
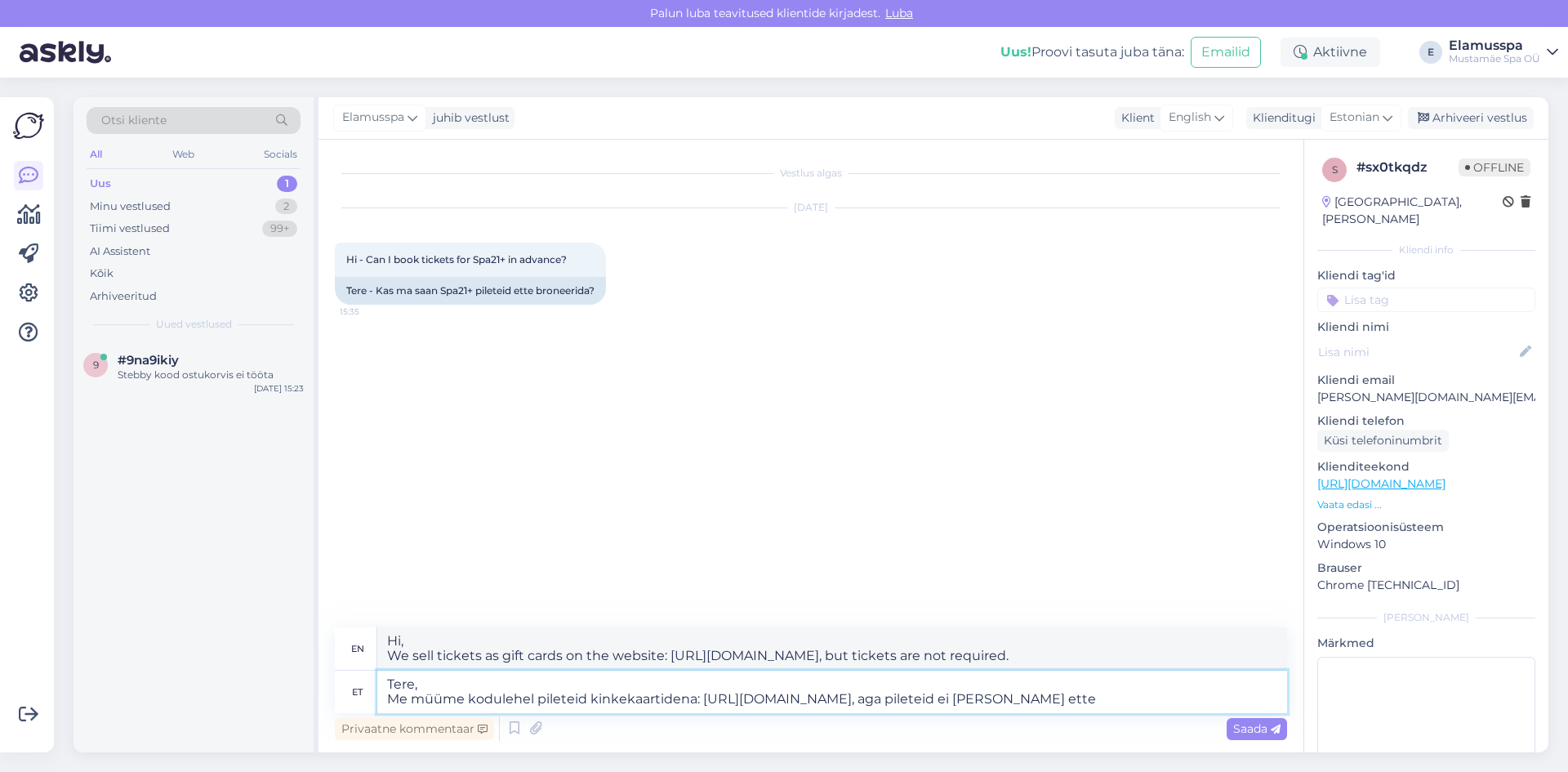
type textarea "Tere, Me müüme kodulehel pileteid kinkekaartidena: [URL][DOMAIN_NAME], aga pile…"
type textarea "Hi, We sell tickets as gift cards on our website: [URL][DOMAIN_NAME], but ticke…"
type textarea "Tere, Me müüme kodulehel pileteid kinkekaartidena: [URL][DOMAIN_NAME], aga pile…"
type textarea "Hi, We sell tickets as gift cards on our website: [URL][DOMAIN_NAME], but you d…"
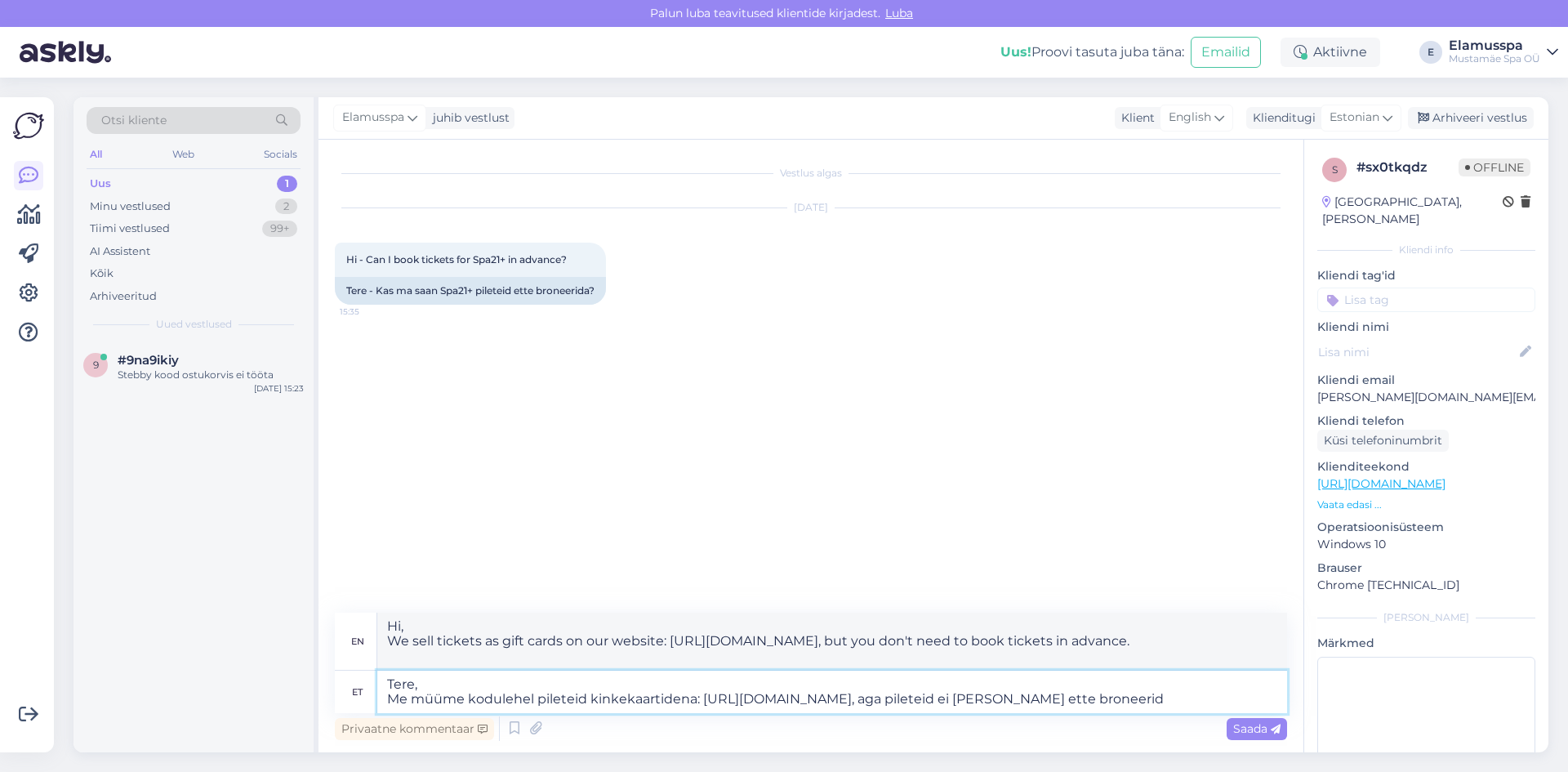
type textarea "Tere, Me müüme kodulehel pileteid kinkekaartidena: [URL][DOMAIN_NAME], aga pile…"
type textarea "Hi, We sell tickets as gift cards on our website: [URL][DOMAIN_NAME], but there…"
type textarea "Tere, Me müüme kodulehel pileteid kinkekaartidena: [URL][DOMAIN_NAME], aga pile…"
click at [1259, 735] on span "Saada" at bounding box center [1257, 729] width 48 height 15
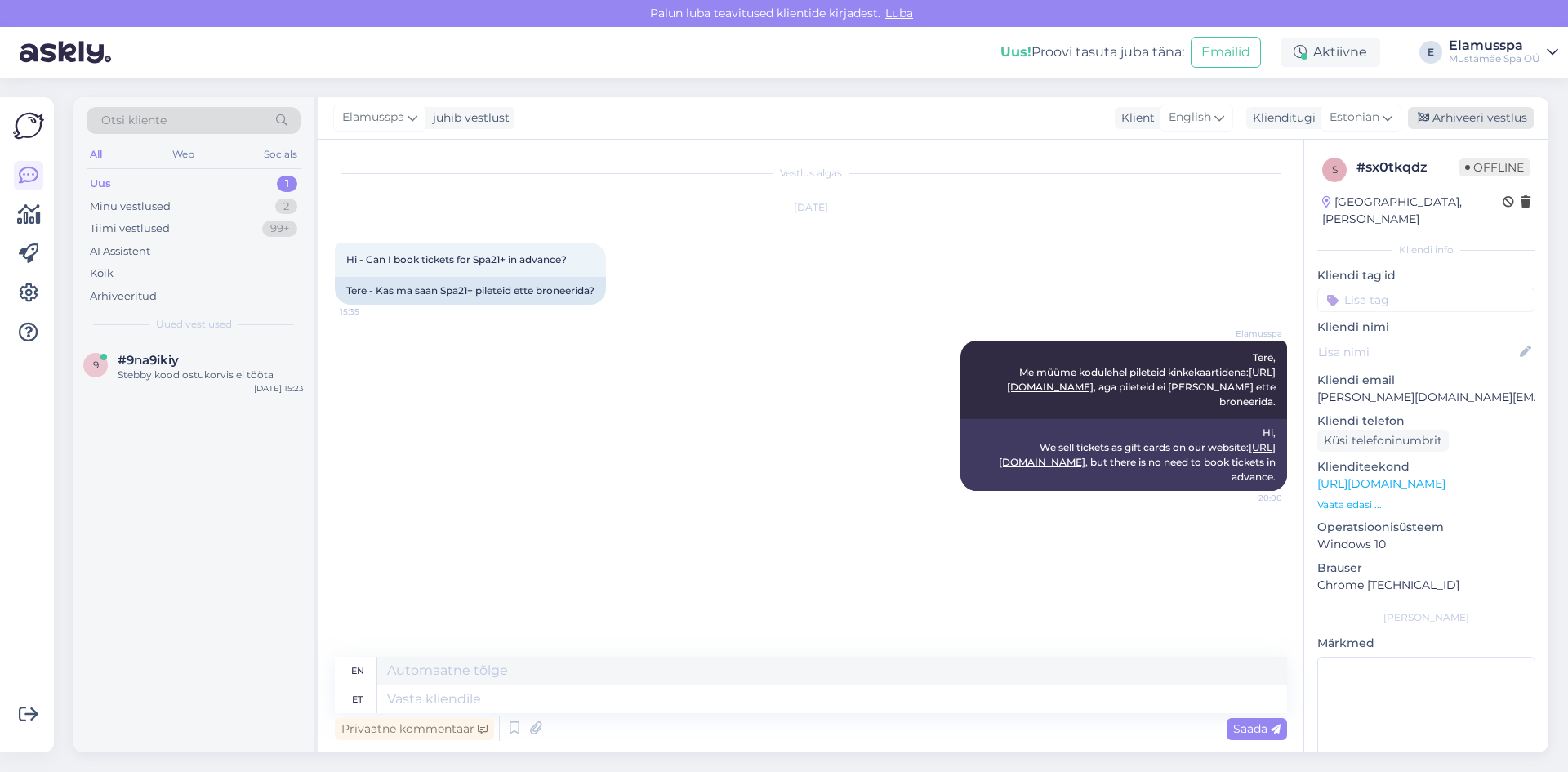
click at [1500, 114] on div "Arhiveeri vestlus" at bounding box center [1471, 118] width 125 height 22
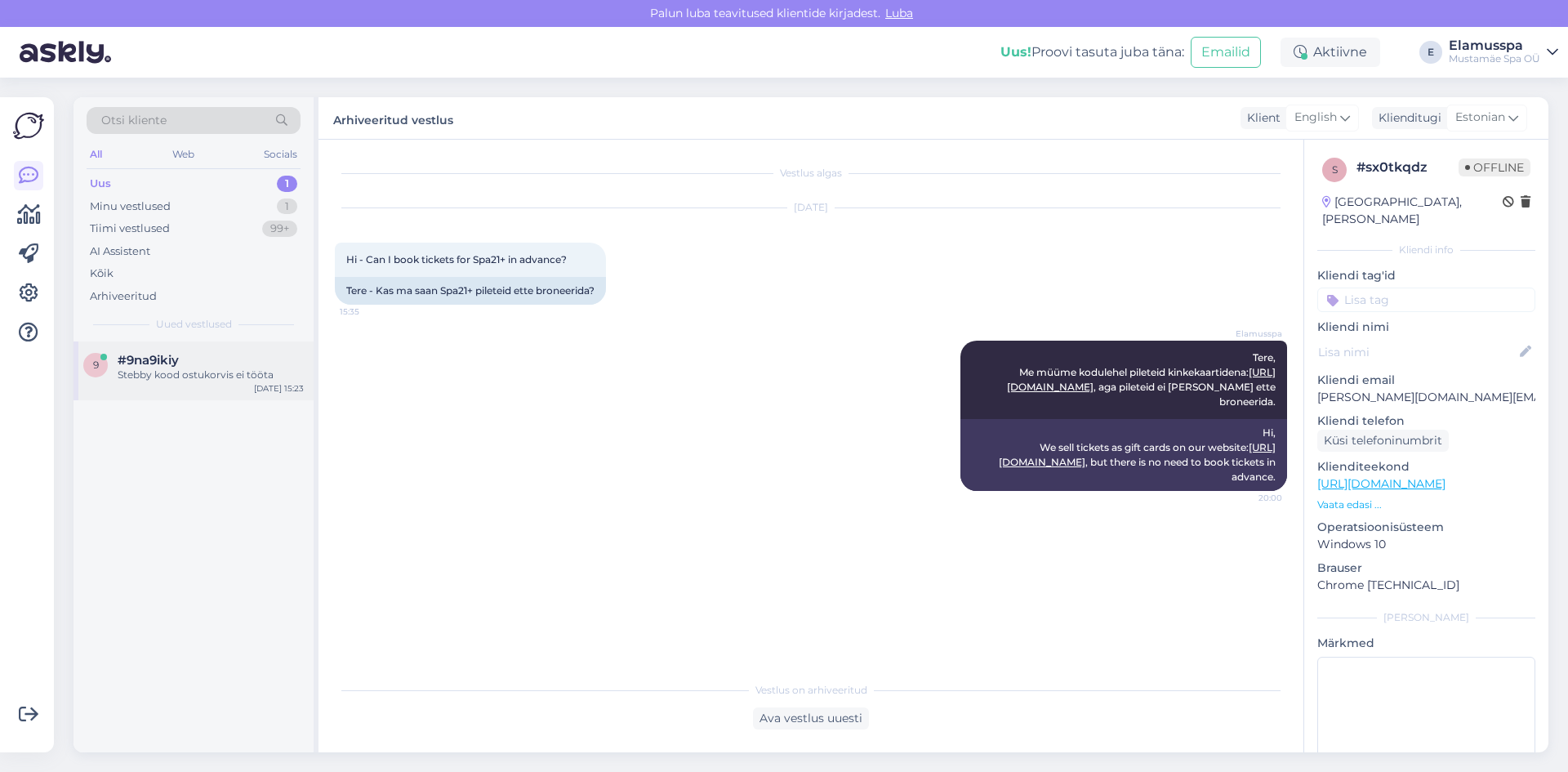
click at [171, 376] on div "Stebby kood ostukorvis ei tööta" at bounding box center [211, 376] width 186 height 15
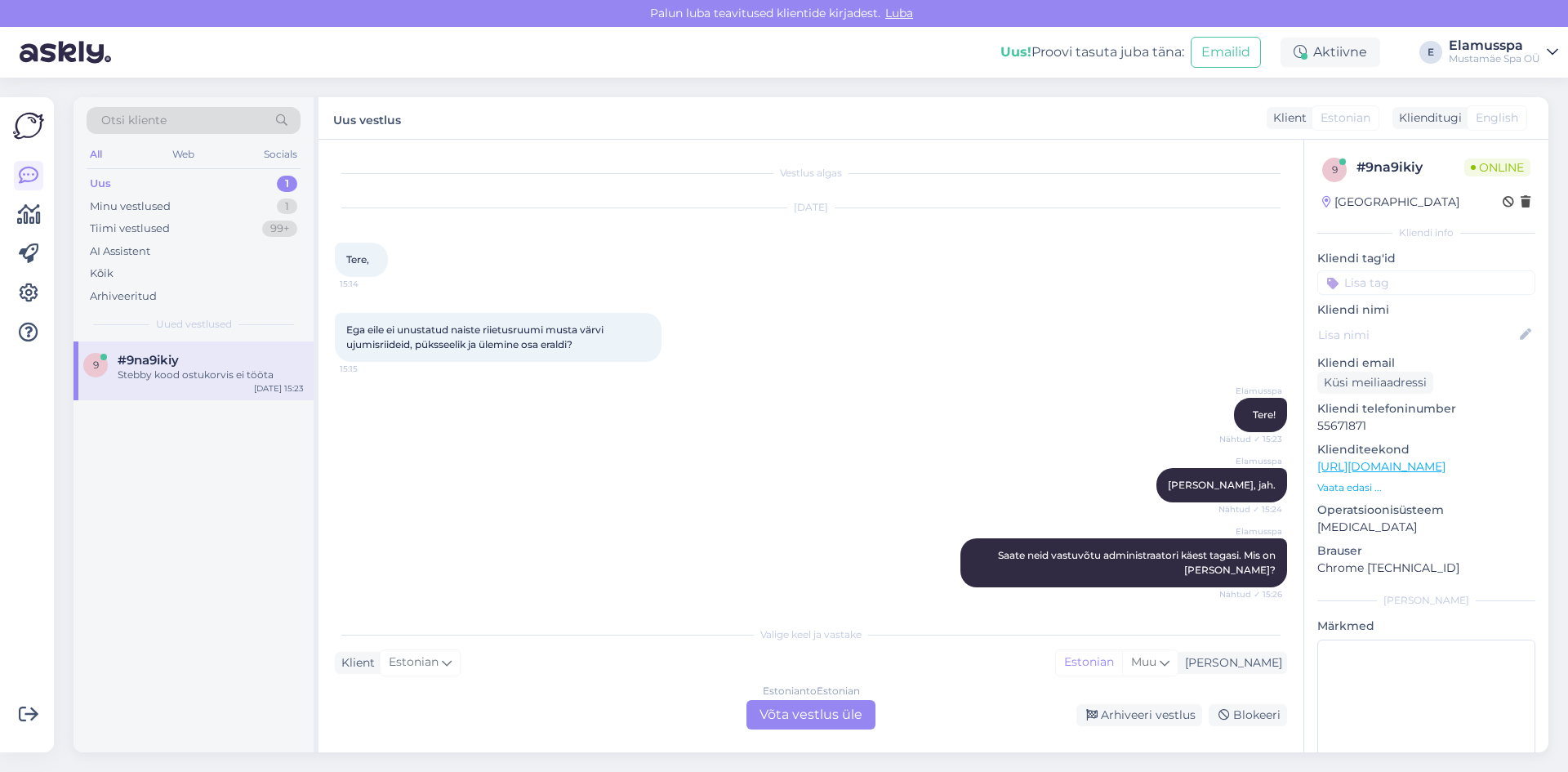
scroll to position [417, 0]
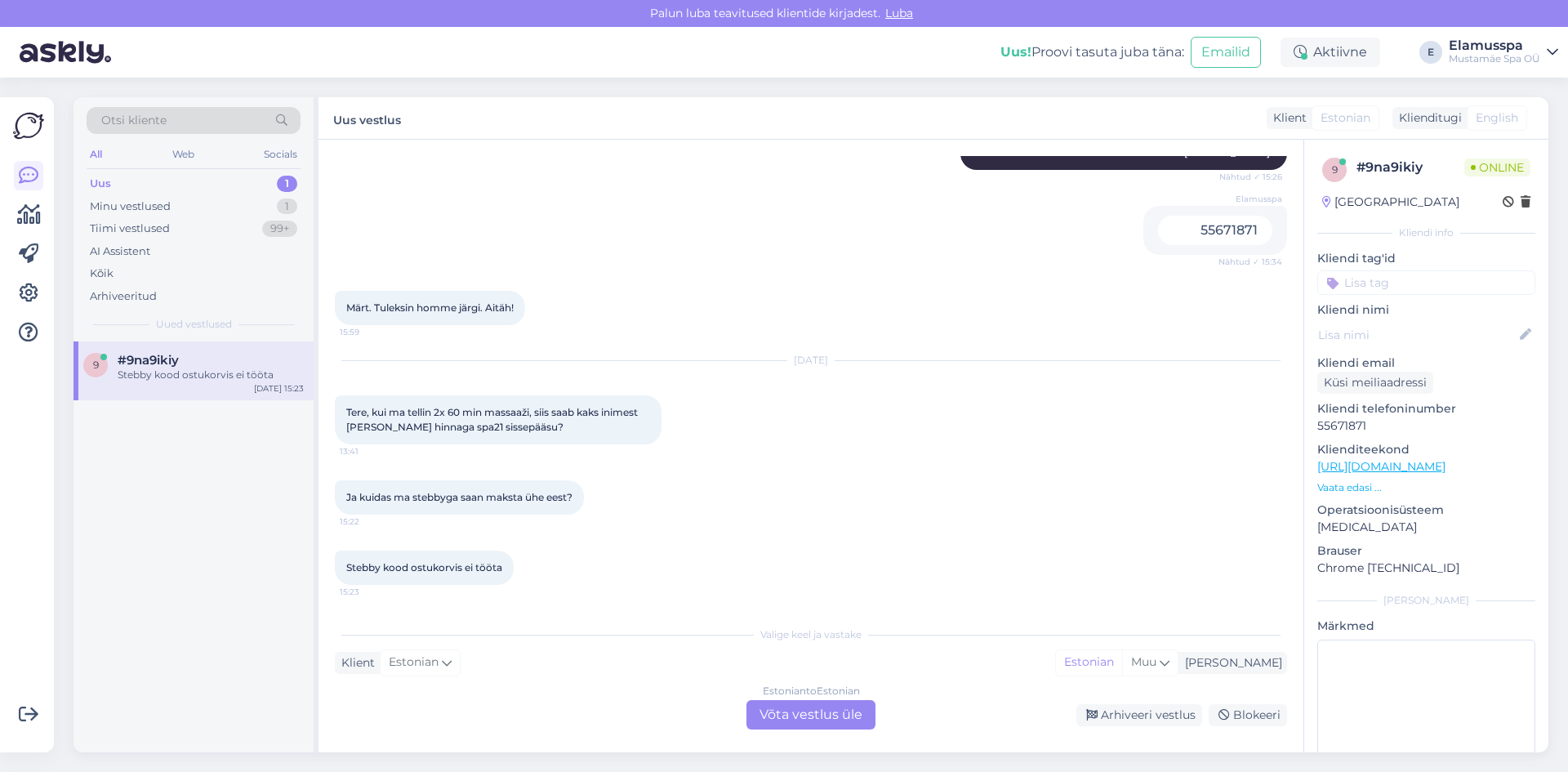
click at [821, 713] on div "Estonian to Estonian Võta vestlus üle" at bounding box center [811, 714] width 129 height 29
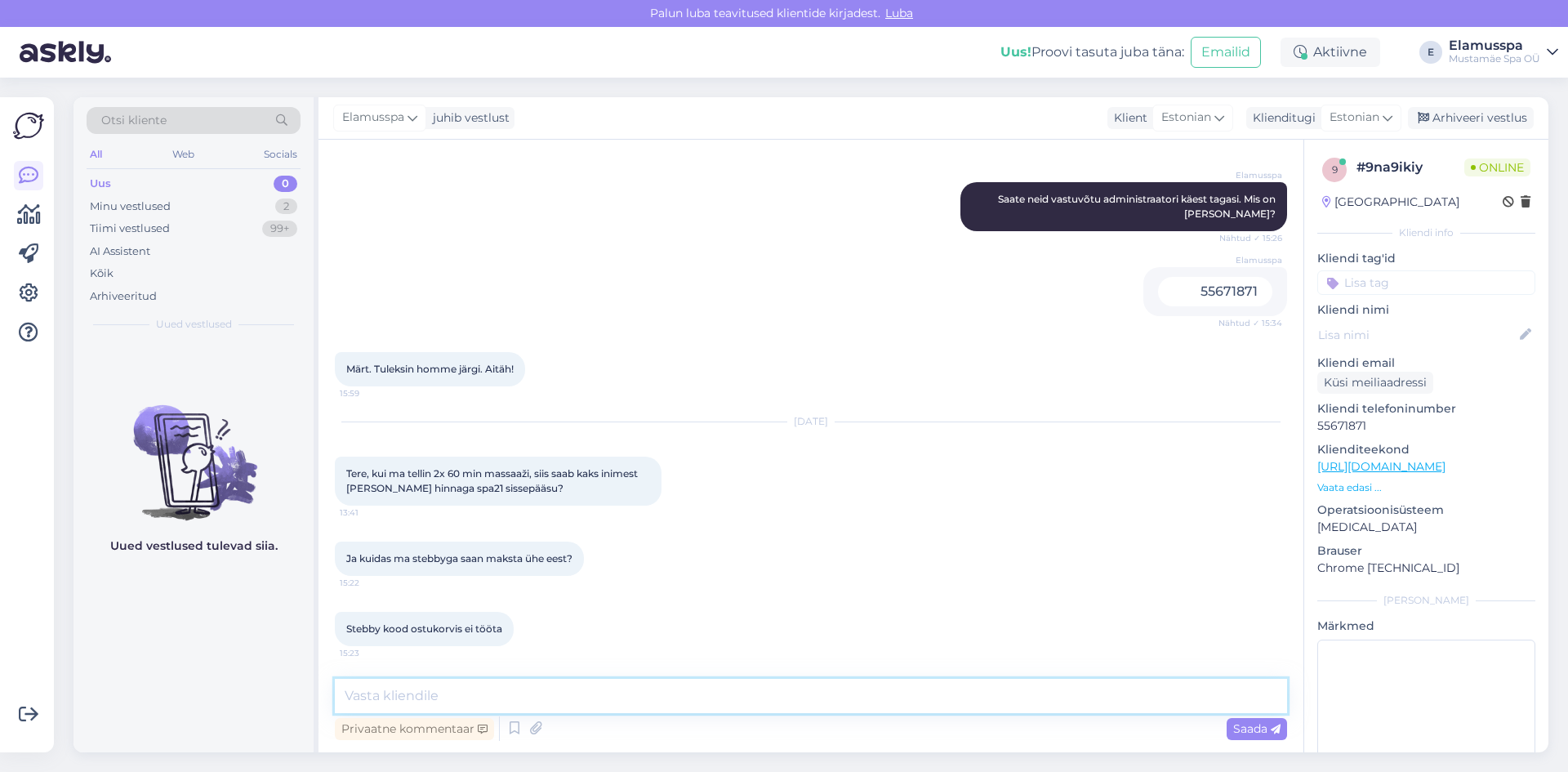
click at [532, 700] on textarea at bounding box center [810, 696] width 953 height 34
type textarea "[PERSON_NAME] saab broneerida vaid telefoni või e-kirja [PERSON_NAME], või siis…"
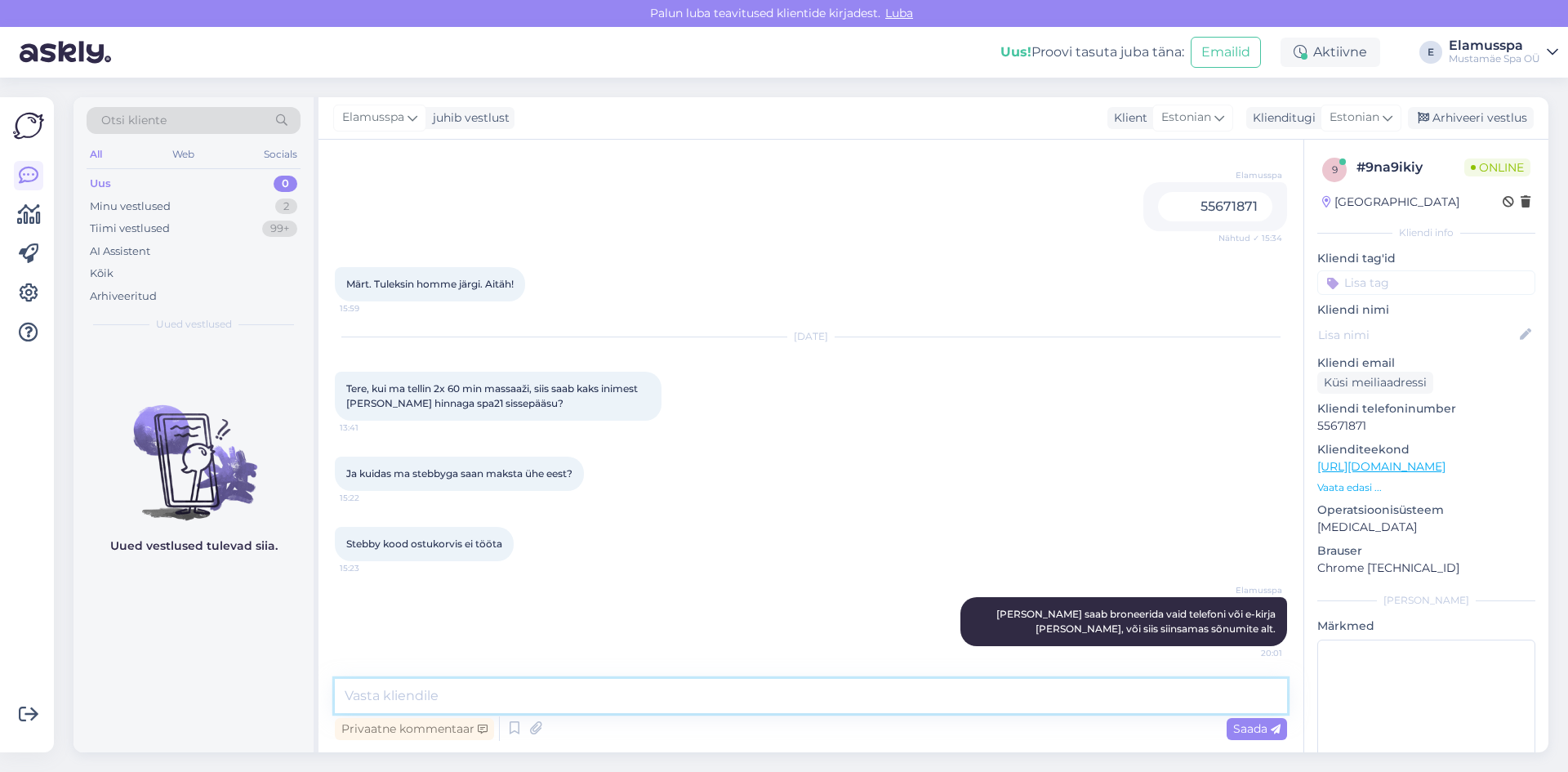
type textarea "j"
type textarea "kui broneerida vähemalt 45min hoolitsuse, saab kohapeal pääset ostes 50% soodus…"
